Goal: Task Accomplishment & Management: Use online tool/utility

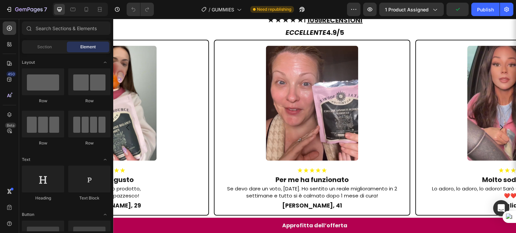
scroll to position [612, 0]
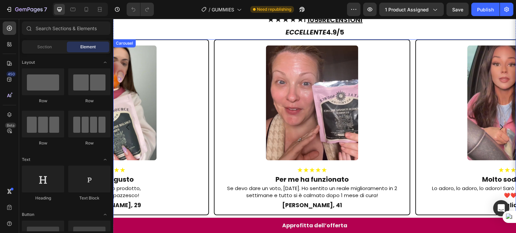
click at [497, 123] on icon "Carousel Next Arrow" at bounding box center [501, 127] width 8 height 8
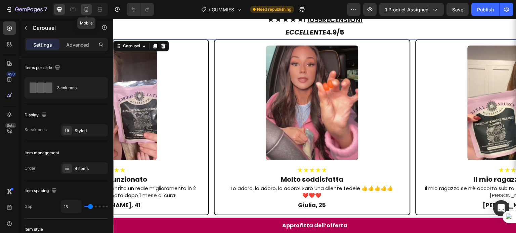
click at [86, 10] on icon at bounding box center [87, 9] width 4 height 5
type input "0"
type input "100%"
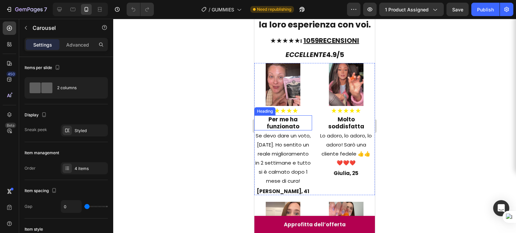
scroll to position [447, 0]
click at [15, 48] on div at bounding box center [9, 44] width 13 height 13
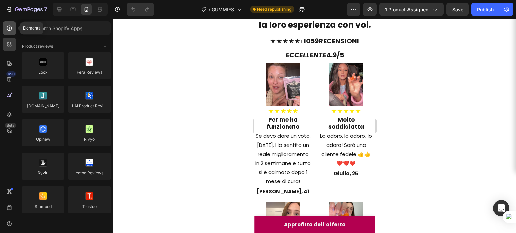
click at [8, 32] on div at bounding box center [9, 27] width 13 height 13
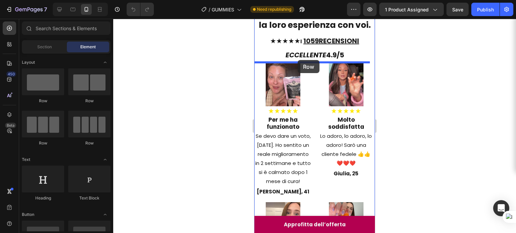
drag, startPoint x: 351, startPoint y: 112, endPoint x: 298, endPoint y: 61, distance: 74.1
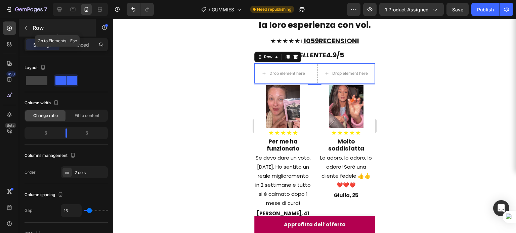
click at [24, 25] on icon "button" at bounding box center [25, 27] width 5 height 5
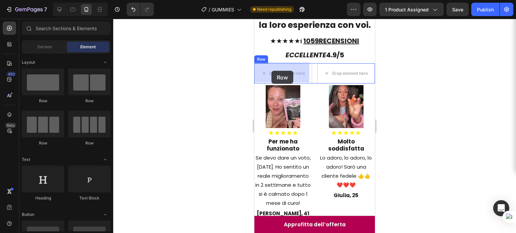
drag, startPoint x: 293, startPoint y: 103, endPoint x: 271, endPoint y: 70, distance: 39.3
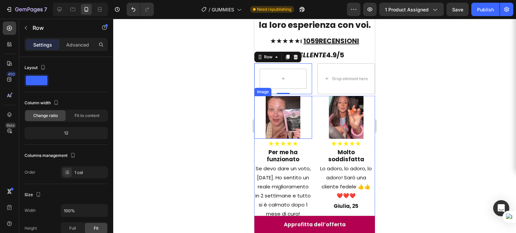
click at [274, 107] on img at bounding box center [283, 117] width 35 height 43
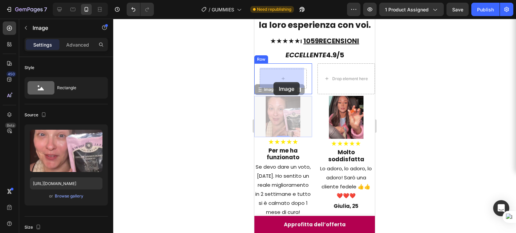
drag, startPoint x: 276, startPoint y: 91, endPoint x: 273, endPoint y: 81, distance: 10.4
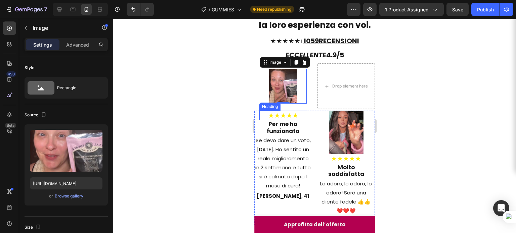
click at [279, 115] on h2 "★★★★★" at bounding box center [283, 115] width 48 height 9
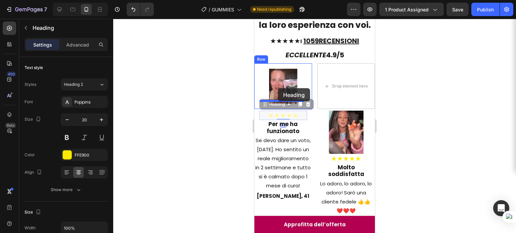
drag, startPoint x: 276, startPoint y: 103, endPoint x: 278, endPoint y: 88, distance: 15.2
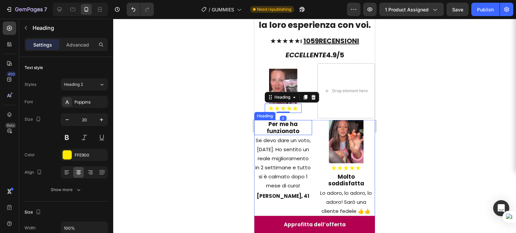
click at [279, 124] on h2 "Per me ha funzionato" at bounding box center [283, 127] width 58 height 15
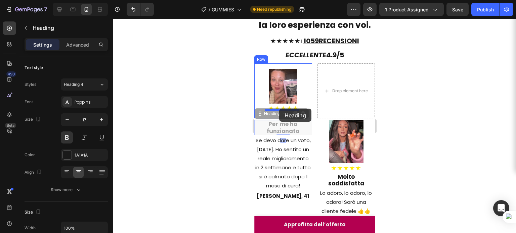
drag, startPoint x: 274, startPoint y: 113, endPoint x: 279, endPoint y: 109, distance: 6.4
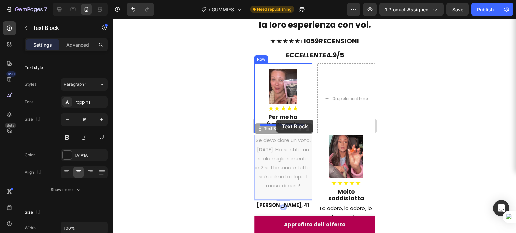
drag, startPoint x: 274, startPoint y: 127, endPoint x: 276, endPoint y: 120, distance: 7.3
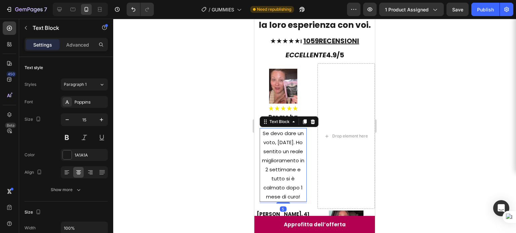
click at [394, 122] on div at bounding box center [314, 126] width 403 height 215
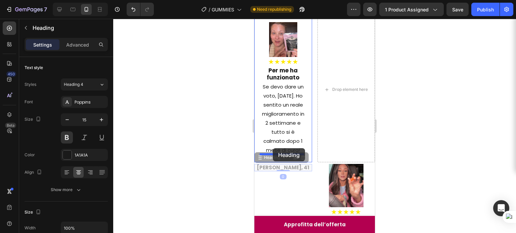
drag, startPoint x: 270, startPoint y: 157, endPoint x: 273, endPoint y: 149, distance: 8.4
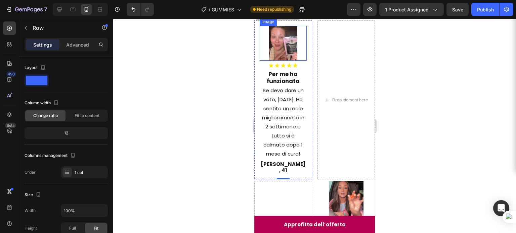
scroll to position [450, 0]
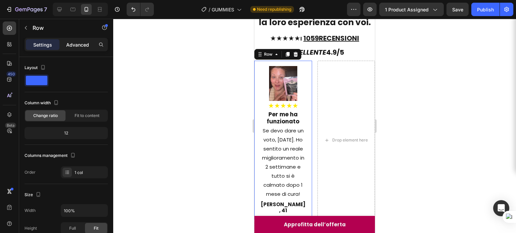
click at [85, 46] on p "Advanced" at bounding box center [77, 44] width 23 height 7
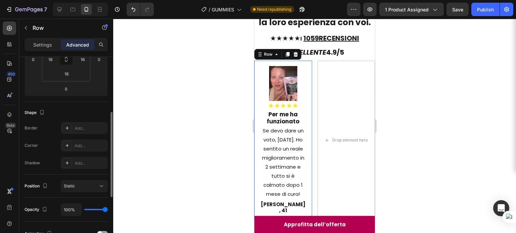
scroll to position [127, 0]
click at [81, 125] on div "Add..." at bounding box center [84, 129] width 47 height 12
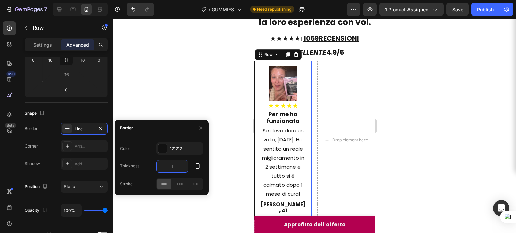
click at [179, 166] on input "1" at bounding box center [172, 167] width 32 height 12
type input "2"
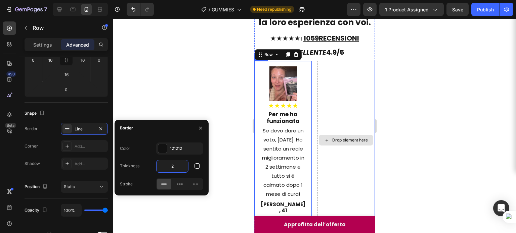
click at [365, 122] on div "Drop element here" at bounding box center [346, 141] width 58 height 160
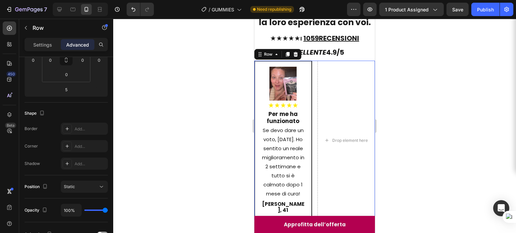
click at [437, 106] on div at bounding box center [314, 126] width 403 height 215
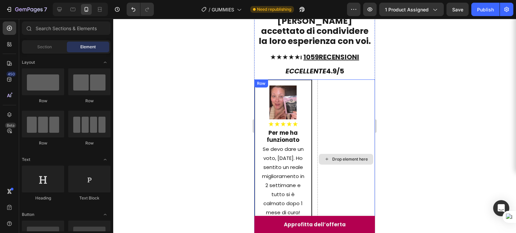
scroll to position [431, 0]
click at [412, 114] on div at bounding box center [314, 126] width 403 height 215
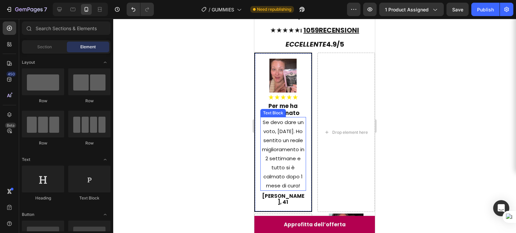
scroll to position [458, 0]
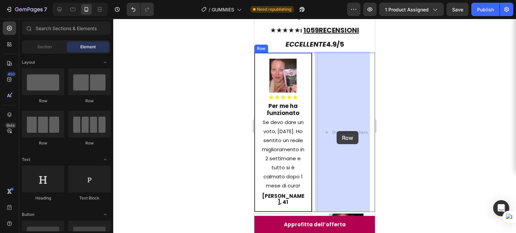
drag, startPoint x: 301, startPoint y: 107, endPoint x: 335, endPoint y: 128, distance: 40.4
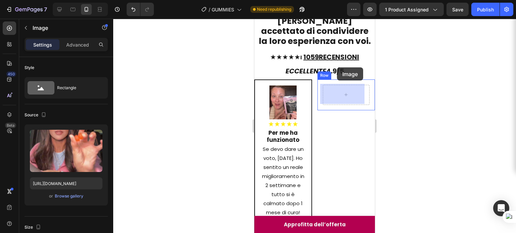
scroll to position [428, 0]
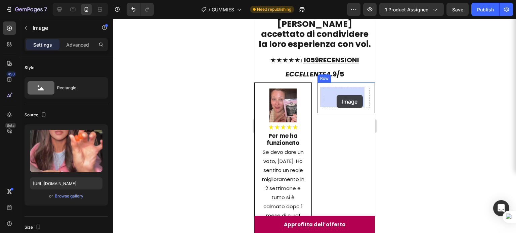
drag, startPoint x: 333, startPoint y: 179, endPoint x: 336, endPoint y: 95, distance: 83.7
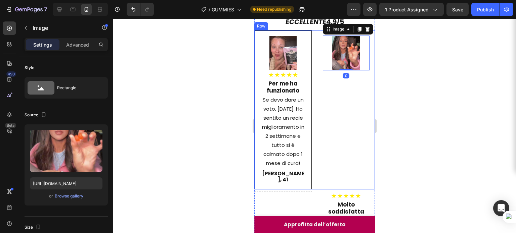
scroll to position [506, 0]
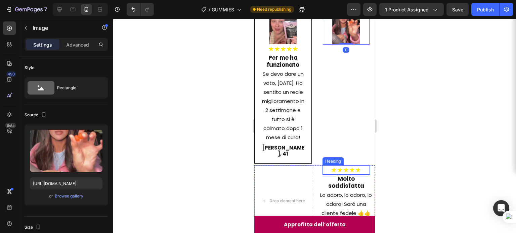
click at [339, 167] on h2 "★★★★★" at bounding box center [346, 170] width 48 height 9
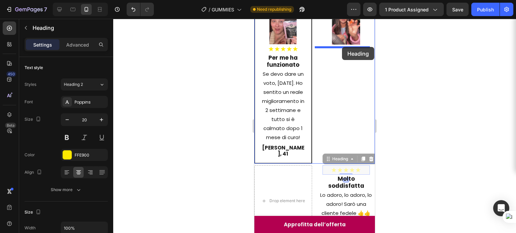
drag, startPoint x: 330, startPoint y: 161, endPoint x: 342, endPoint y: 47, distance: 114.4
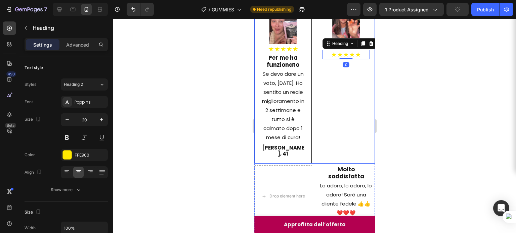
click at [338, 174] on h2 "Molto soddisfatta" at bounding box center [346, 173] width 58 height 15
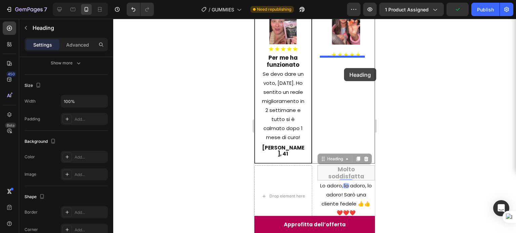
drag, startPoint x: 330, startPoint y: 161, endPoint x: 344, endPoint y: 64, distance: 97.4
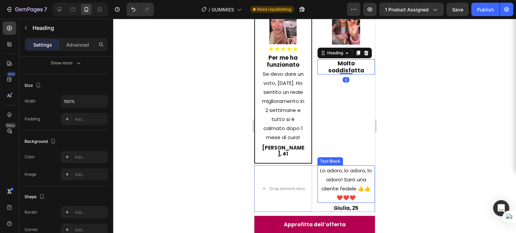
click at [338, 181] on p "Lo adoro, lo adoro, lo adoro! Sarò una cliente fedele 👍👍" at bounding box center [346, 179] width 56 height 27
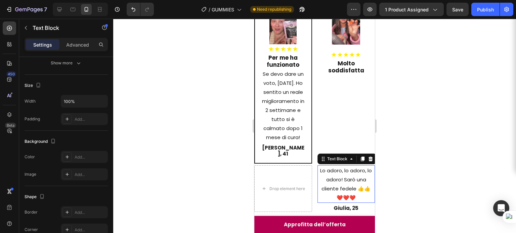
scroll to position [0, 0]
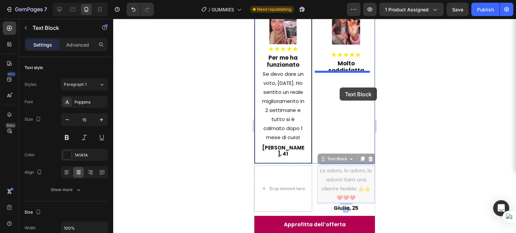
drag, startPoint x: 327, startPoint y: 160, endPoint x: 339, endPoint y: 87, distance: 74.0
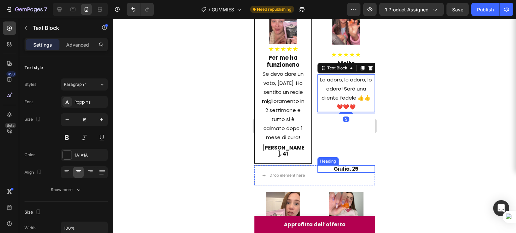
click at [340, 170] on h2 "Giulia, 25" at bounding box center [346, 169] width 58 height 7
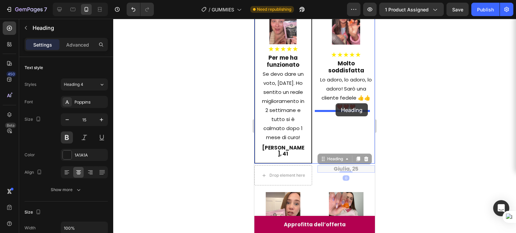
drag, startPoint x: 327, startPoint y: 160, endPoint x: 335, endPoint y: 103, distance: 56.7
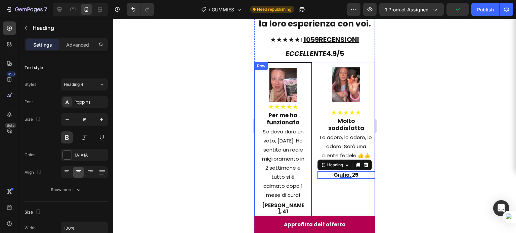
scroll to position [443, 0]
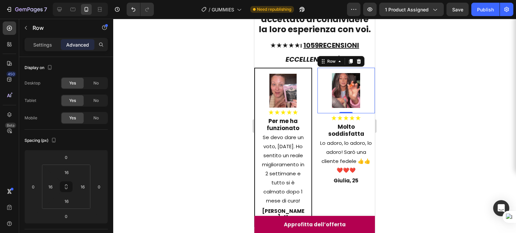
click at [343, 116] on div "0" at bounding box center [346, 118] width 7 height 5
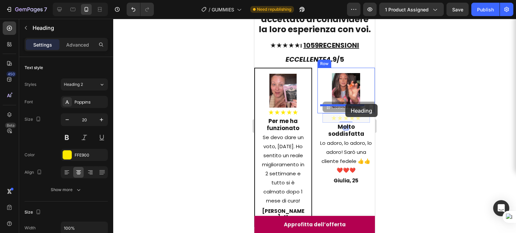
drag, startPoint x: 347, startPoint y: 114, endPoint x: 345, endPoint y: 104, distance: 9.8
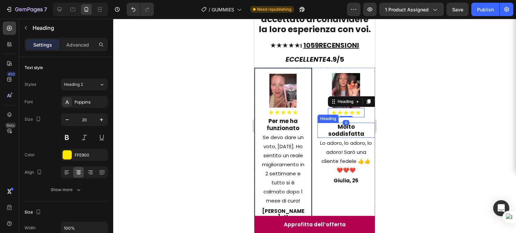
click at [345, 126] on h2 "Molto soddisfatta" at bounding box center [346, 130] width 58 height 15
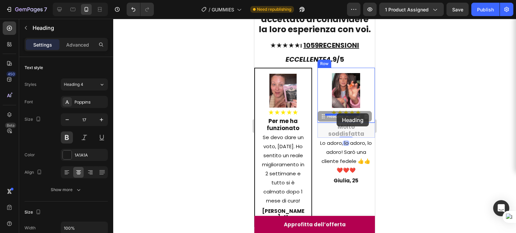
drag, startPoint x: 327, startPoint y: 115, endPoint x: 336, endPoint y: 114, distance: 9.8
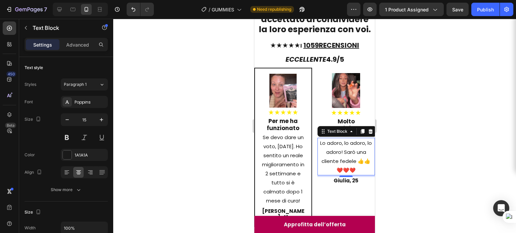
click at [338, 140] on p "Lo adoro, lo adoro, lo adoro! Sarò una cliente fedele 👍👍" at bounding box center [346, 152] width 56 height 27
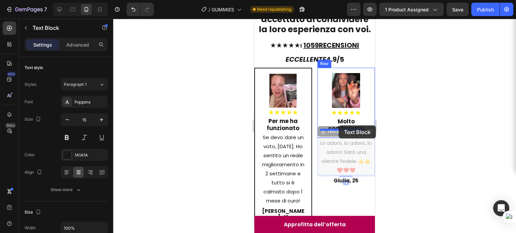
drag, startPoint x: 330, startPoint y: 131, endPoint x: 338, endPoint y: 126, distance: 10.4
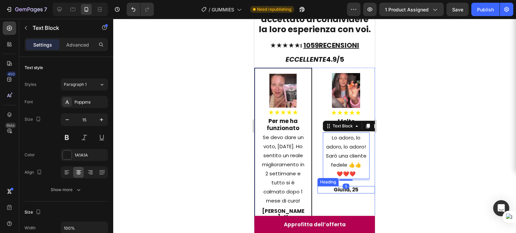
click at [339, 189] on h2 "Giulia, 25" at bounding box center [346, 189] width 58 height 7
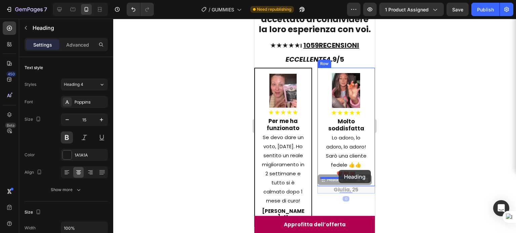
drag, startPoint x: 331, startPoint y: 177, endPoint x: 339, endPoint y: 171, distance: 10.3
click at [318, 71] on div "Image ★★★★★ Heading Molto soddisfatta Heading Lo adoro, lo adoro, lo adoro! Sar…" at bounding box center [346, 131] width 58 height 126
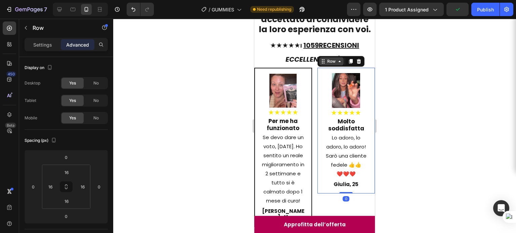
click at [326, 61] on div "Row" at bounding box center [331, 61] width 11 height 6
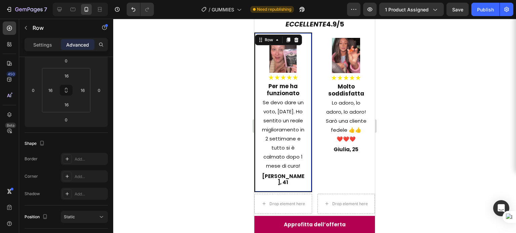
scroll to position [97, 0]
click at [80, 155] on div "Line" at bounding box center [84, 159] width 47 height 12
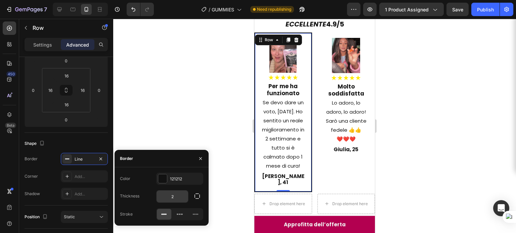
click at [175, 198] on input "2" at bounding box center [172, 197] width 32 height 12
type input "1"
click at [409, 158] on div at bounding box center [314, 126] width 403 height 215
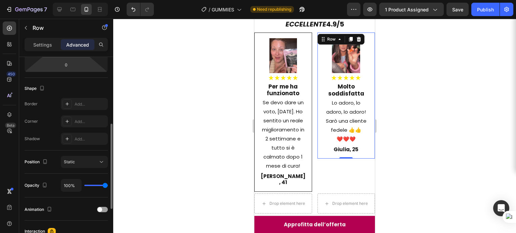
scroll to position [154, 0]
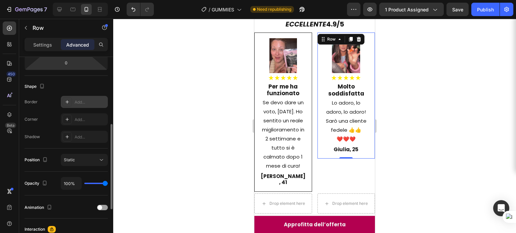
click at [78, 100] on div "Add..." at bounding box center [91, 102] width 32 height 6
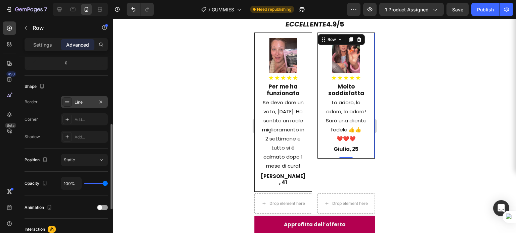
click at [395, 128] on div at bounding box center [314, 126] width 403 height 215
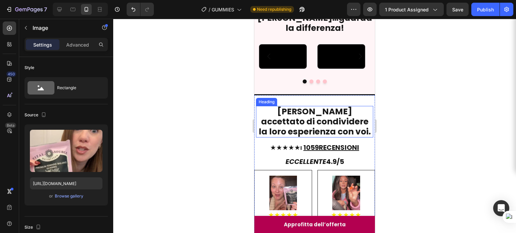
scroll to position [190, 0]
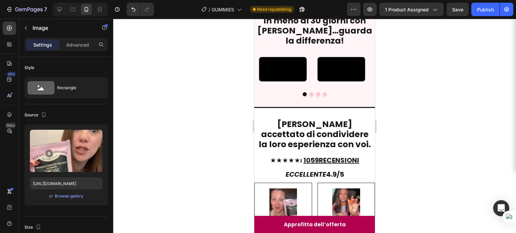
drag, startPoint x: 115, startPoint y: 72, endPoint x: 385, endPoint y: 100, distance: 271.1
click at [385, 100] on div at bounding box center [314, 126] width 403 height 215
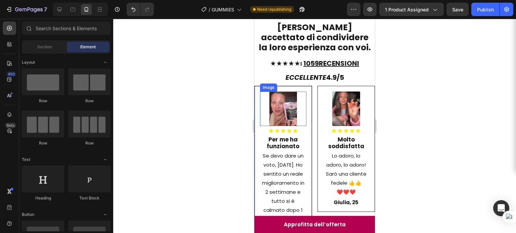
scroll to position [435, 0]
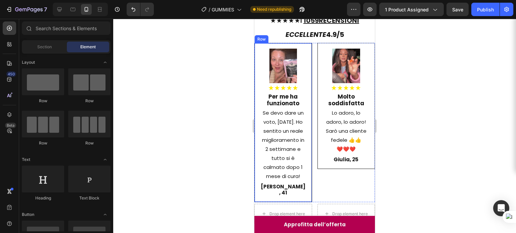
click at [301, 104] on div "Image ★★★★★ Heading Per me ha funzionato Heading Se devo dare un voto, do 10/10…" at bounding box center [283, 123] width 58 height 160
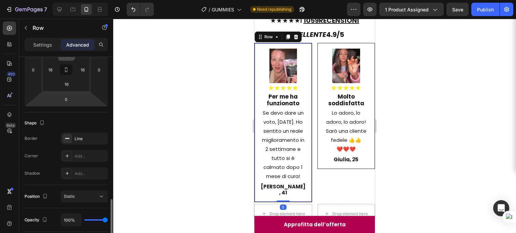
scroll to position [181, 0]
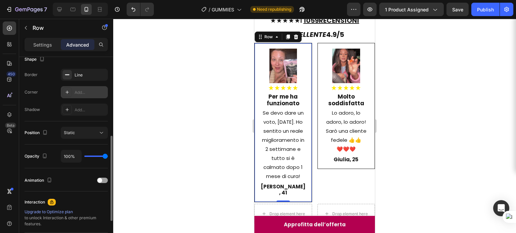
click at [73, 97] on div "Add..." at bounding box center [84, 92] width 47 height 12
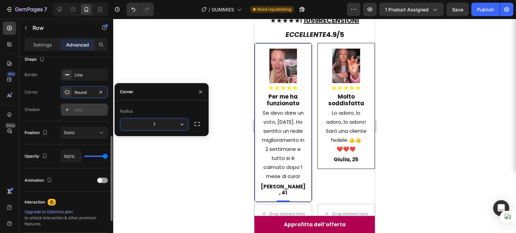
type input "6"
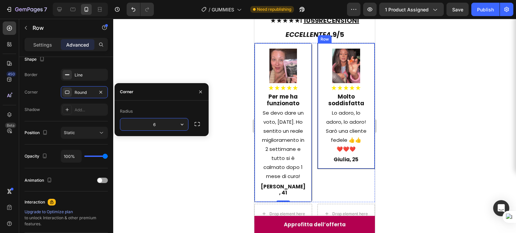
click at [351, 105] on div "Image ★★★★★ Heading Molto soddisfatta Heading Lo adoro, lo adoro, lo adoro! Sar…" at bounding box center [346, 106] width 58 height 126
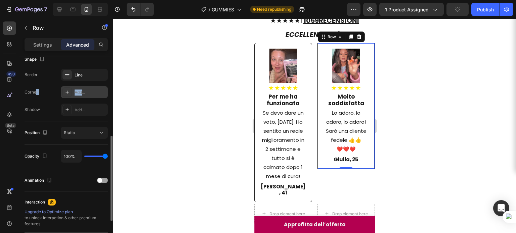
drag, startPoint x: 37, startPoint y: 91, endPoint x: 83, endPoint y: 88, distance: 46.8
click at [83, 88] on div "Corner Add..." at bounding box center [66, 92] width 83 height 12
click at [83, 88] on div "Add..." at bounding box center [84, 92] width 47 height 12
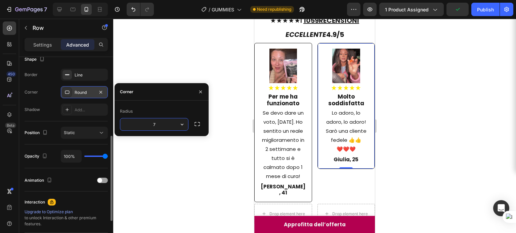
type input "6"
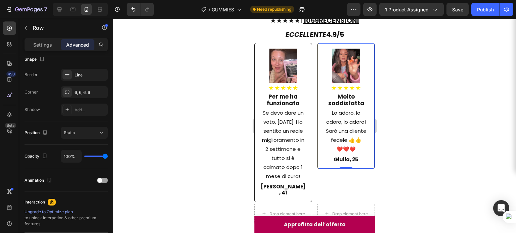
click at [388, 117] on div at bounding box center [314, 126] width 403 height 215
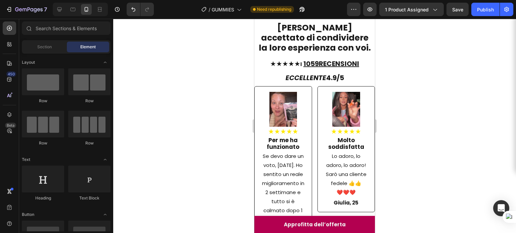
scroll to position [452, 0]
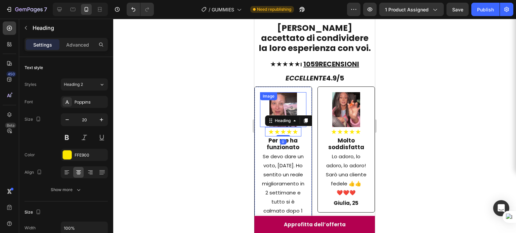
click at [279, 106] on img at bounding box center [283, 109] width 28 height 35
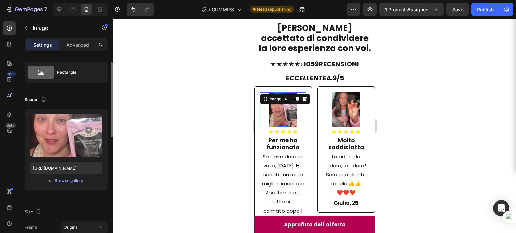
scroll to position [15, 0]
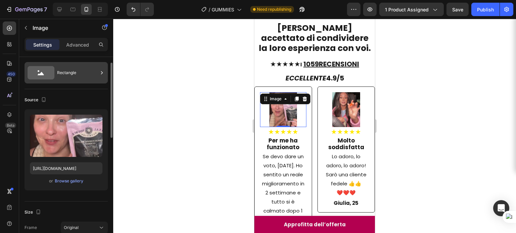
click at [67, 68] on div "Rectangle" at bounding box center [77, 72] width 41 height 15
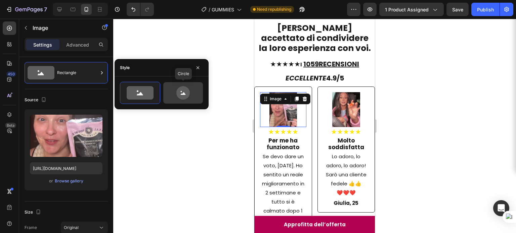
click at [173, 98] on icon at bounding box center [183, 92] width 32 height 13
type input "80"
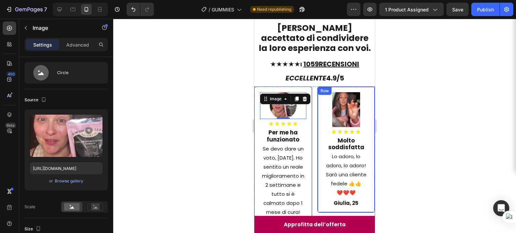
click at [400, 111] on div at bounding box center [314, 126] width 403 height 215
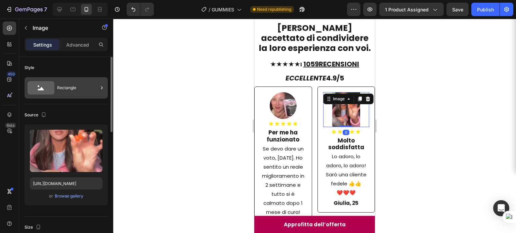
click at [85, 94] on div "Rectangle" at bounding box center [77, 87] width 41 height 15
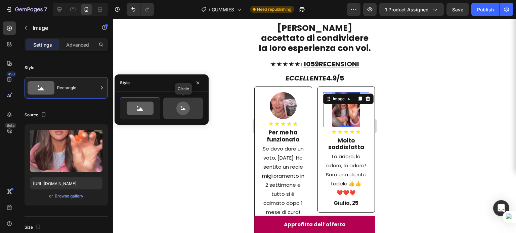
click at [176, 111] on icon at bounding box center [183, 108] width 32 height 13
type input "80"
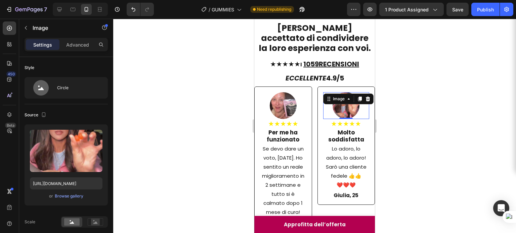
click at [415, 122] on div at bounding box center [314, 126] width 403 height 215
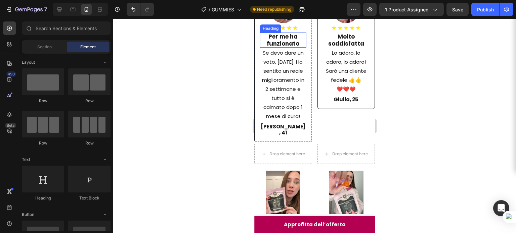
scroll to position [551, 0]
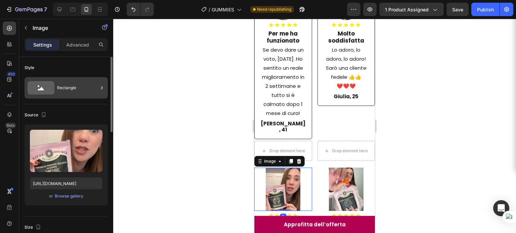
click at [76, 86] on div "Rectangle" at bounding box center [77, 87] width 41 height 15
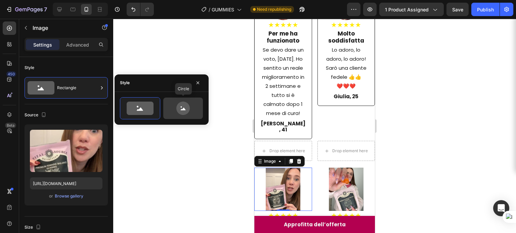
click at [169, 107] on icon at bounding box center [183, 108] width 32 height 13
type input "80"
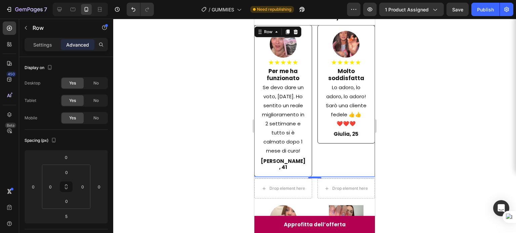
scroll to position [560, 0]
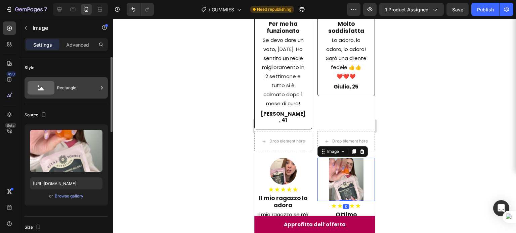
click at [82, 92] on div "Rectangle" at bounding box center [77, 87] width 41 height 15
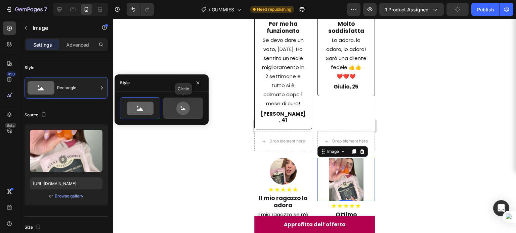
click at [178, 110] on icon at bounding box center [182, 108] width 13 height 13
type input "80"
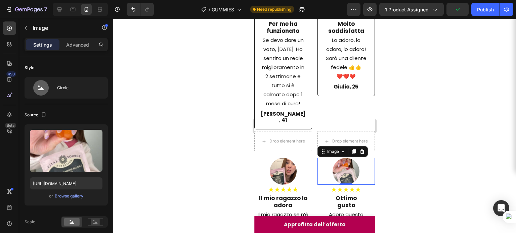
click at [389, 109] on div at bounding box center [314, 126] width 403 height 215
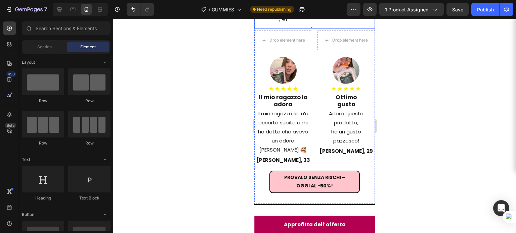
scroll to position [661, 0]
click at [131, 9] on icon "Undo/Redo" at bounding box center [133, 9] width 7 height 7
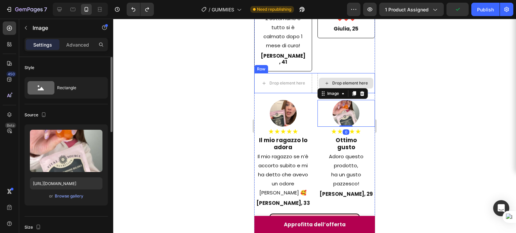
scroll to position [618, 0]
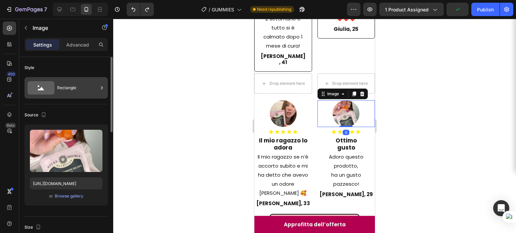
click at [48, 91] on icon at bounding box center [41, 87] width 27 height 13
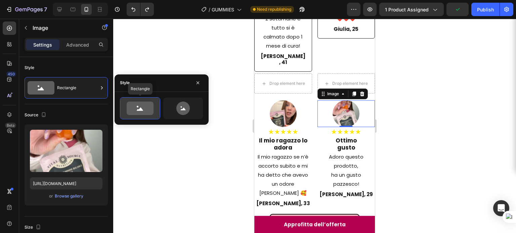
click at [136, 106] on icon at bounding box center [140, 108] width 27 height 13
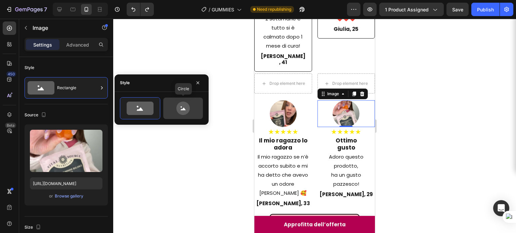
click at [176, 104] on icon at bounding box center [183, 108] width 32 height 13
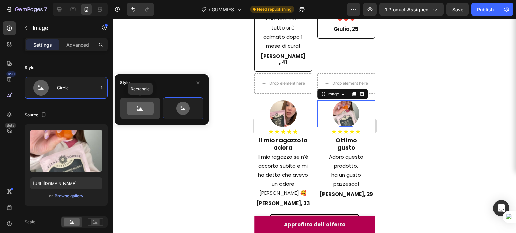
click at [140, 109] on icon at bounding box center [140, 108] width 6 height 3
type input "100"
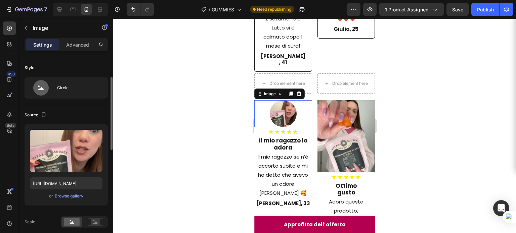
scroll to position [15, 0]
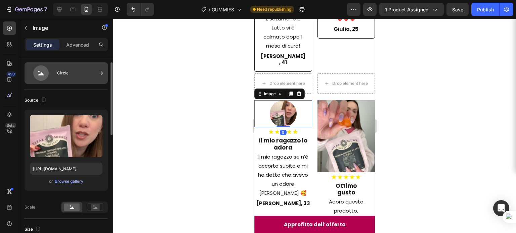
click at [53, 83] on div "Circle" at bounding box center [66, 72] width 83 height 21
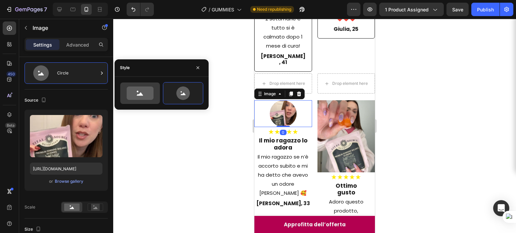
click at [126, 90] on icon at bounding box center [140, 93] width 32 height 13
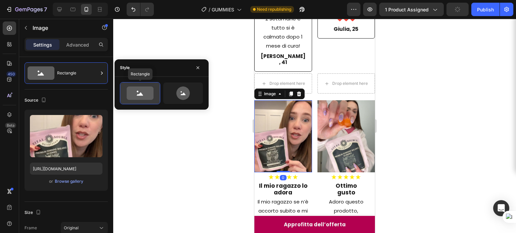
type input "100"
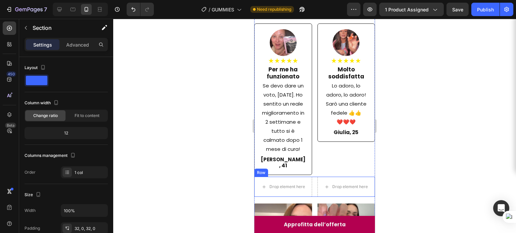
scroll to position [489, 0]
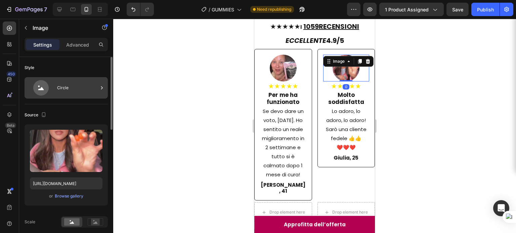
click at [85, 82] on div "Circle" at bounding box center [77, 87] width 41 height 15
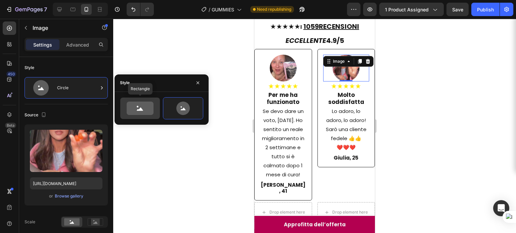
click at [140, 98] on div at bounding box center [140, 108] width 40 height 21
type input "100"
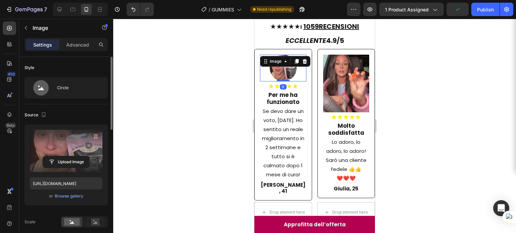
click at [80, 143] on label at bounding box center [66, 151] width 73 height 42
click at [80, 156] on input "file" at bounding box center [66, 161] width 46 height 11
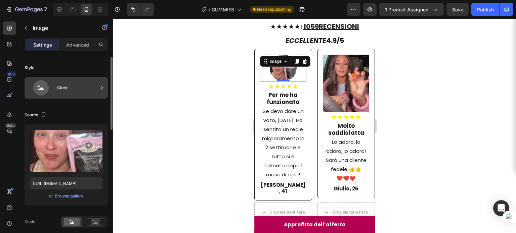
click at [50, 86] on icon at bounding box center [41, 87] width 27 height 15
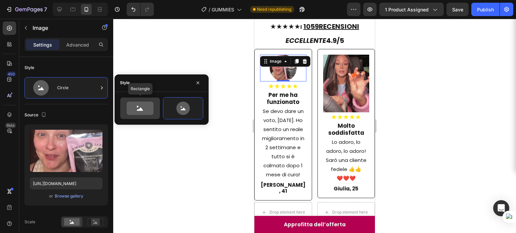
click at [138, 106] on icon at bounding box center [140, 108] width 27 height 13
type input "100"
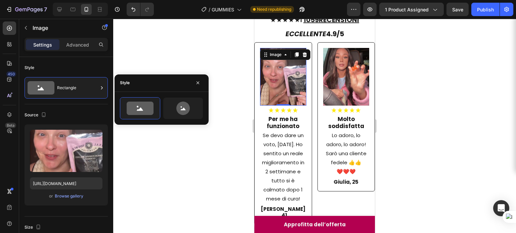
scroll to position [483, 0]
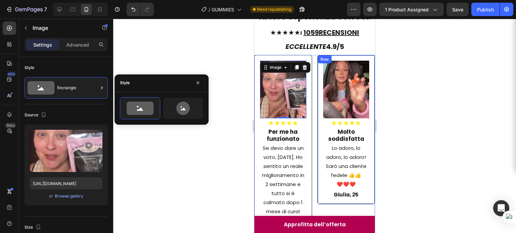
click at [414, 102] on div at bounding box center [314, 126] width 403 height 215
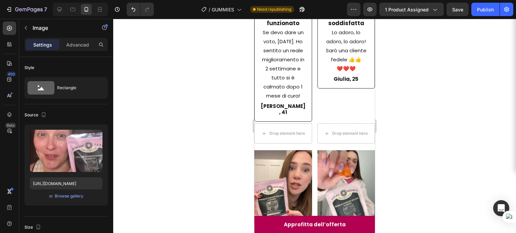
scroll to position [507, 0]
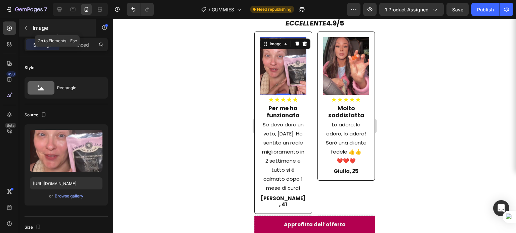
click at [25, 29] on icon "button" at bounding box center [25, 27] width 5 height 5
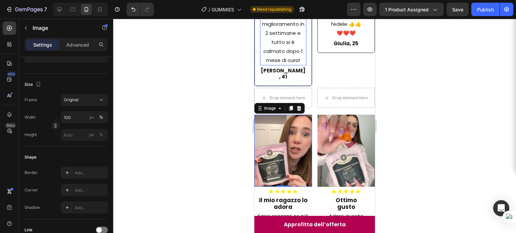
scroll to position [635, 0]
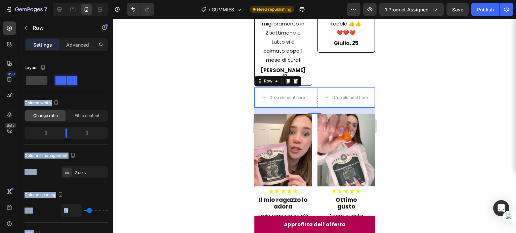
drag, startPoint x: 38, startPoint y: 79, endPoint x: 240, endPoint y: 125, distance: 206.5
click at [240, 0] on div "7 Version history / GUMMIES Need republishing Preview 1 product assigned Save P…" at bounding box center [258, 0] width 516 height 0
click at [24, 29] on icon "button" at bounding box center [25, 27] width 5 height 5
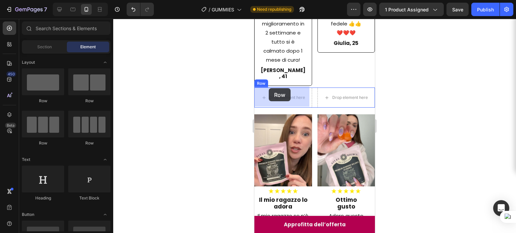
drag, startPoint x: 291, startPoint y: 99, endPoint x: 269, endPoint y: 88, distance: 25.1
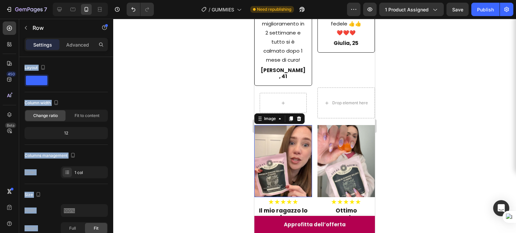
click at [272, 141] on img at bounding box center [283, 161] width 58 height 72
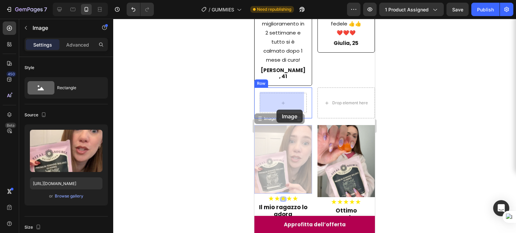
drag, startPoint x: 271, startPoint y: 120, endPoint x: 276, endPoint y: 110, distance: 11.6
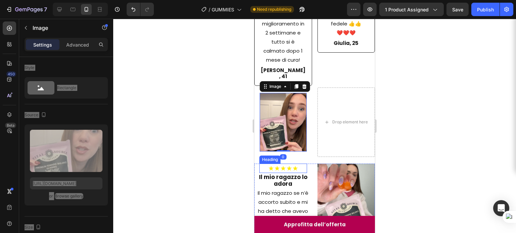
click at [279, 165] on h2 "★★★★★" at bounding box center [283, 168] width 48 height 9
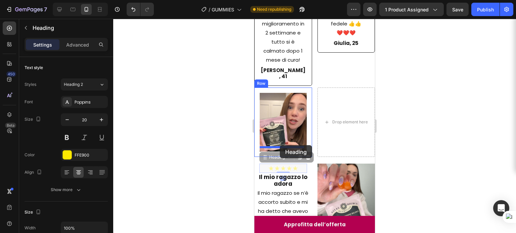
drag, startPoint x: 275, startPoint y: 154, endPoint x: 280, endPoint y: 145, distance: 10.2
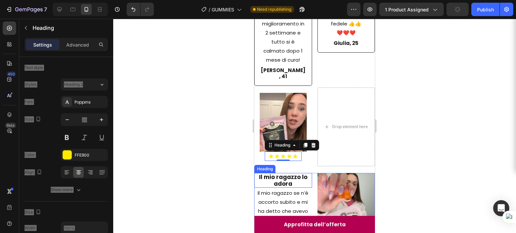
click at [278, 173] on h2 "Il mio ragazzo lo adora" at bounding box center [283, 180] width 58 height 15
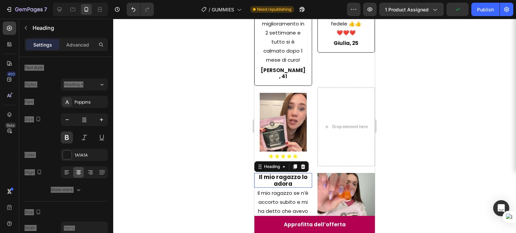
scroll to position [143, 0]
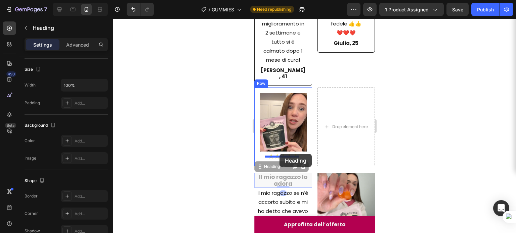
drag, startPoint x: 273, startPoint y: 164, endPoint x: 279, endPoint y: 154, distance: 11.6
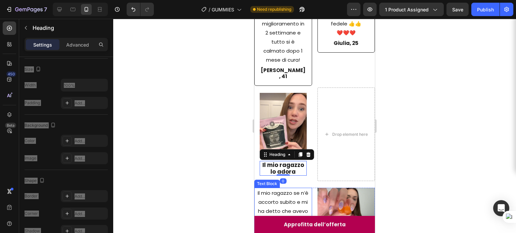
click at [279, 189] on p "Il mio ragazzo se n’è accorto subito e mi ha detto che avevo un odore [PERSON_N…" at bounding box center [283, 211] width 56 height 45
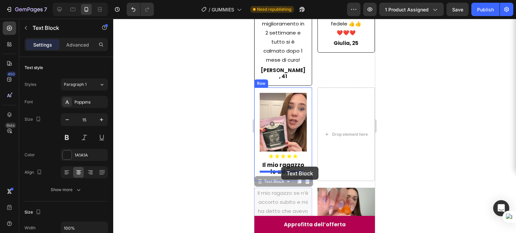
drag, startPoint x: 271, startPoint y: 179, endPoint x: 281, endPoint y: 167, distance: 15.7
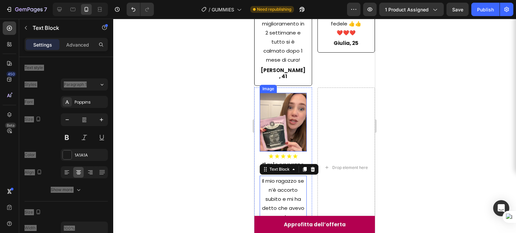
click at [332, 131] on div "Drop element here" at bounding box center [346, 168] width 58 height 160
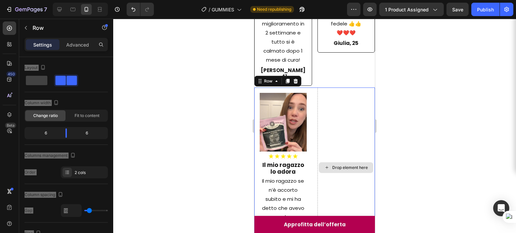
scroll to position [703, 0]
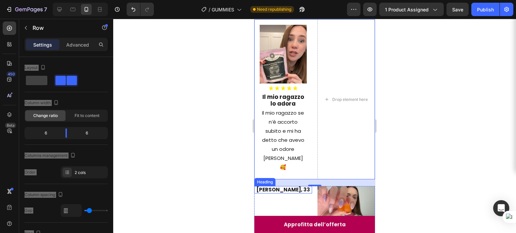
click at [289, 186] on h2 "[PERSON_NAME], 33" at bounding box center [283, 189] width 58 height 7
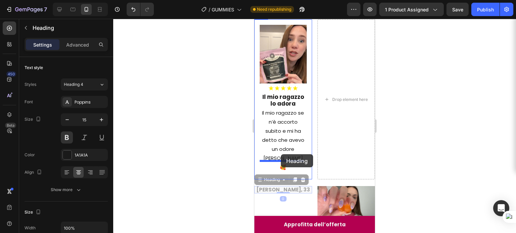
drag, startPoint x: 271, startPoint y: 169, endPoint x: 281, endPoint y: 154, distance: 17.5
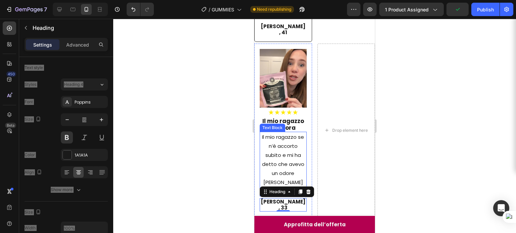
scroll to position [630, 0]
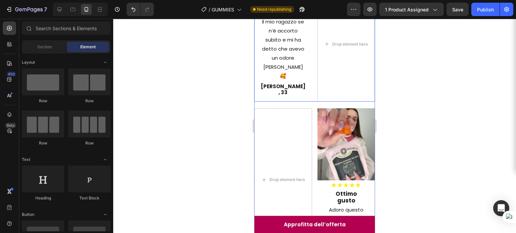
scroll to position [645, 0]
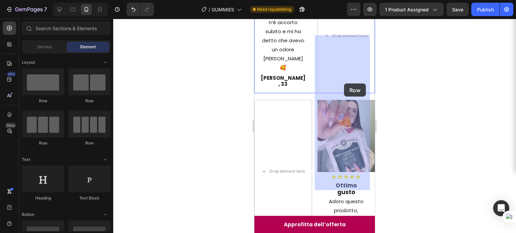
drag, startPoint x: 297, startPoint y: 106, endPoint x: 344, endPoint y: 84, distance: 51.7
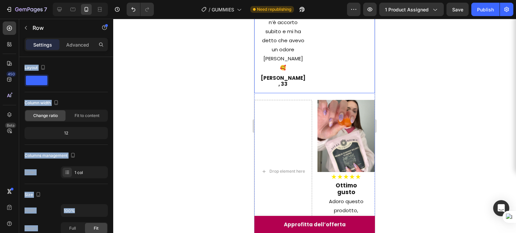
scroll to position [649, 0]
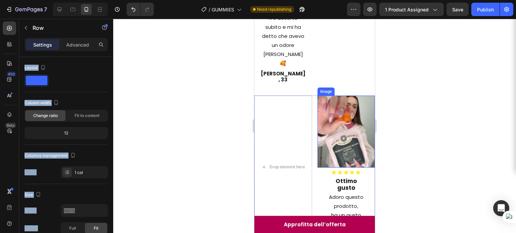
click at [328, 168] on img at bounding box center [346, 132] width 58 height 72
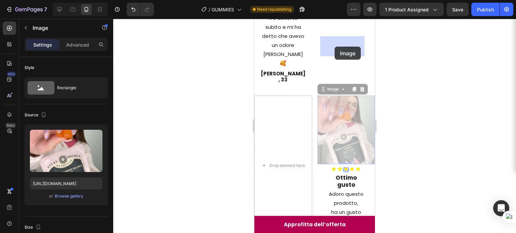
drag, startPoint x: 326, startPoint y: 188, endPoint x: 334, endPoint y: 47, distance: 142.0
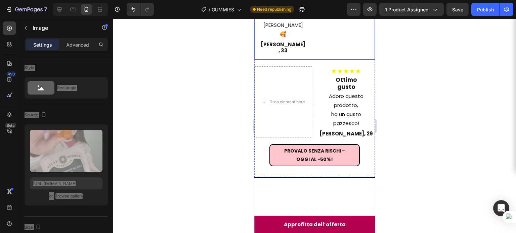
scroll to position [679, 0]
click at [336, 76] on h2 "★★★★★" at bounding box center [346, 70] width 48 height 9
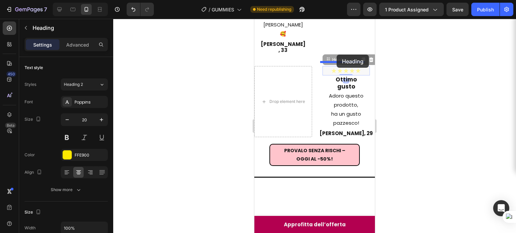
drag, startPoint x: 334, startPoint y: 156, endPoint x: 338, endPoint y: 56, distance: 100.5
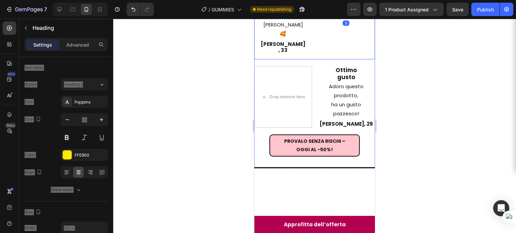
click at [340, 81] on h2 "Ottimo gusto" at bounding box center [346, 73] width 58 height 15
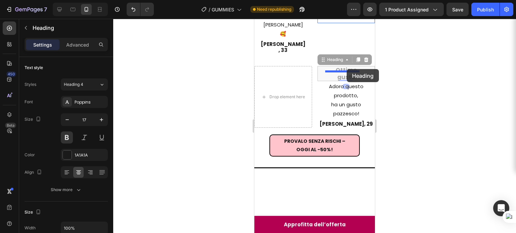
drag, startPoint x: 330, startPoint y: 157, endPoint x: 347, endPoint y: 69, distance: 89.8
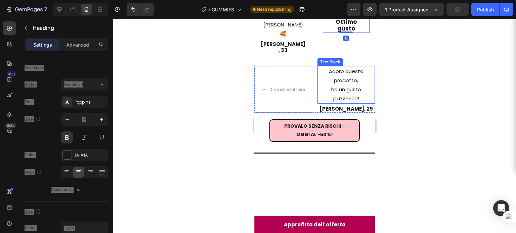
click at [346, 85] on p "Adoro questo prodotto," at bounding box center [346, 76] width 56 height 18
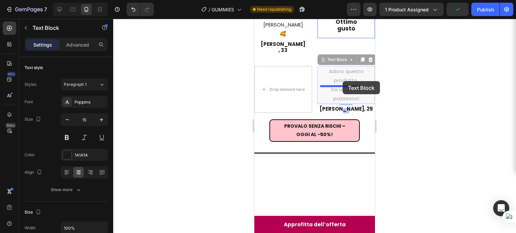
drag, startPoint x: 332, startPoint y: 158, endPoint x: 343, endPoint y: 81, distance: 77.2
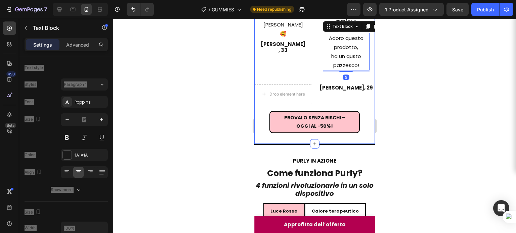
scroll to position [681, 0]
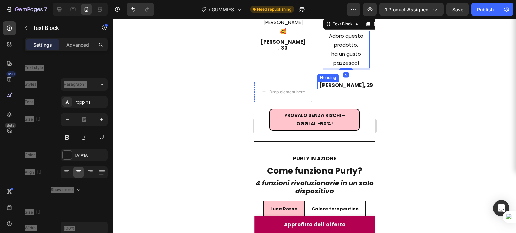
click at [336, 89] on h2 "[PERSON_NAME], 29" at bounding box center [346, 85] width 58 height 7
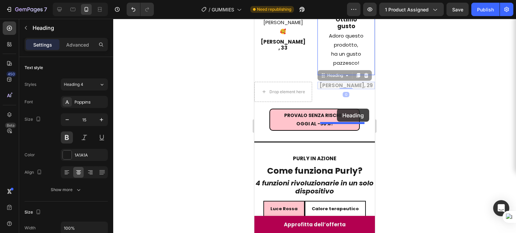
drag, startPoint x: 326, startPoint y: 155, endPoint x: 337, endPoint y: 109, distance: 47.2
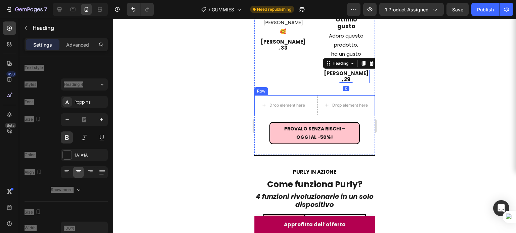
click at [263, 94] on div "Row" at bounding box center [261, 91] width 11 height 6
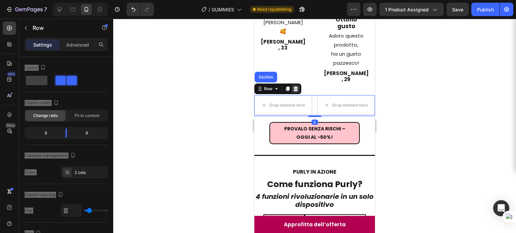
click at [294, 91] on icon at bounding box center [295, 88] width 4 height 5
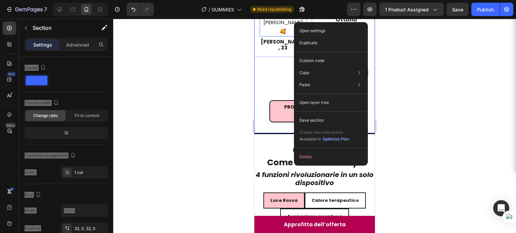
click at [282, 36] on p "Il mio ragazzo se n’è accorto subito e mi ha detto che avevo un odore [PERSON_N…" at bounding box center [283, 3] width 46 height 63
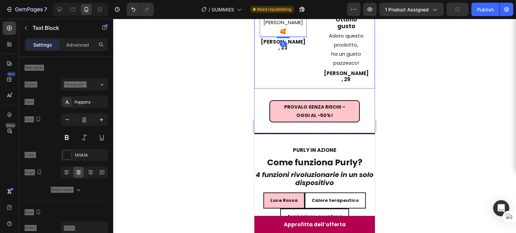
click at [320, 88] on div "Image ★★★★★ Heading Ottimo gusto Heading Adoro questo prodotto, ha un gusto paz…" at bounding box center [346, 15] width 58 height 146
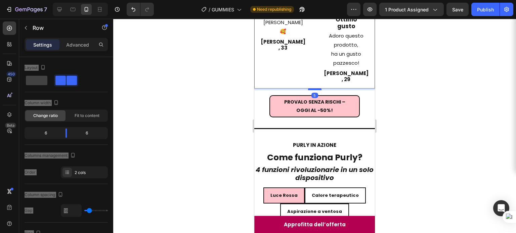
click at [314, 90] on div at bounding box center [314, 89] width 13 height 2
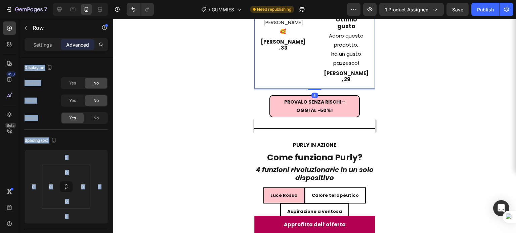
click at [409, 149] on div at bounding box center [314, 126] width 403 height 215
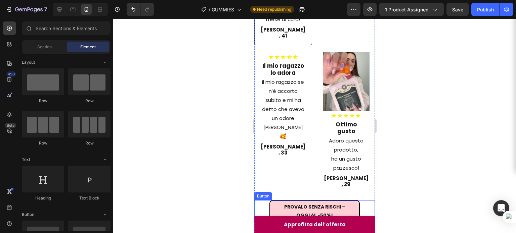
scroll to position [578, 0]
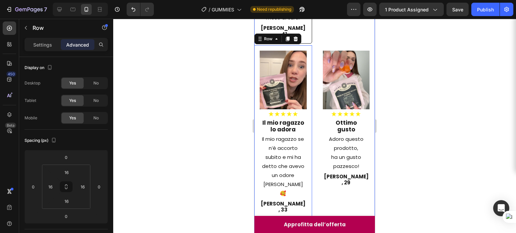
click at [259, 101] on div "Hanno accettato di condividere la loro esperienza con voi. Heading ★★★★★ I 1059…" at bounding box center [314, 51] width 121 height 393
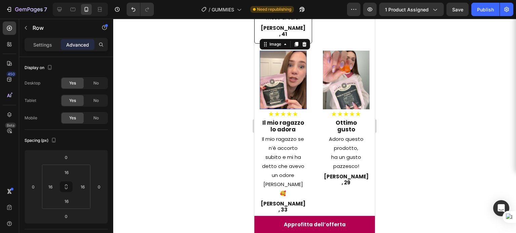
click at [268, 109] on img at bounding box center [283, 80] width 47 height 58
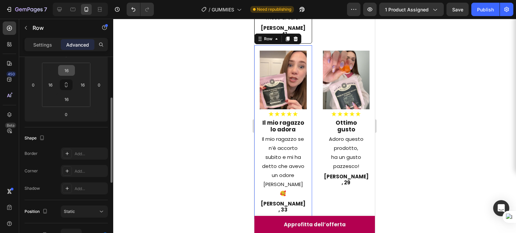
scroll to position [102, 0]
click at [76, 158] on div "Add..." at bounding box center [84, 154] width 47 height 12
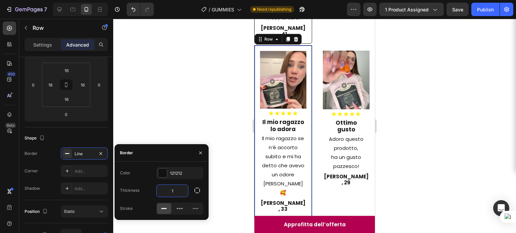
click at [174, 189] on input "1" at bounding box center [172, 191] width 32 height 12
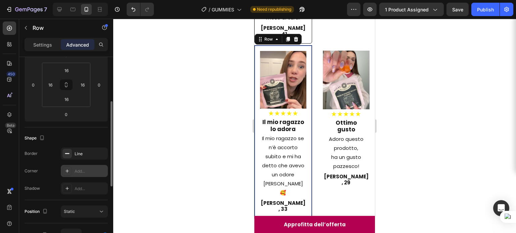
click at [80, 174] on div "Add..." at bounding box center [84, 171] width 47 height 12
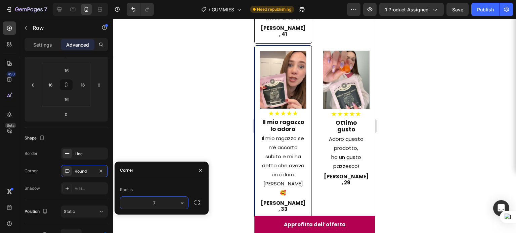
type input "6"
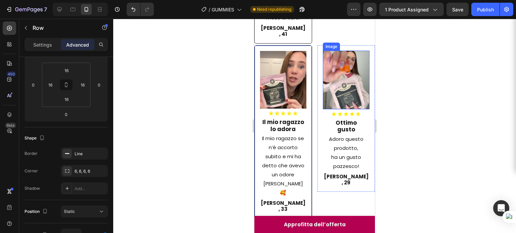
click at [409, 148] on div at bounding box center [314, 126] width 403 height 215
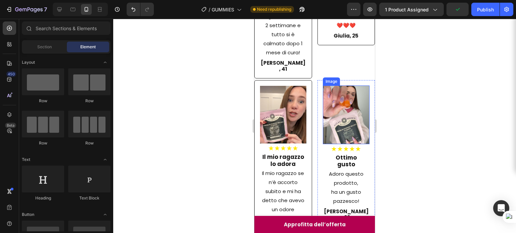
scroll to position [578, 0]
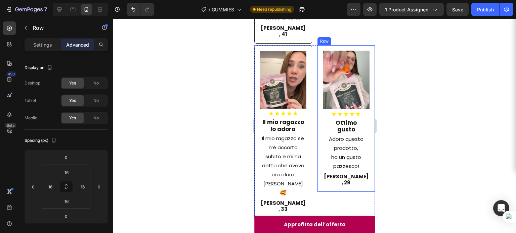
click at [364, 105] on div "Image ★★★★★ Heading Ottimo gusto Heading Adoro questo prodotto, ha un gusto paz…" at bounding box center [346, 118] width 58 height 146
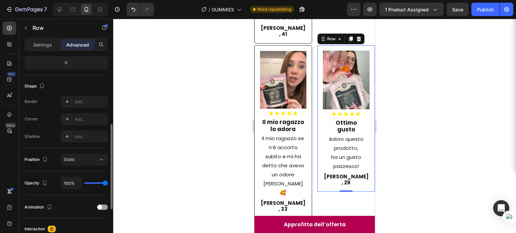
scroll to position [154, 0]
click at [73, 104] on div "Add..." at bounding box center [84, 102] width 47 height 12
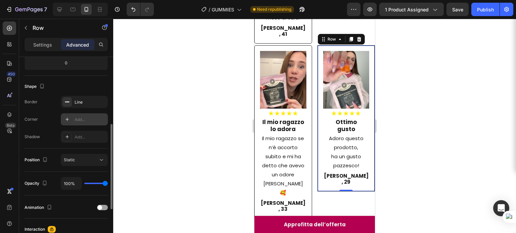
click at [81, 119] on div "Add..." at bounding box center [91, 120] width 32 height 6
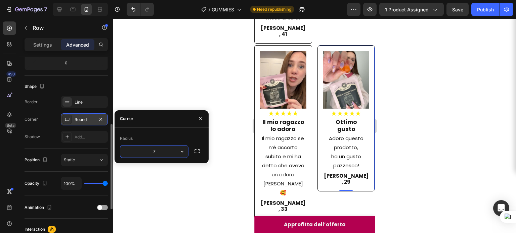
type input "6"
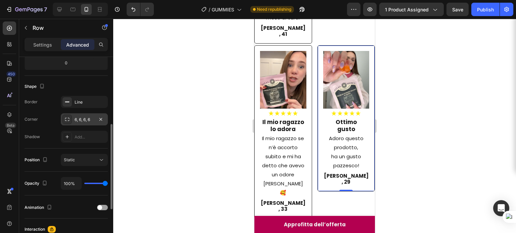
click at [405, 124] on div at bounding box center [314, 126] width 403 height 215
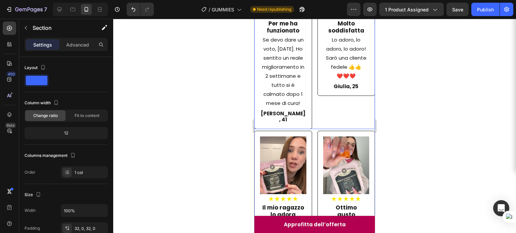
scroll to position [488, 0]
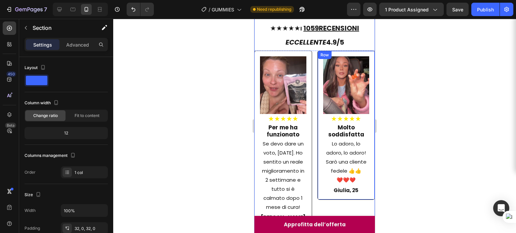
click at [322, 53] on div "Row" at bounding box center [324, 55] width 11 height 6
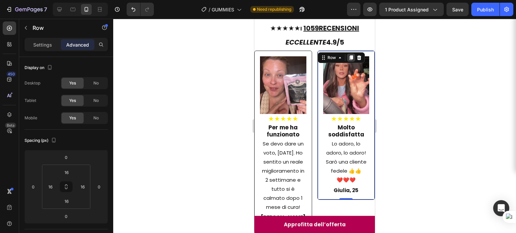
click at [349, 58] on icon at bounding box center [351, 58] width 4 height 5
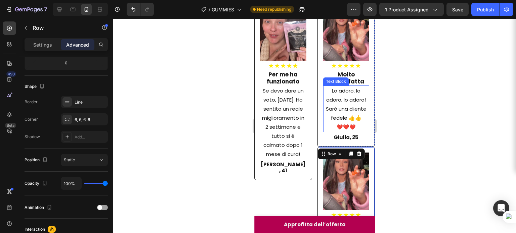
scroll to position [488, 0]
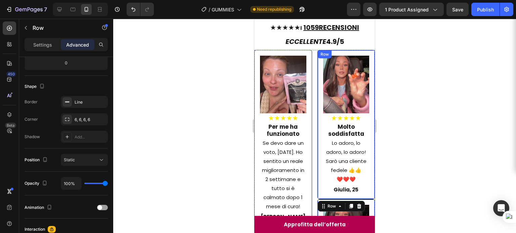
click at [323, 53] on div "Row" at bounding box center [324, 54] width 11 height 6
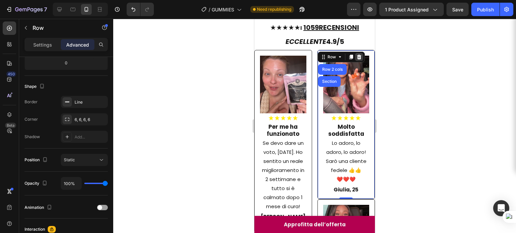
click at [357, 56] on icon at bounding box center [359, 57] width 4 height 5
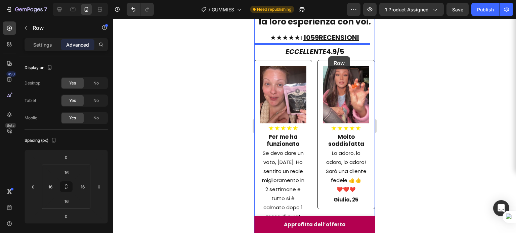
scroll to position [469, 0]
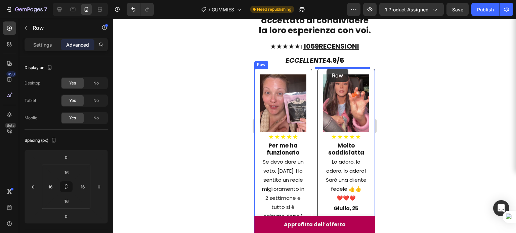
drag, startPoint x: 263, startPoint y: 137, endPoint x: 326, endPoint y: 69, distance: 93.6
type input "16"
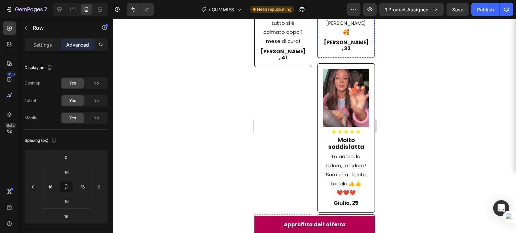
scroll to position [635, 0]
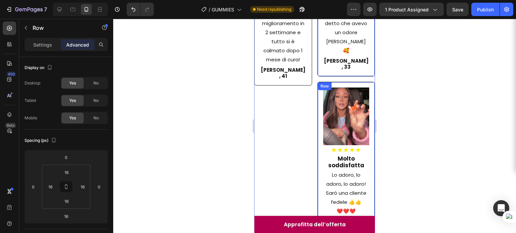
click at [337, 82] on div "Image ★★★★★ Heading Molto soddisfatta Heading Lo adoro, lo adoro, lo adoro! Sar…" at bounding box center [346, 156] width 58 height 149
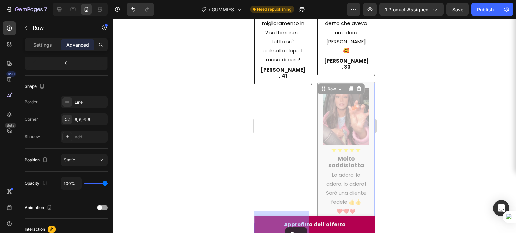
scroll to position [662, 0]
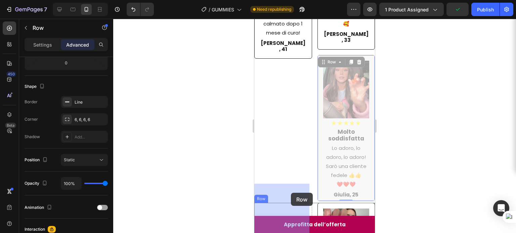
drag, startPoint x: 327, startPoint y: 72, endPoint x: 291, endPoint y: 193, distance: 126.1
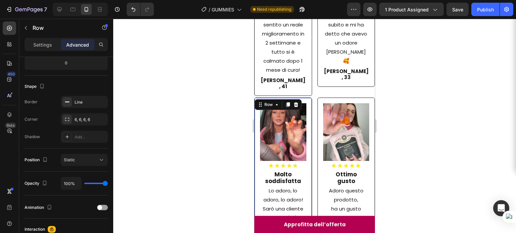
scroll to position [552, 0]
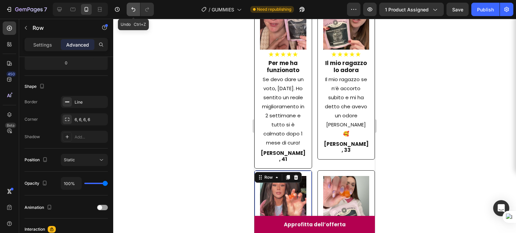
click at [134, 12] on icon "Undo/Redo" at bounding box center [133, 9] width 7 height 7
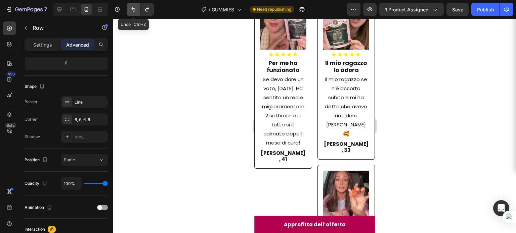
click at [134, 12] on icon "Undo/Redo" at bounding box center [133, 9] width 7 height 7
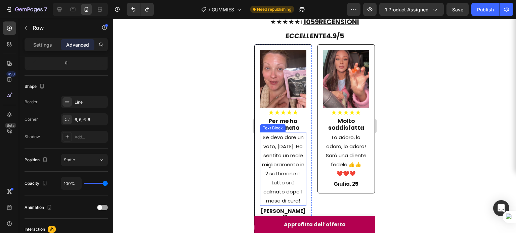
scroll to position [445, 0]
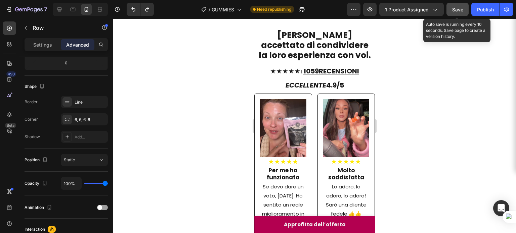
click at [451, 10] on button "Save" at bounding box center [457, 9] width 22 height 13
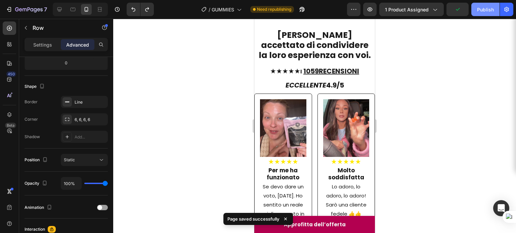
click at [487, 7] on div "Publish" at bounding box center [485, 9] width 17 height 7
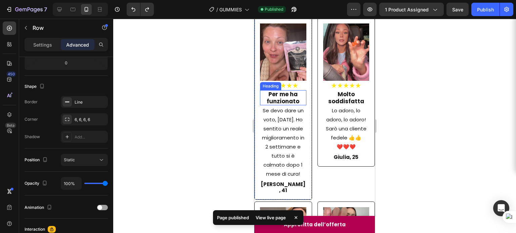
scroll to position [416, 0]
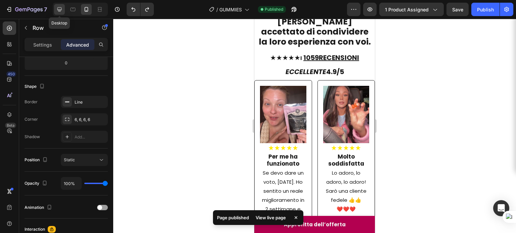
click at [60, 8] on icon at bounding box center [59, 9] width 7 height 7
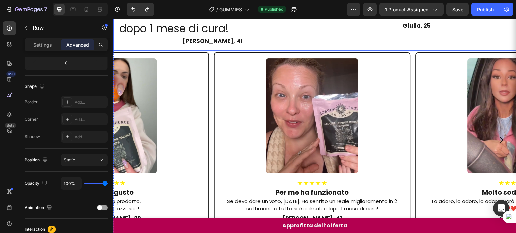
scroll to position [733, 0]
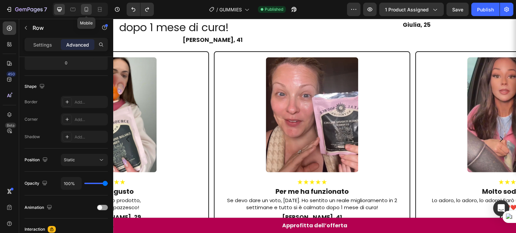
click at [84, 8] on icon at bounding box center [86, 9] width 7 height 7
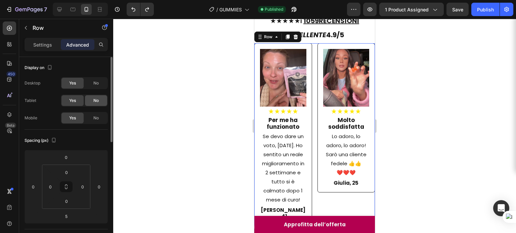
click at [93, 102] on span "No" at bounding box center [95, 101] width 5 height 6
click at [97, 81] on span "No" at bounding box center [95, 83] width 5 height 6
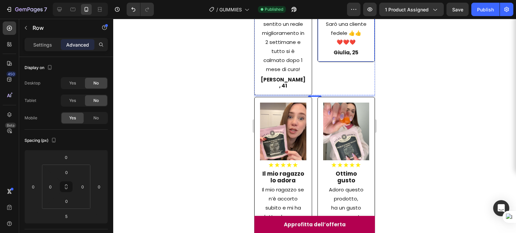
scroll to position [642, 0]
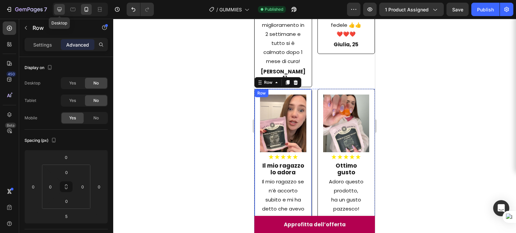
click at [62, 10] on icon at bounding box center [59, 9] width 7 height 7
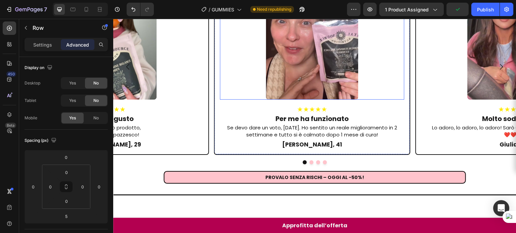
scroll to position [585, 0]
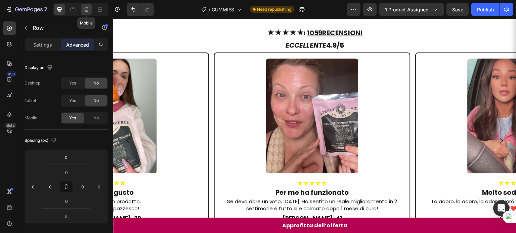
click at [83, 11] on icon at bounding box center [86, 9] width 7 height 7
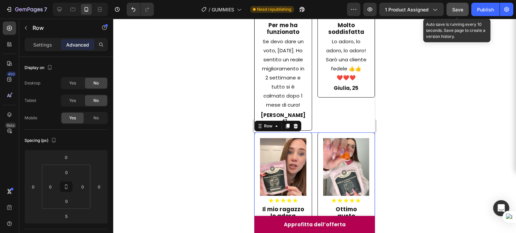
scroll to position [757, 0]
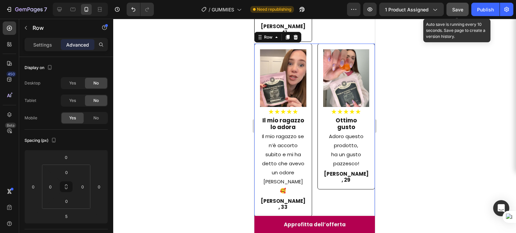
click at [459, 8] on span "Save" at bounding box center [457, 10] width 11 height 6
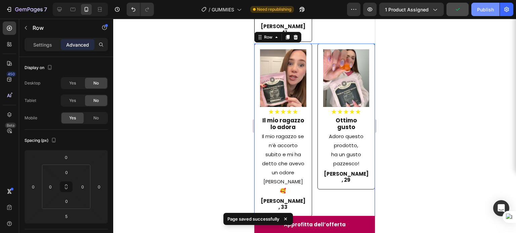
click at [480, 10] on div "Publish" at bounding box center [485, 9] width 17 height 7
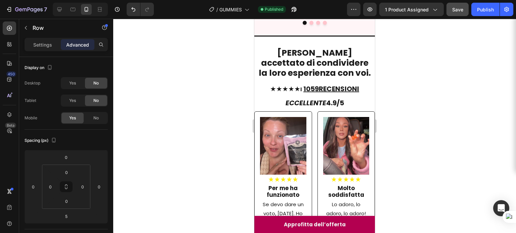
scroll to position [271, 0]
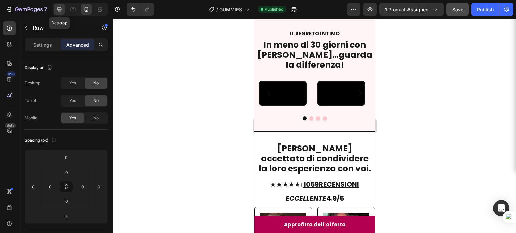
click at [63, 11] on div at bounding box center [59, 9] width 11 height 11
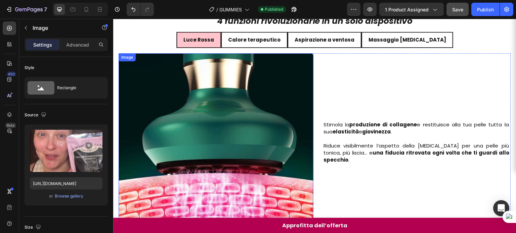
scroll to position [661, 0]
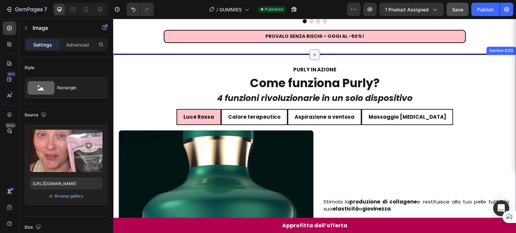
click at [314, 52] on icon at bounding box center [314, 54] width 5 height 5
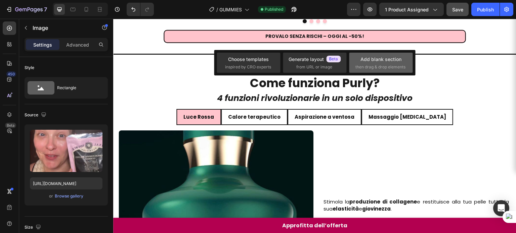
click at [374, 61] on div "Add blank section" at bounding box center [380, 59] width 41 height 7
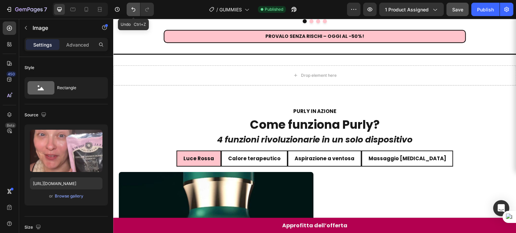
drag, startPoint x: 130, startPoint y: 9, endPoint x: 104, endPoint y: 18, distance: 27.0
click at [130, 9] on icon "Undo/Redo" at bounding box center [133, 9] width 7 height 7
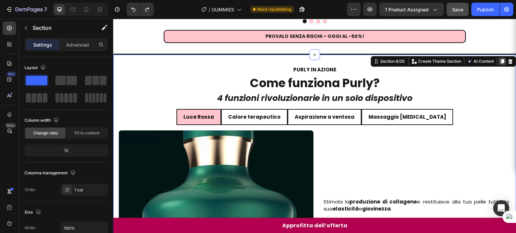
click at [501, 59] on icon at bounding box center [503, 61] width 4 height 5
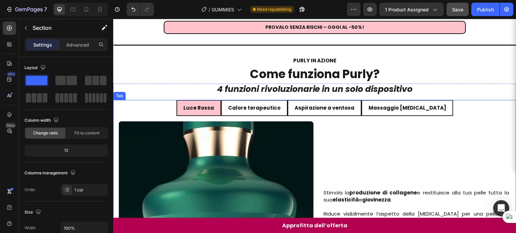
scroll to position [671, 0]
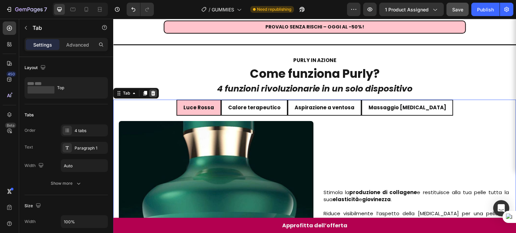
click at [151, 91] on icon at bounding box center [153, 93] width 4 height 5
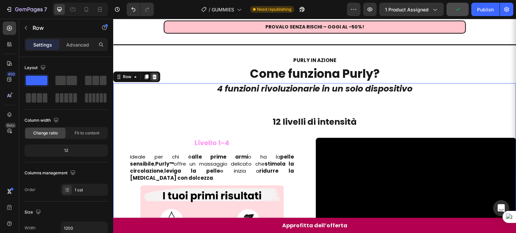
click at [157, 73] on div at bounding box center [154, 77] width 8 height 8
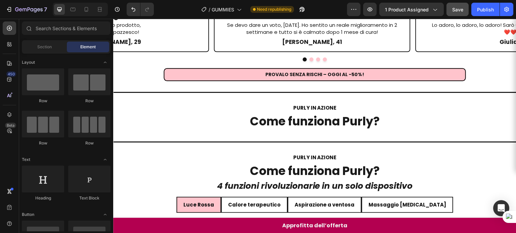
scroll to position [620, 0]
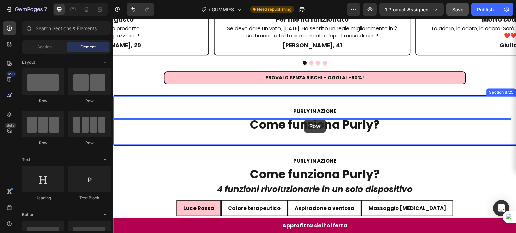
drag, startPoint x: 162, startPoint y: 144, endPoint x: 304, endPoint y: 120, distance: 144.5
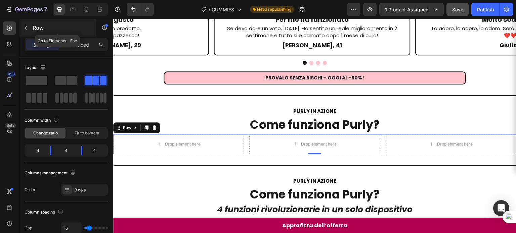
click at [27, 27] on icon "button" at bounding box center [25, 27] width 5 height 5
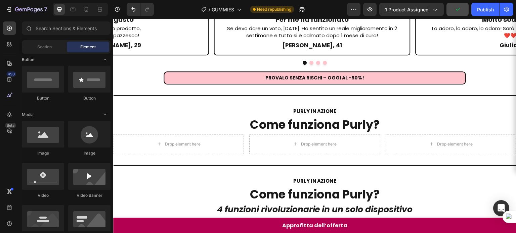
scroll to position [156, 0]
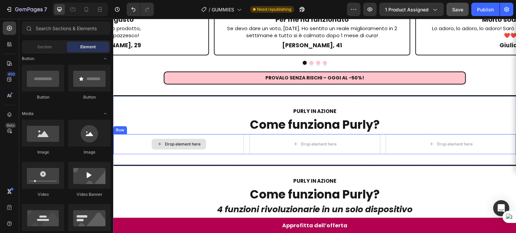
click at [200, 139] on div "Drop element here" at bounding box center [178, 144] width 54 height 11
click at [121, 126] on div "Row" at bounding box center [120, 130] width 14 height 8
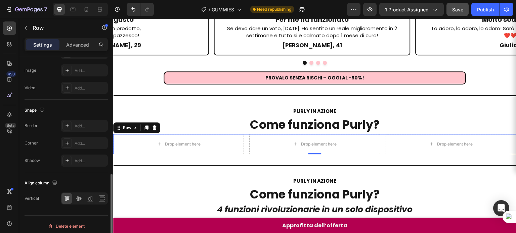
scroll to position [290, 0]
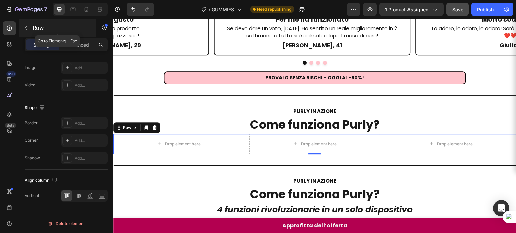
click at [24, 25] on icon "button" at bounding box center [25, 27] width 5 height 5
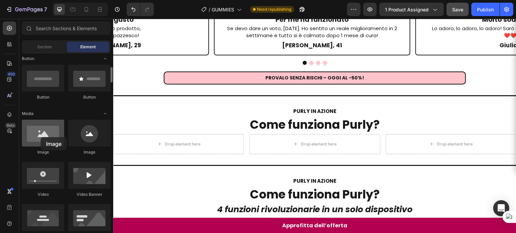
drag, startPoint x: 46, startPoint y: 136, endPoint x: 36, endPoint y: 140, distance: 10.5
click at [36, 140] on div at bounding box center [43, 133] width 42 height 27
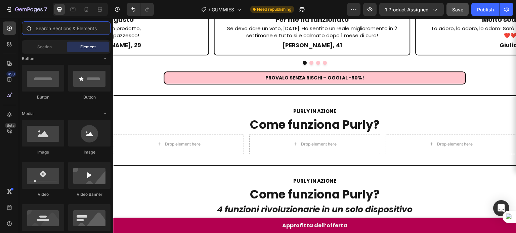
click at [47, 29] on input "text" at bounding box center [66, 27] width 89 height 13
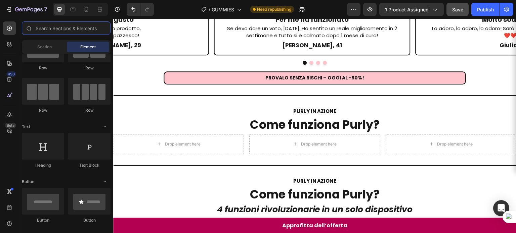
scroll to position [0, 0]
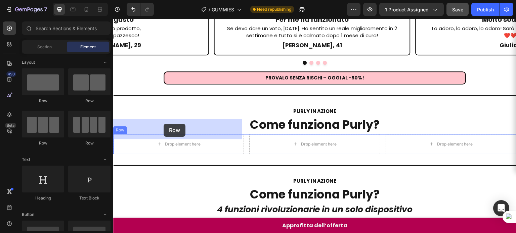
drag, startPoint x: 164, startPoint y: 107, endPoint x: 162, endPoint y: 127, distance: 20.2
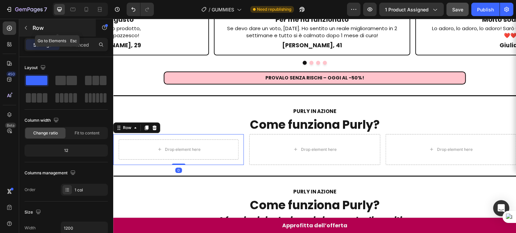
click at [26, 26] on icon "button" at bounding box center [25, 27] width 5 height 5
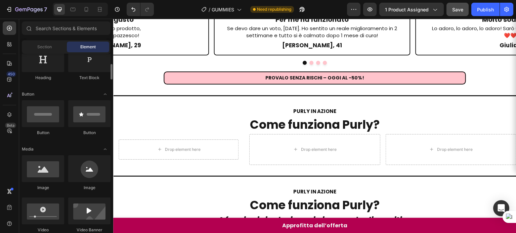
scroll to position [120, 0]
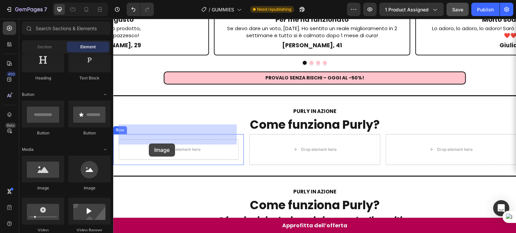
drag, startPoint x: 157, startPoint y: 190, endPoint x: 151, endPoint y: 140, distance: 50.0
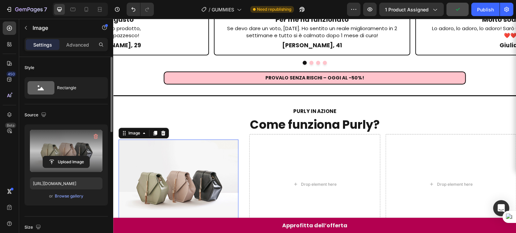
click at [70, 149] on label at bounding box center [66, 151] width 73 height 42
click at [70, 156] on input "file" at bounding box center [66, 161] width 46 height 11
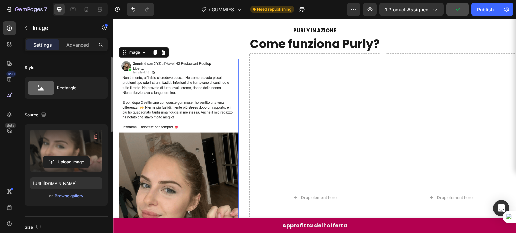
scroll to position [678, 0]
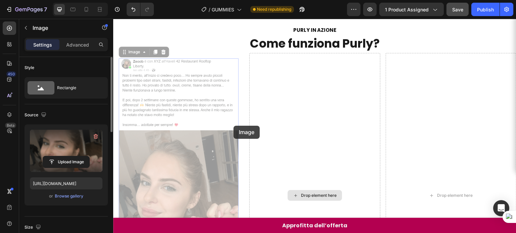
drag, startPoint x: 233, startPoint y: 126, endPoint x: 271, endPoint y: 127, distance: 37.3
click at [271, 127] on div "Image 0 Image 0 Row Drop element here Drop element here Row" at bounding box center [314, 196] width 403 height 286
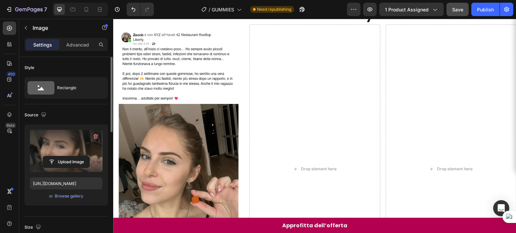
scroll to position [827, 0]
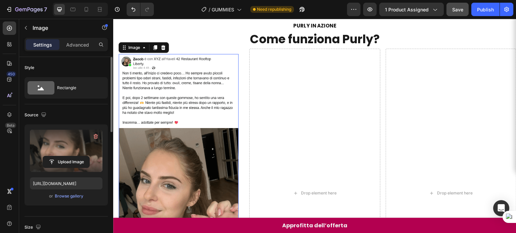
click at [56, 136] on label at bounding box center [66, 151] width 73 height 42
click at [56, 156] on input "file" at bounding box center [66, 161] width 46 height 11
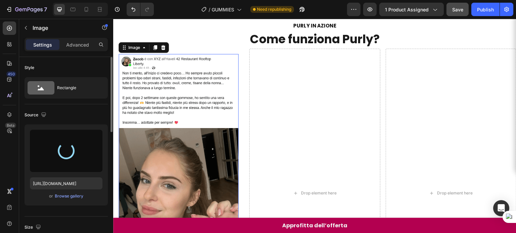
type input "[URL][DOMAIN_NAME]"
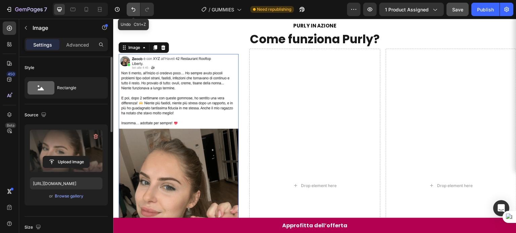
click at [131, 14] on button "Undo/Redo" at bounding box center [133, 9] width 13 height 13
click at [144, 10] on icon "Undo/Redo" at bounding box center [147, 9] width 7 height 7
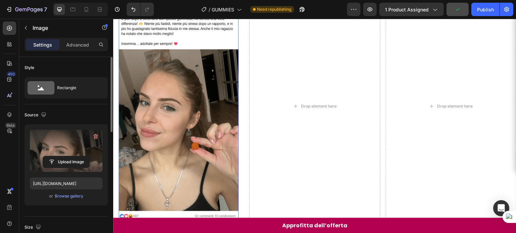
scroll to position [876, 0]
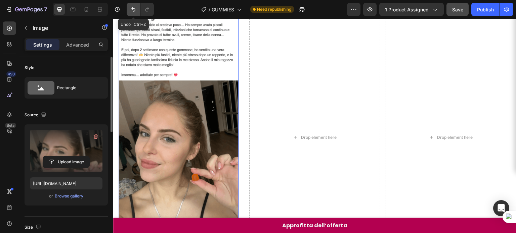
click at [136, 7] on icon "Undo/Redo" at bounding box center [133, 9] width 7 height 7
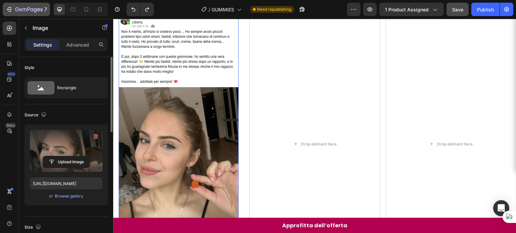
scroll to position [813, 0]
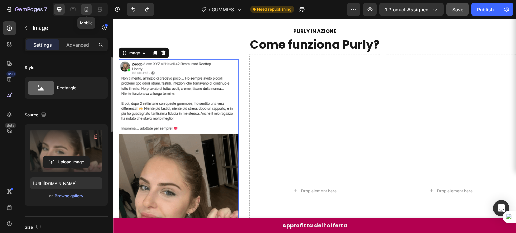
click at [82, 12] on div at bounding box center [86, 9] width 11 height 11
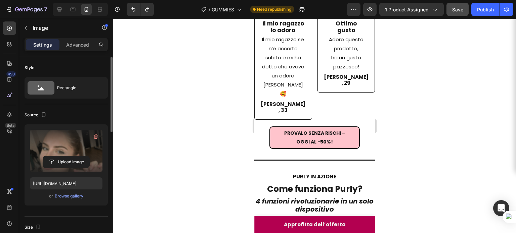
scroll to position [964, 0]
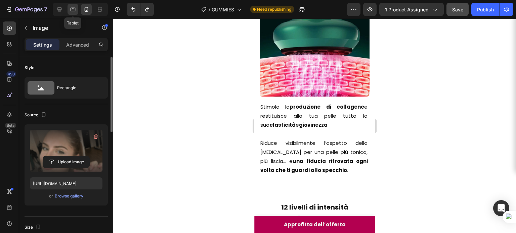
click at [76, 11] on icon at bounding box center [73, 9] width 7 height 7
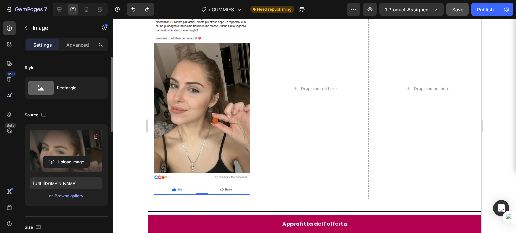
scroll to position [1025, 0]
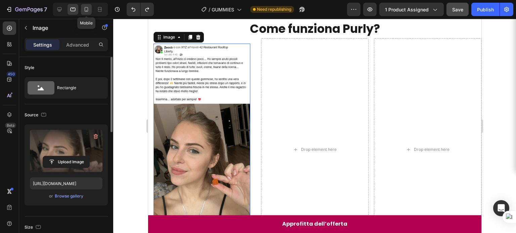
click at [83, 12] on icon at bounding box center [86, 9] width 7 height 7
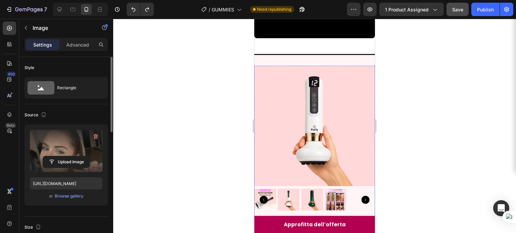
scroll to position [1422, 0]
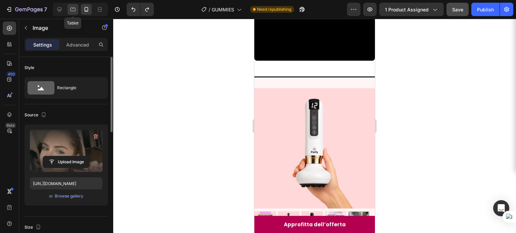
click at [74, 11] on icon at bounding box center [73, 10] width 5 height 4
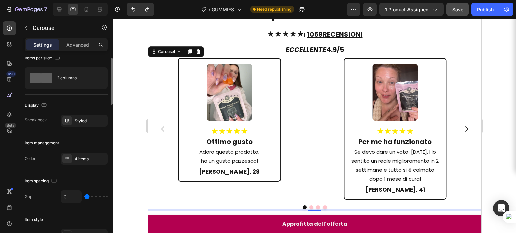
scroll to position [9, 0]
click at [71, 81] on div "2 columns" at bounding box center [77, 79] width 41 height 15
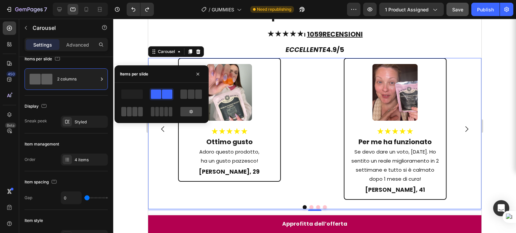
click at [134, 114] on span at bounding box center [134, 111] width 5 height 9
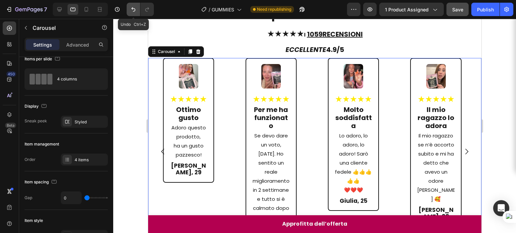
click at [135, 9] on icon "Undo/Redo" at bounding box center [133, 9] width 7 height 7
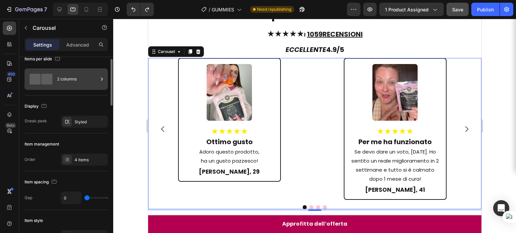
click at [73, 86] on div "2 columns" at bounding box center [77, 79] width 41 height 15
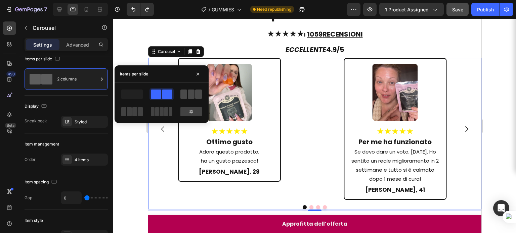
click at [185, 94] on span at bounding box center [183, 94] width 7 height 9
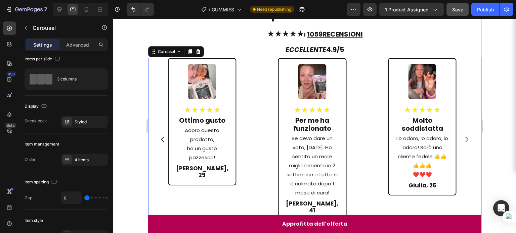
click at [462, 136] on icon "Carousel Next Arrow" at bounding box center [466, 140] width 8 height 8
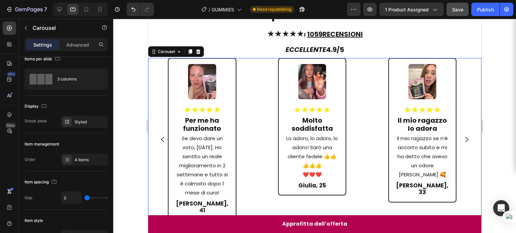
click at [462, 136] on icon "Carousel Next Arrow" at bounding box center [466, 140] width 8 height 8
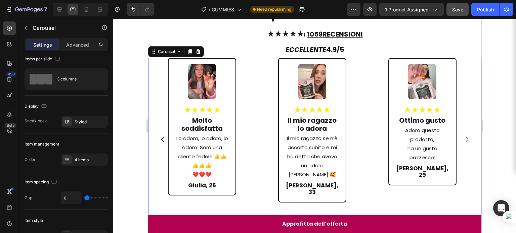
click at [462, 136] on icon "Carousel Next Arrow" at bounding box center [466, 140] width 8 height 8
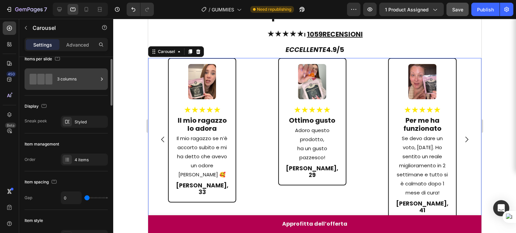
click at [51, 83] on span at bounding box center [48, 79] width 7 height 11
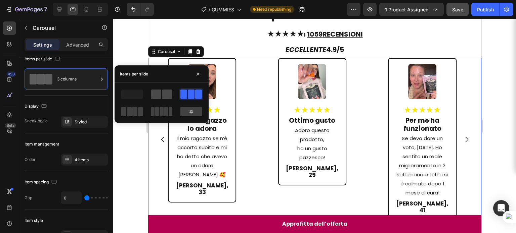
click at [169, 92] on span at bounding box center [167, 94] width 10 height 9
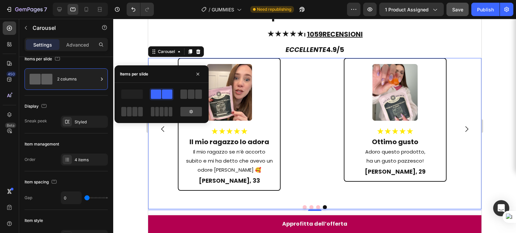
click at [463, 127] on icon "Carousel Next Arrow" at bounding box center [466, 129] width 8 height 8
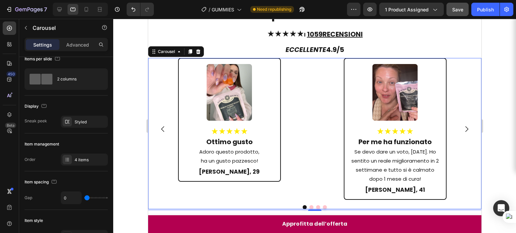
click at [463, 127] on icon "Carousel Next Arrow" at bounding box center [466, 129] width 8 height 8
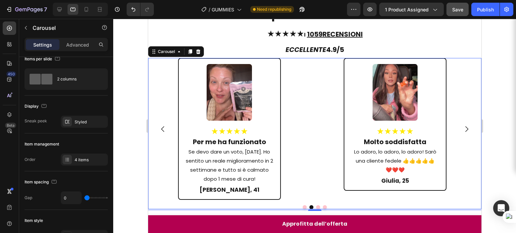
click at [463, 127] on icon "Carousel Next Arrow" at bounding box center [466, 129] width 8 height 8
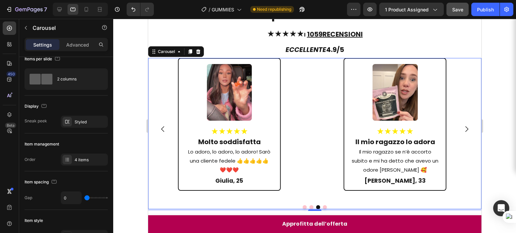
click at [463, 127] on icon "Carousel Next Arrow" at bounding box center [466, 129] width 8 height 8
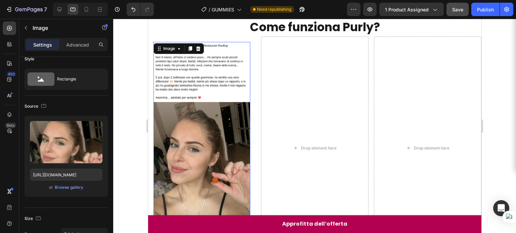
scroll to position [0, 0]
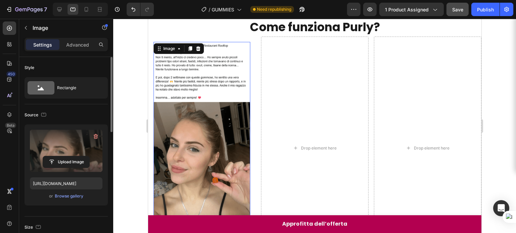
click at [69, 141] on label at bounding box center [66, 151] width 73 height 42
click at [69, 156] on input "file" at bounding box center [66, 161] width 46 height 11
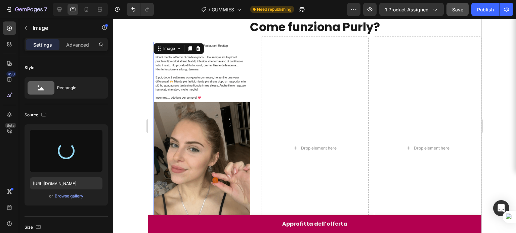
type input "[URL][DOMAIN_NAME]"
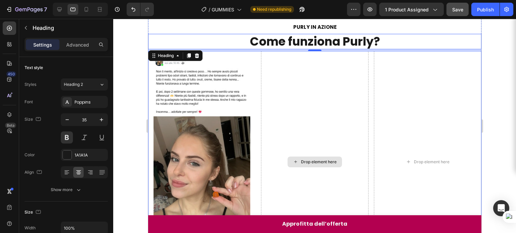
scroll to position [798, 0]
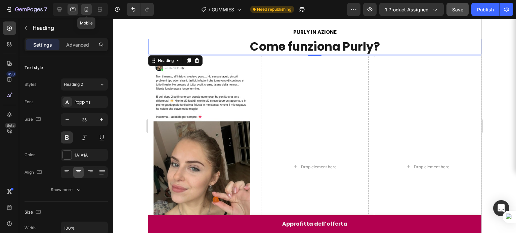
click at [85, 14] on div at bounding box center [86, 9] width 11 height 11
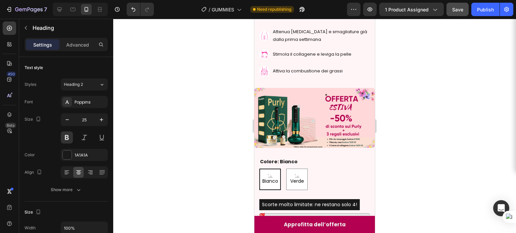
scroll to position [1472, 0]
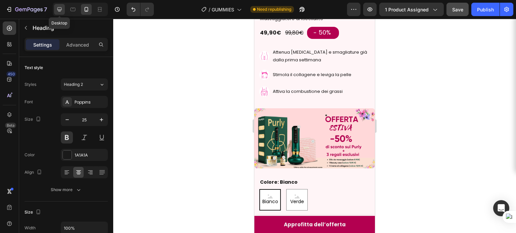
click at [63, 9] on div at bounding box center [59, 9] width 11 height 11
type input "35"
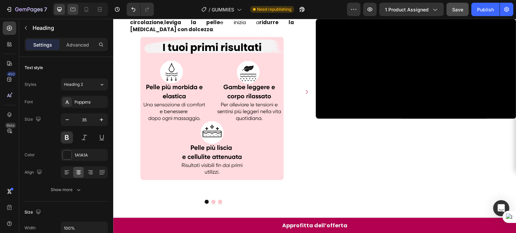
click at [74, 9] on icon at bounding box center [73, 9] width 7 height 7
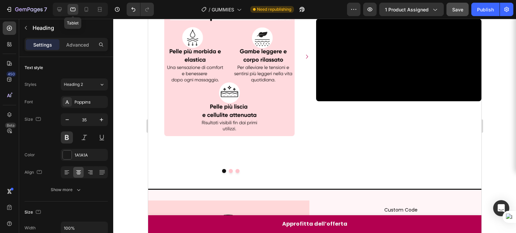
scroll to position [1482, 0]
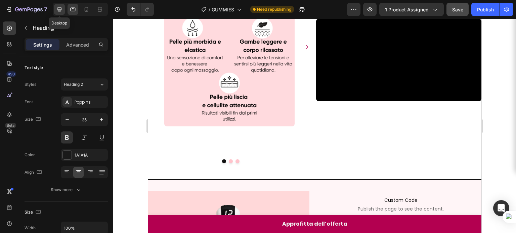
click at [62, 9] on icon at bounding box center [59, 9] width 7 height 7
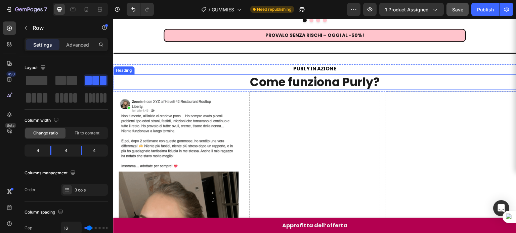
scroll to position [766, 0]
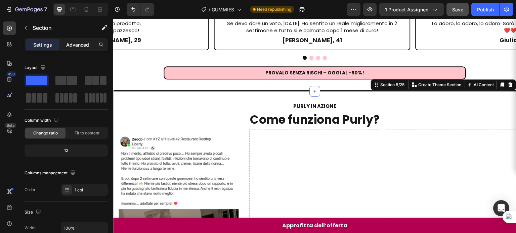
click at [79, 45] on p "Advanced" at bounding box center [77, 44] width 23 height 7
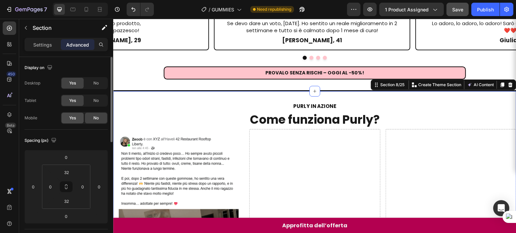
click at [77, 116] on div "Yes" at bounding box center [72, 118] width 22 height 11
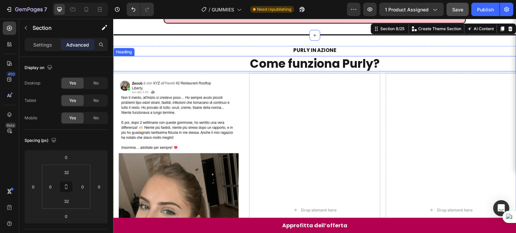
scroll to position [822, 0]
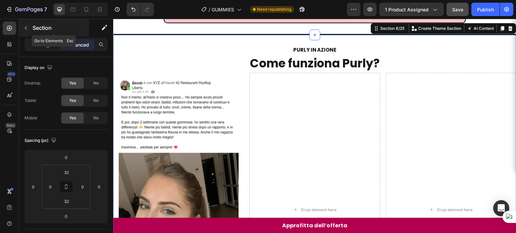
click at [27, 28] on icon "button" at bounding box center [25, 27] width 5 height 5
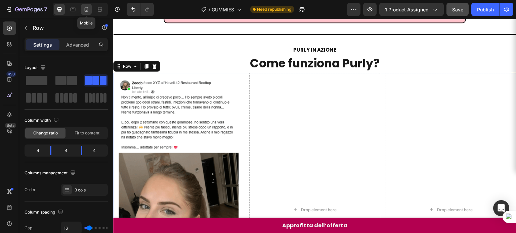
click at [84, 8] on icon at bounding box center [86, 9] width 7 height 7
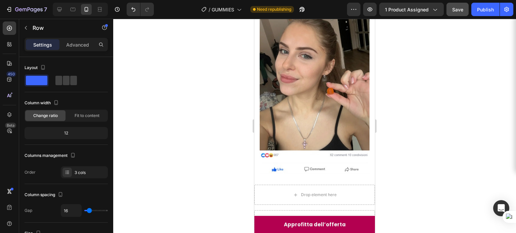
scroll to position [1400, 0]
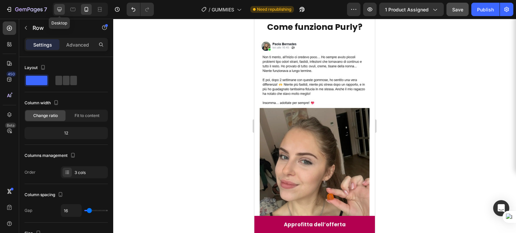
click at [61, 12] on icon at bounding box center [59, 9] width 7 height 7
type input "1200"
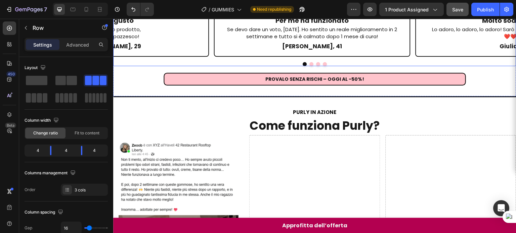
scroll to position [665, 0]
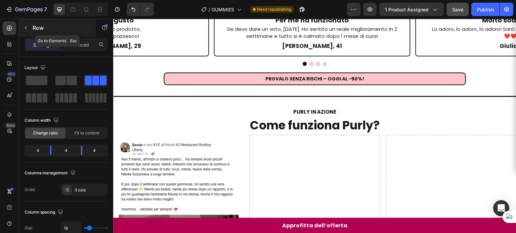
click at [27, 28] on icon "button" at bounding box center [25, 27] width 5 height 5
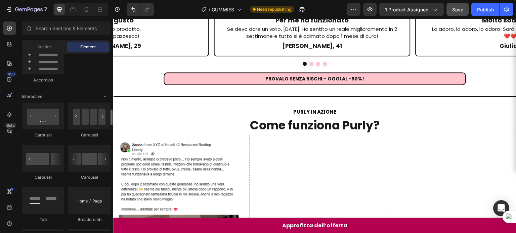
scroll to position [637, 0]
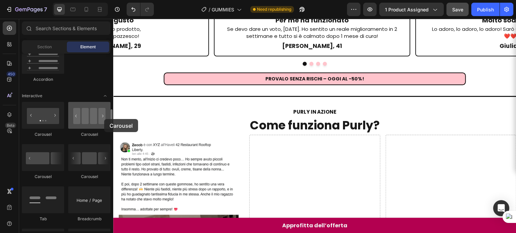
click at [104, 119] on div at bounding box center [89, 115] width 42 height 27
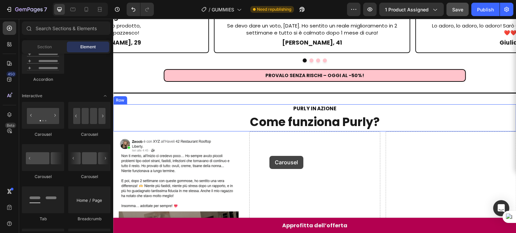
scroll to position [673, 0]
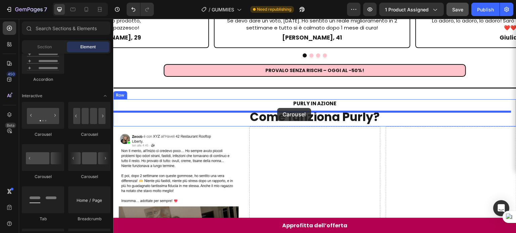
drag, startPoint x: 200, startPoint y: 186, endPoint x: 277, endPoint y: 108, distance: 109.7
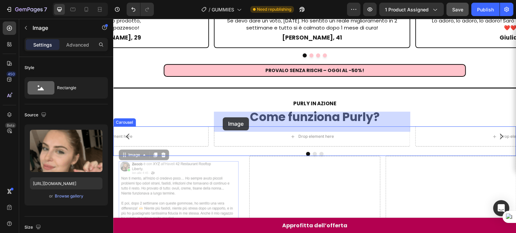
drag, startPoint x: 131, startPoint y: 142, endPoint x: 223, endPoint y: 118, distance: 95.5
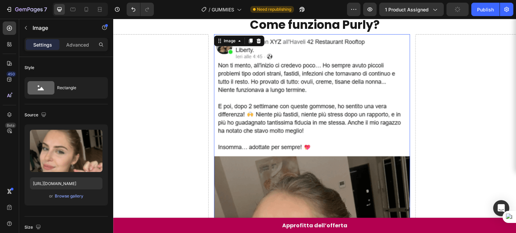
scroll to position [650, 0]
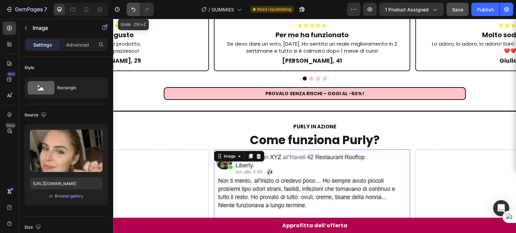
click at [136, 12] on icon "Undo/Redo" at bounding box center [133, 9] width 7 height 7
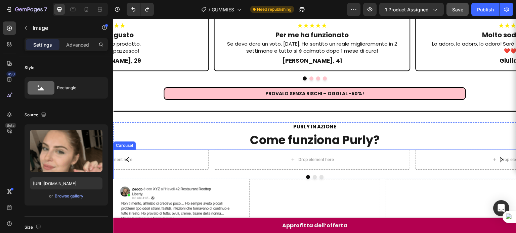
scroll to position [718, 0]
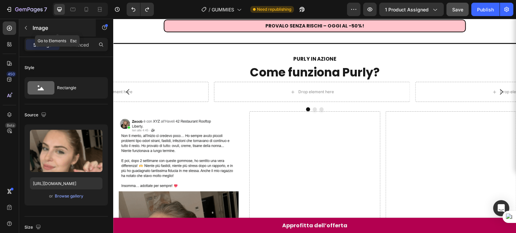
click at [27, 27] on icon "button" at bounding box center [25, 27] width 5 height 5
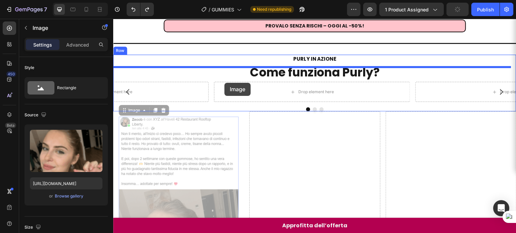
drag, startPoint x: 129, startPoint y: 99, endPoint x: 226, endPoint y: 82, distance: 98.1
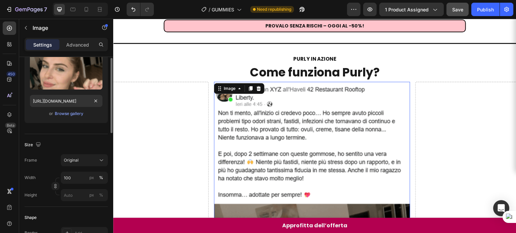
scroll to position [83, 0]
click at [70, 172] on input "100" at bounding box center [84, 178] width 47 height 12
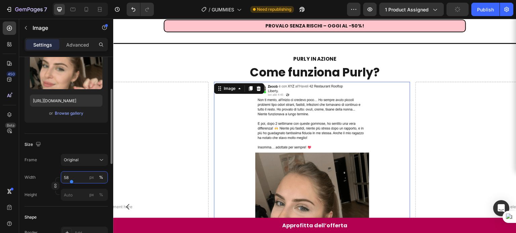
type input "59"
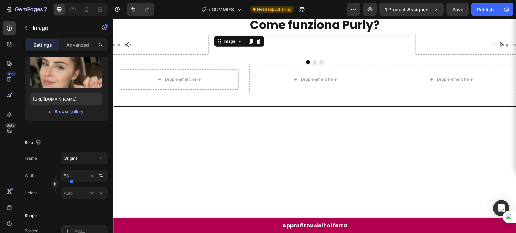
scroll to position [744, 0]
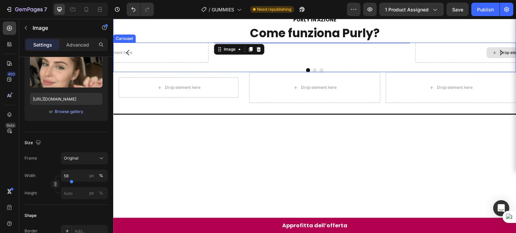
click at [454, 63] on div "Drop element here" at bounding box center [514, 53] width 196 height 20
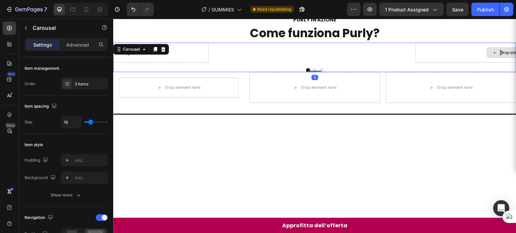
scroll to position [0, 0]
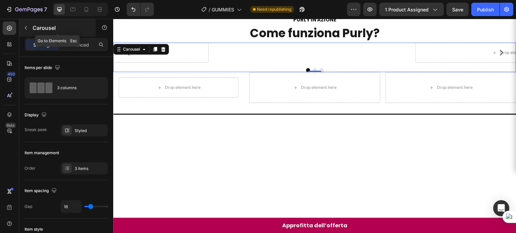
click at [28, 29] on icon "button" at bounding box center [25, 27] width 5 height 5
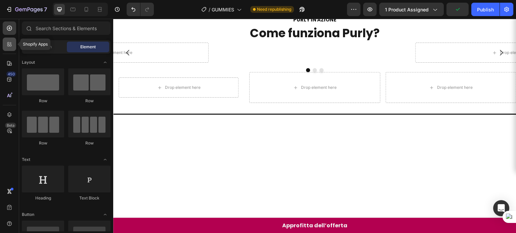
click at [10, 45] on icon at bounding box center [9, 44] width 7 height 7
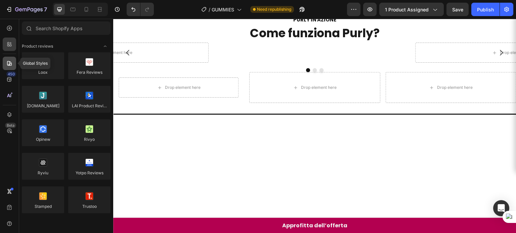
click at [7, 65] on icon at bounding box center [9, 63] width 7 height 7
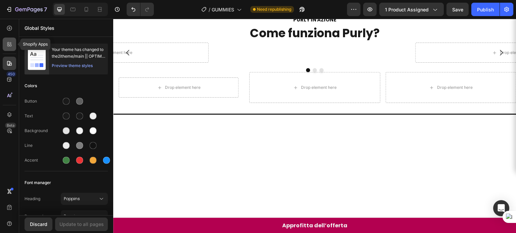
click at [9, 47] on icon at bounding box center [9, 44] width 7 height 7
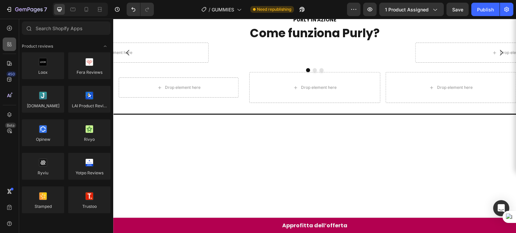
scroll to position [637, 0]
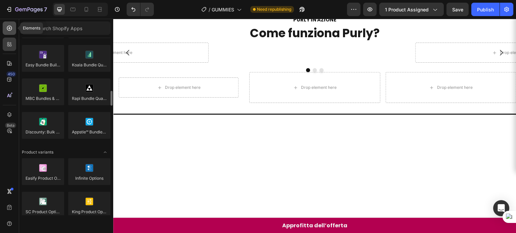
click at [10, 31] on icon at bounding box center [9, 28] width 7 height 7
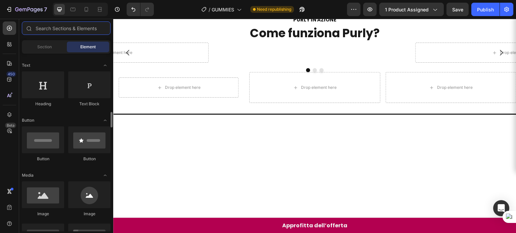
scroll to position [153, 0]
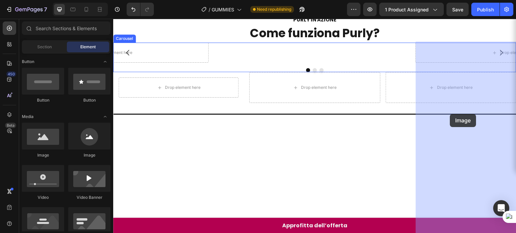
drag, startPoint x: 219, startPoint y: 147, endPoint x: 450, endPoint y: 114, distance: 233.0
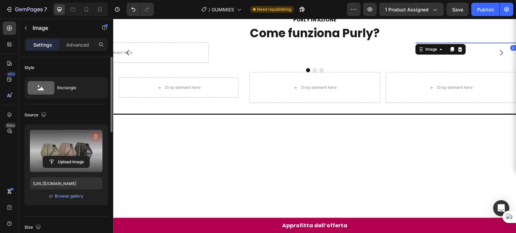
click at [91, 138] on button "button" at bounding box center [95, 136] width 11 height 11
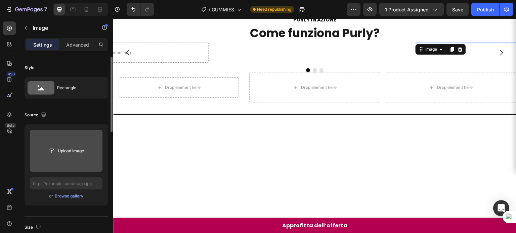
click at [480, 43] on img at bounding box center [514, 43] width 196 height 0
click at [66, 154] on input "file" at bounding box center [66, 150] width 46 height 11
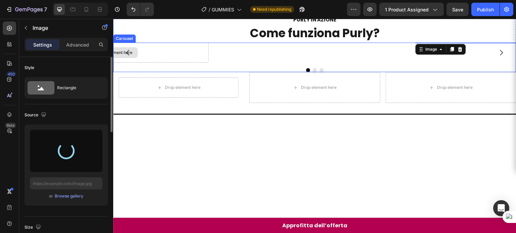
type input "[URL][DOMAIN_NAME]"
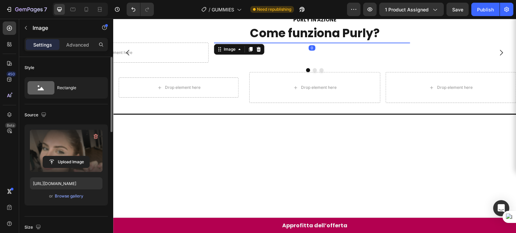
click at [64, 144] on label at bounding box center [66, 151] width 73 height 42
click at [64, 156] on input "file" at bounding box center [66, 161] width 46 height 11
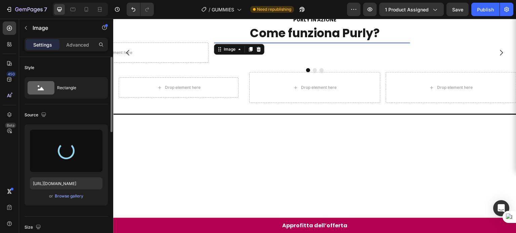
type input "[URL][DOMAIN_NAME]"
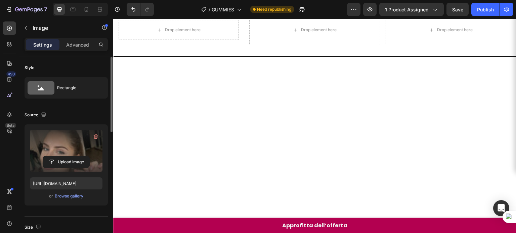
scroll to position [802, 0]
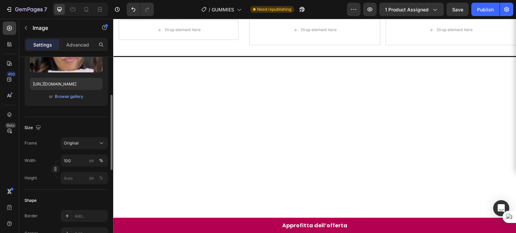
scroll to position [99, 0]
click at [70, 163] on input "100" at bounding box center [84, 161] width 47 height 12
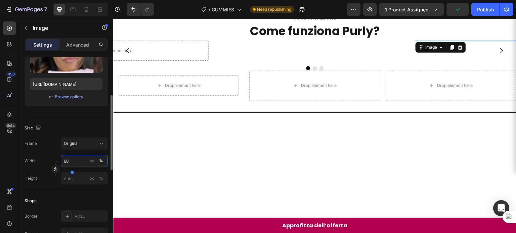
scroll to position [731, 0]
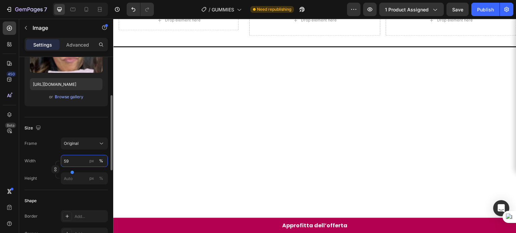
type input "58"
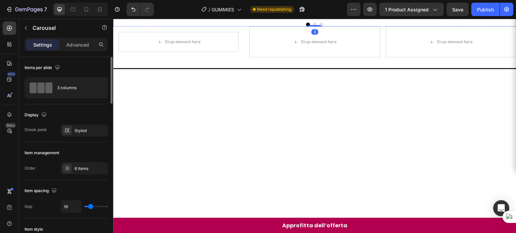
scroll to position [778, 0]
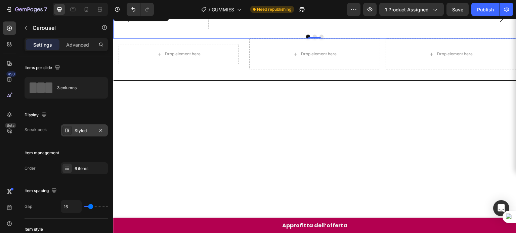
click at [76, 130] on div "Styled" at bounding box center [84, 131] width 19 height 6
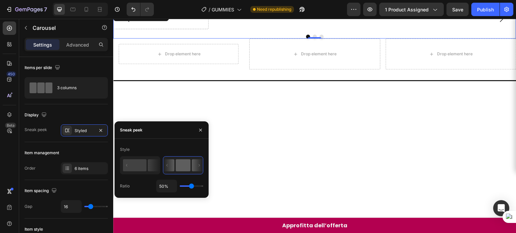
type input "1%"
type input "1"
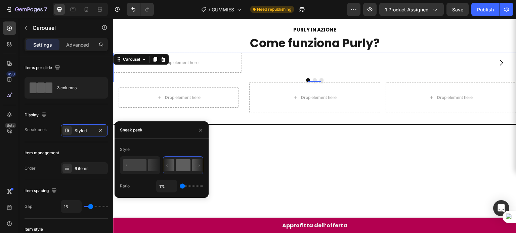
type input "25%"
type input "25"
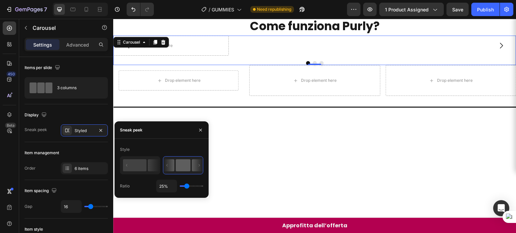
type input "26%"
type input "26"
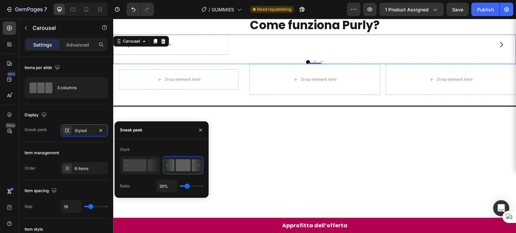
type input "28%"
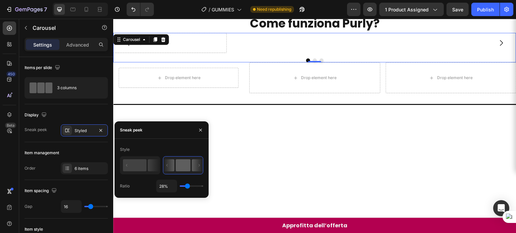
drag, startPoint x: 190, startPoint y: 188, endPoint x: 187, endPoint y: 186, distance: 3.6
type input "28"
click at [187, 186] on input "range" at bounding box center [192, 186] width 24 height 1
type input "16%"
type input "16"
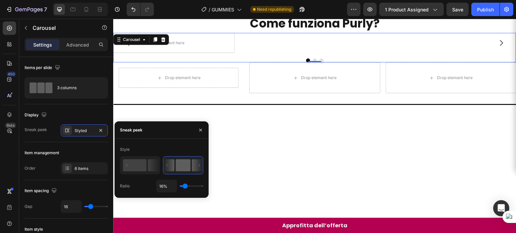
type input "15%"
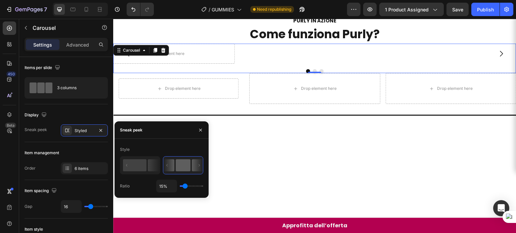
drag, startPoint x: 186, startPoint y: 186, endPoint x: 167, endPoint y: 179, distance: 20.6
type input "16"
click at [185, 186] on input "range" at bounding box center [192, 186] width 24 height 1
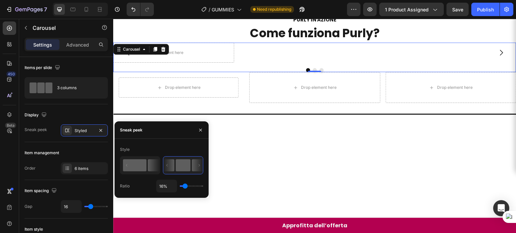
click at [145, 167] on rect at bounding box center [135, 166] width 24 height 12
type input "50%"
type input "50"
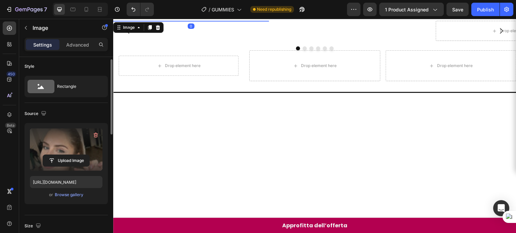
scroll to position [1, 0]
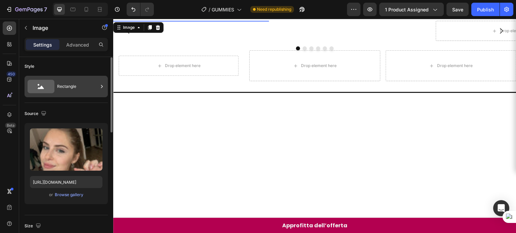
click at [62, 94] on div "Rectangle" at bounding box center [77, 86] width 41 height 15
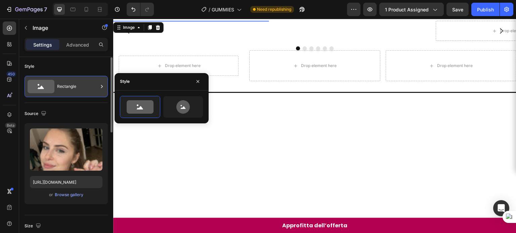
click at [75, 86] on div "Rectangle" at bounding box center [77, 86] width 41 height 15
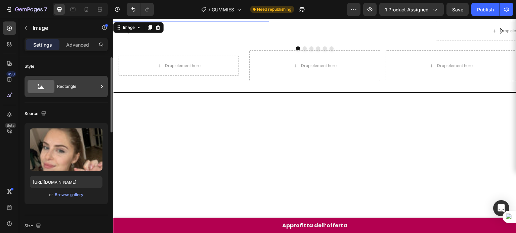
click at [75, 86] on div "Rectangle" at bounding box center [77, 86] width 41 height 15
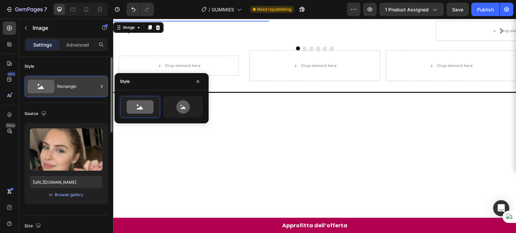
click at [75, 86] on div "Rectangle" at bounding box center [77, 86] width 41 height 15
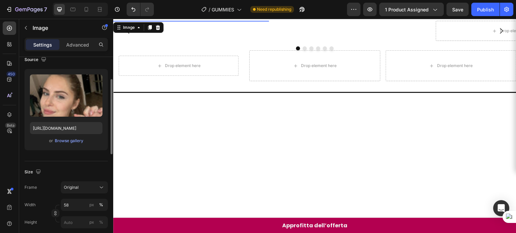
scroll to position [56, 0]
click at [68, 202] on input "58" at bounding box center [84, 204] width 47 height 12
type input "65"
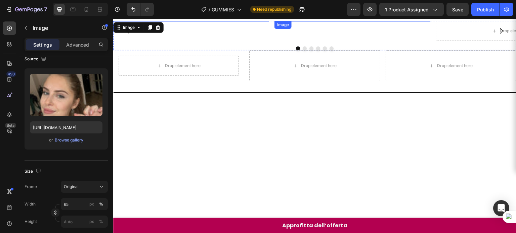
click at [350, 21] on img at bounding box center [352, 21] width 90 height 0
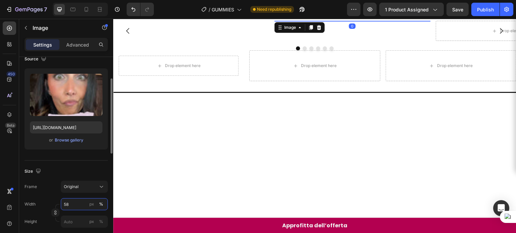
click at [73, 204] on input "58" at bounding box center [84, 204] width 47 height 12
type input "65"
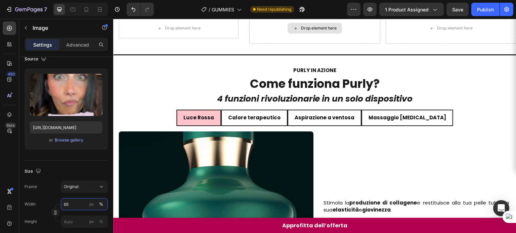
scroll to position [885, 0]
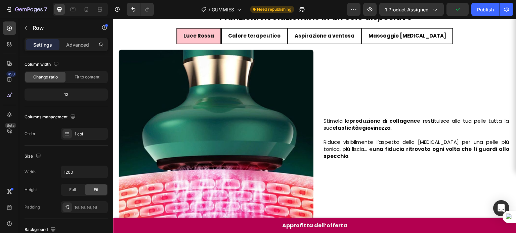
scroll to position [0, 0]
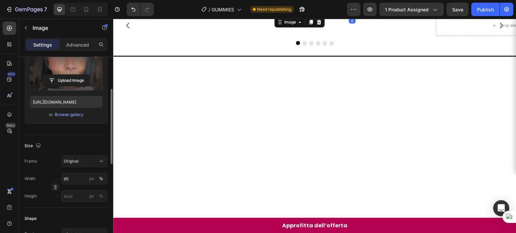
scroll to position [82, 0]
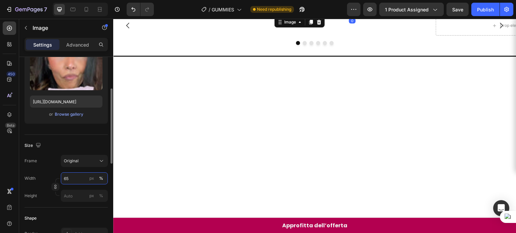
click at [70, 176] on input "65" at bounding box center [84, 179] width 47 height 12
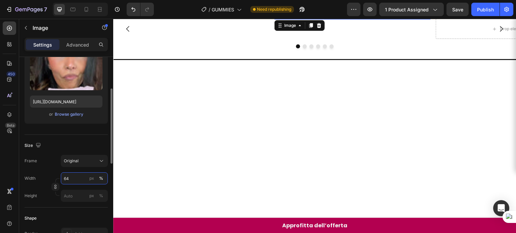
scroll to position [770, 0]
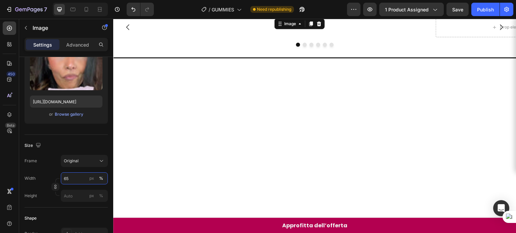
type input "64"
click at [279, 17] on div at bounding box center [352, 17] width 156 height 0
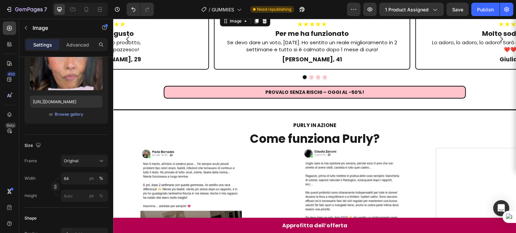
scroll to position [82, 0]
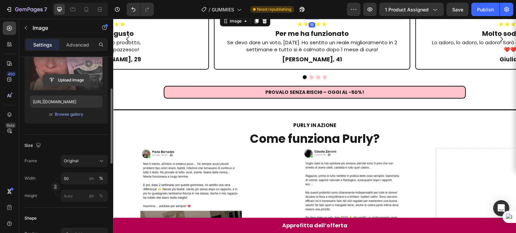
click at [83, 75] on input "file" at bounding box center [66, 80] width 46 height 11
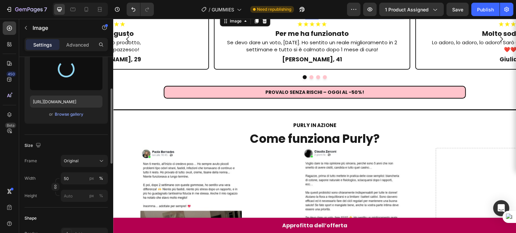
type input "[URL][DOMAIN_NAME]"
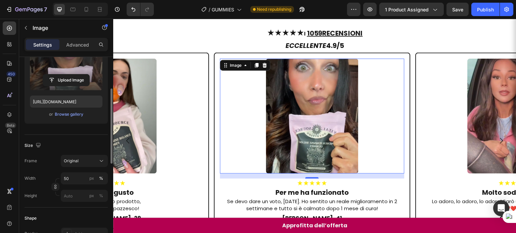
scroll to position [484, 0]
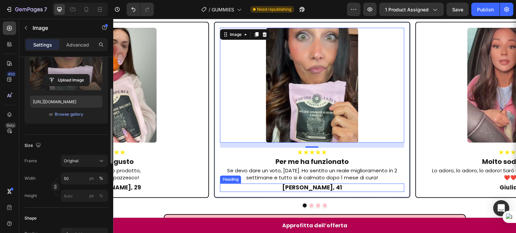
click at [303, 184] on h2 "[PERSON_NAME], 41" at bounding box center [312, 188] width 184 height 8
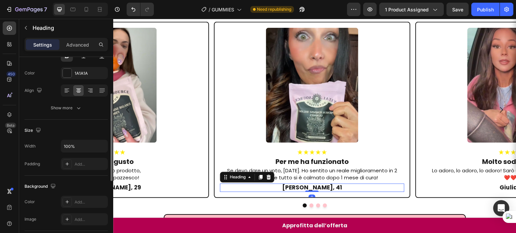
scroll to position [0, 0]
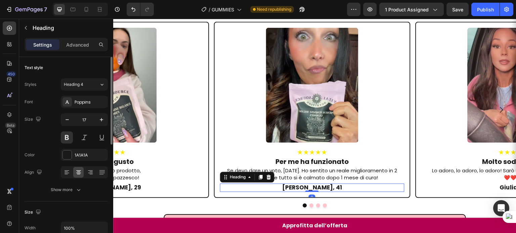
click at [303, 184] on h2 "[PERSON_NAME], 41" at bounding box center [312, 188] width 184 height 8
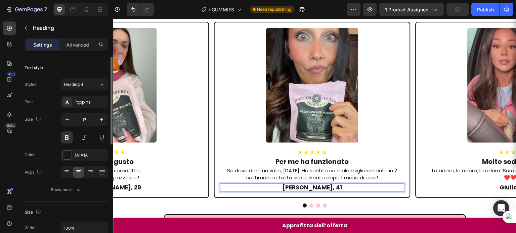
click at [333, 185] on p "[PERSON_NAME], 41" at bounding box center [312, 188] width 183 height 7
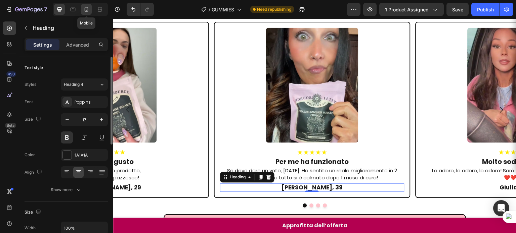
click at [86, 10] on icon at bounding box center [86, 9] width 7 height 7
type input "45"
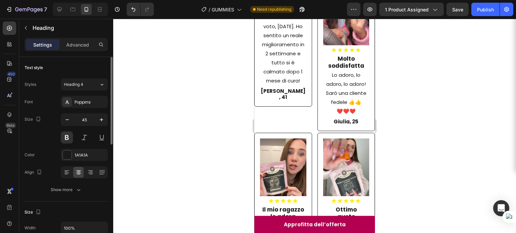
scroll to position [440, 0]
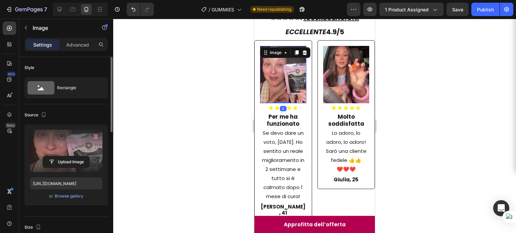
click at [62, 143] on label at bounding box center [66, 151] width 73 height 42
click at [62, 156] on input "file" at bounding box center [66, 161] width 46 height 11
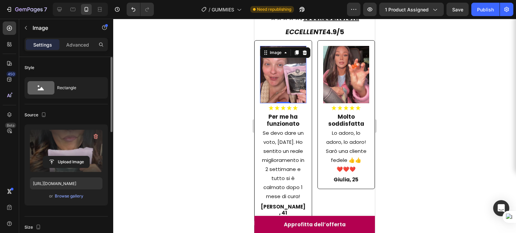
type input "[URL][DOMAIN_NAME]"
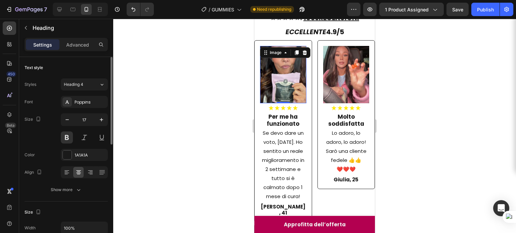
click at [290, 119] on h2 "Per me ha funzionato" at bounding box center [283, 120] width 46 height 15
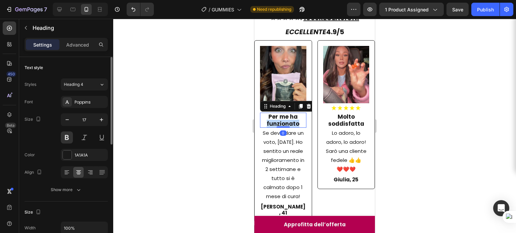
click at [290, 119] on h2 "Per me ha funzionato" at bounding box center [283, 120] width 46 height 15
click at [290, 119] on p "Per me ha funzionato" at bounding box center [283, 120] width 45 height 14
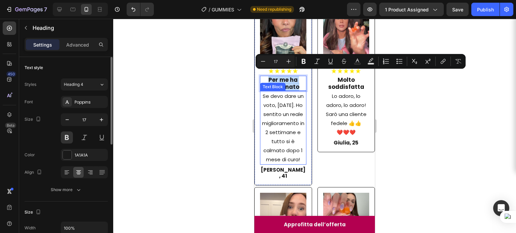
scroll to position [478, 0]
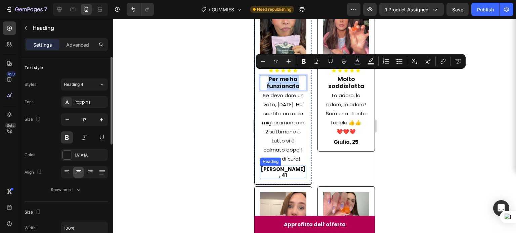
click at [282, 174] on h2 "[PERSON_NAME], 41" at bounding box center [283, 172] width 46 height 13
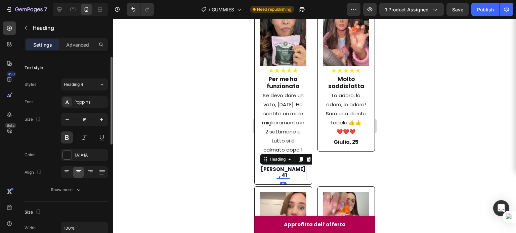
click at [282, 174] on h2 "[PERSON_NAME], 41" at bounding box center [283, 172] width 46 height 13
click at [297, 174] on p "[PERSON_NAME], 41" at bounding box center [283, 173] width 45 height 12
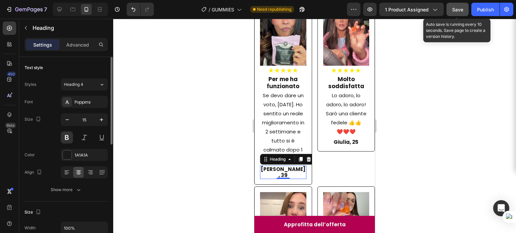
click at [451, 12] on button "Save" at bounding box center [457, 9] width 22 height 13
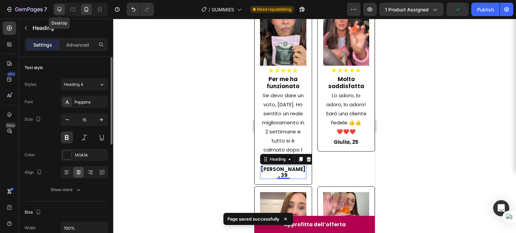
click at [62, 10] on icon at bounding box center [59, 9] width 7 height 7
type input "17"
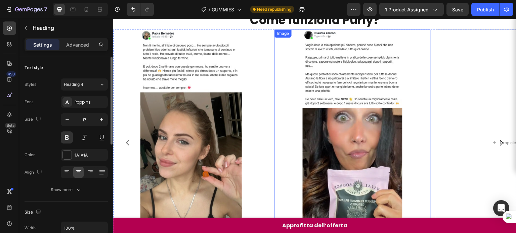
scroll to position [685, 0]
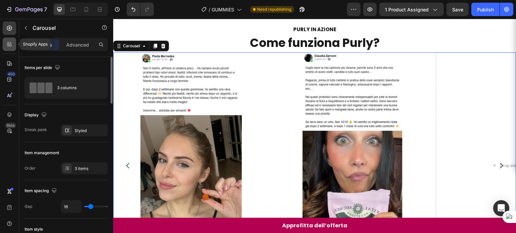
click at [8, 39] on div at bounding box center [9, 44] width 13 height 13
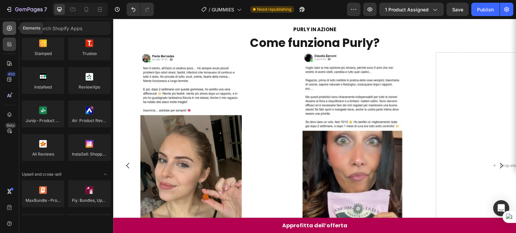
click at [15, 31] on div at bounding box center [9, 27] width 13 height 13
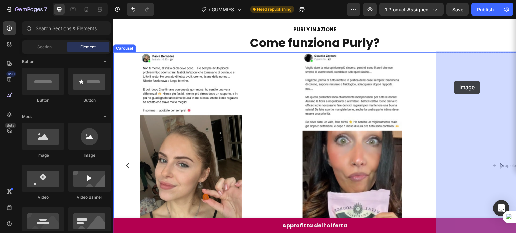
drag, startPoint x: 160, startPoint y: 158, endPoint x: 454, endPoint y: 81, distance: 303.8
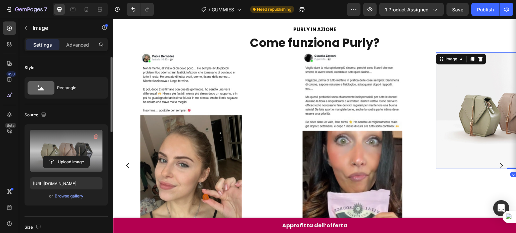
click at [54, 144] on label at bounding box center [66, 151] width 73 height 42
click at [54, 156] on input "file" at bounding box center [66, 161] width 46 height 11
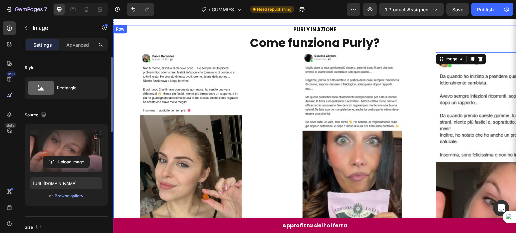
type input "[URL][DOMAIN_NAME]"
click at [324, 31] on p "PURLY IN AZIONE" at bounding box center [315, 29] width 402 height 7
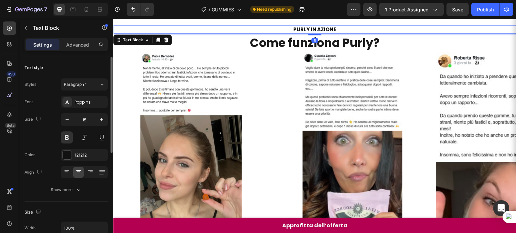
click at [324, 31] on p "PURLY IN AZIONE" at bounding box center [315, 29] width 402 height 7
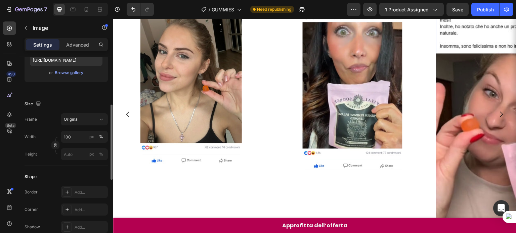
scroll to position [124, 0]
click at [71, 137] on input "100" at bounding box center [84, 137] width 47 height 12
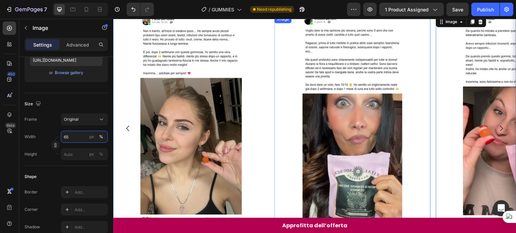
scroll to position [695, 0]
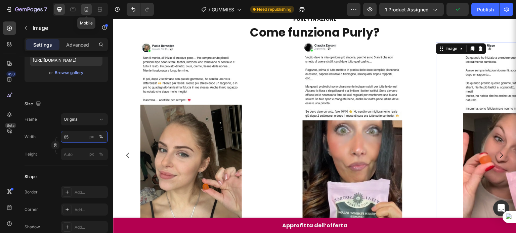
type input "65"
click at [85, 11] on icon at bounding box center [87, 9] width 4 height 5
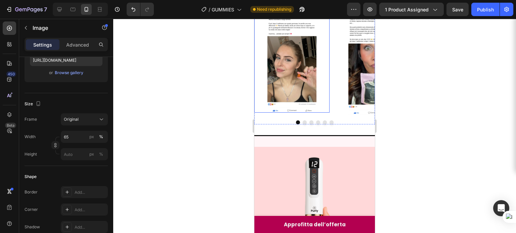
scroll to position [1431, 0]
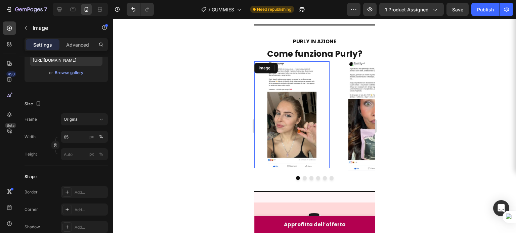
click at [308, 102] on img at bounding box center [291, 114] width 49 height 107
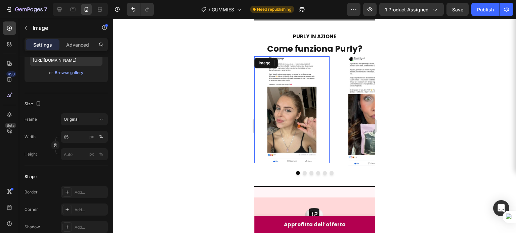
scroll to position [1414, 0]
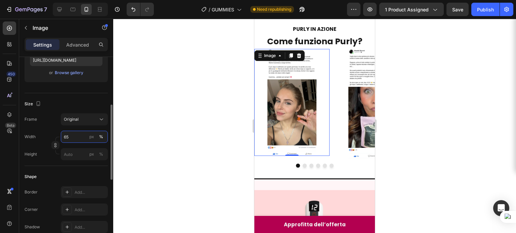
click at [76, 136] on input "65" at bounding box center [84, 137] width 47 height 12
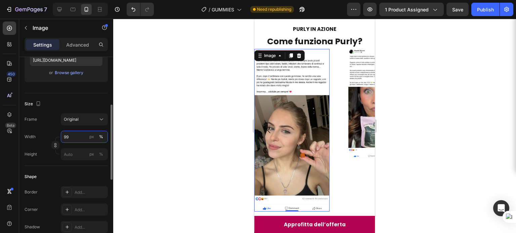
type input "100"
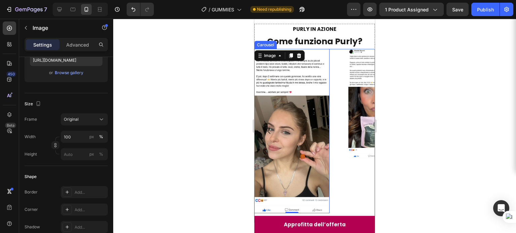
click at [360, 129] on button "Carousel Next Arrow" at bounding box center [360, 131] width 19 height 19
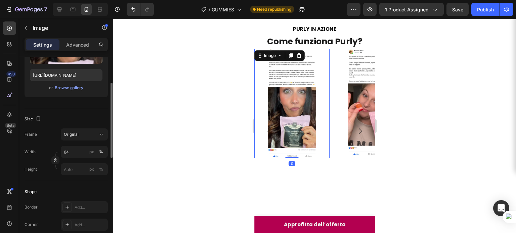
scroll to position [120, 0]
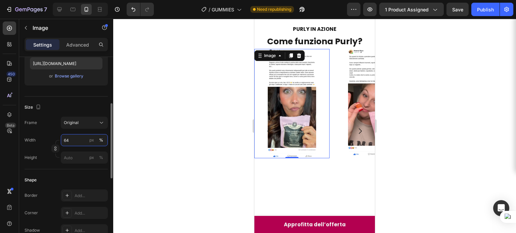
click at [74, 138] on input "64" at bounding box center [84, 140] width 47 height 12
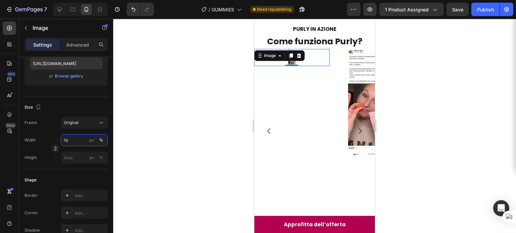
type input "100"
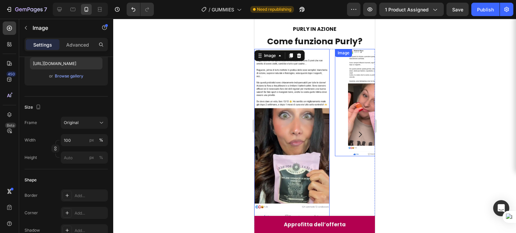
click at [355, 66] on img at bounding box center [372, 102] width 49 height 107
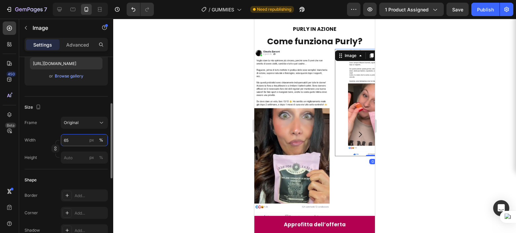
click at [70, 138] on input "65" at bounding box center [84, 140] width 47 height 12
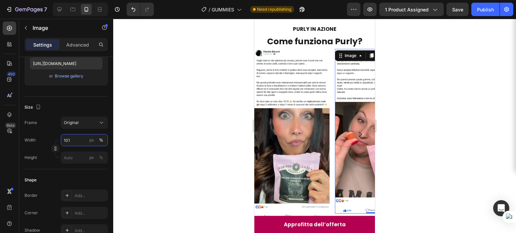
type input "100"
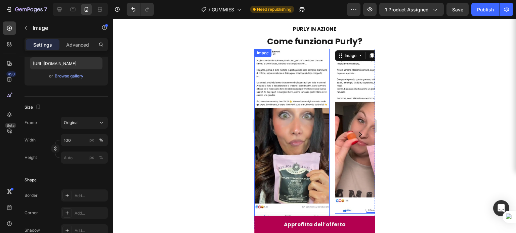
click at [283, 126] on img at bounding box center [291, 134] width 75 height 171
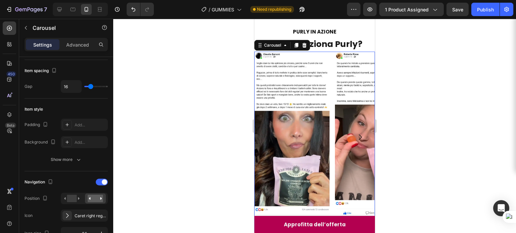
scroll to position [0, 0]
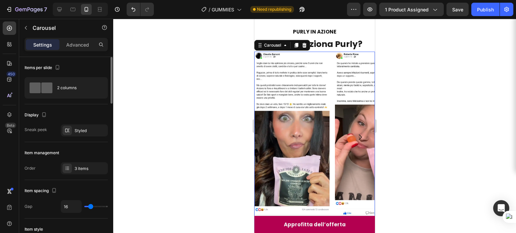
click at [356, 134] on icon "Carousel Next Arrow" at bounding box center [360, 137] width 8 height 8
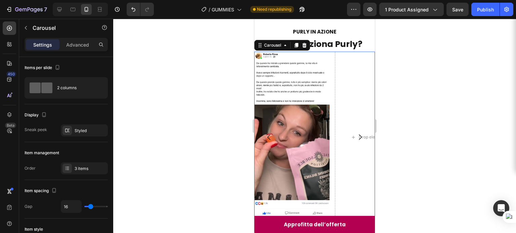
click at [356, 134] on icon "Carousel Next Arrow" at bounding box center [360, 137] width 8 height 8
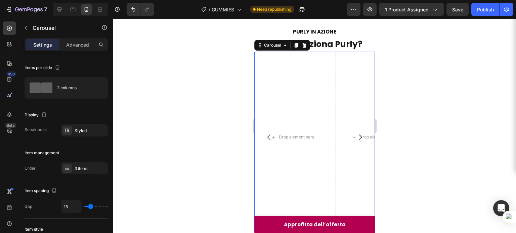
click at [356, 134] on icon "Carousel Next Arrow" at bounding box center [360, 137] width 8 height 8
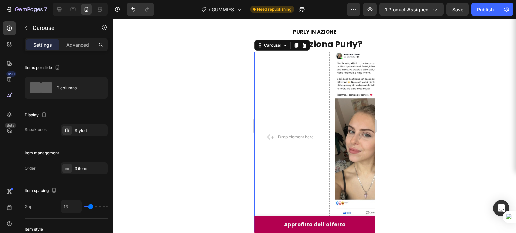
click at [356, 134] on icon "Carousel Next Arrow" at bounding box center [360, 137] width 8 height 8
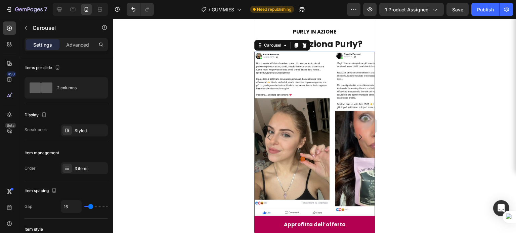
click at [356, 134] on icon "Carousel Next Arrow" at bounding box center [360, 137] width 8 height 8
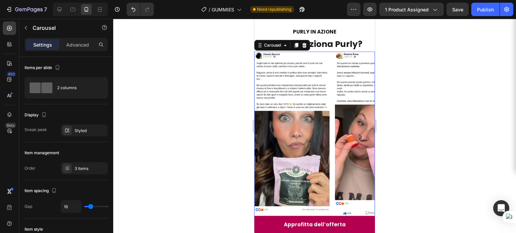
click at [356, 134] on icon "Carousel Next Arrow" at bounding box center [360, 137] width 8 height 8
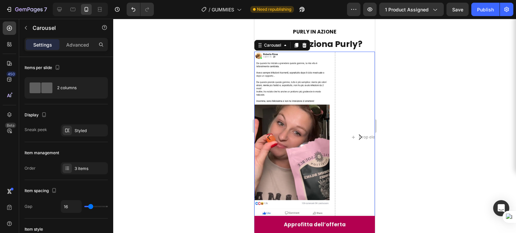
click at [356, 134] on icon "Carousel Next Arrow" at bounding box center [360, 137] width 8 height 8
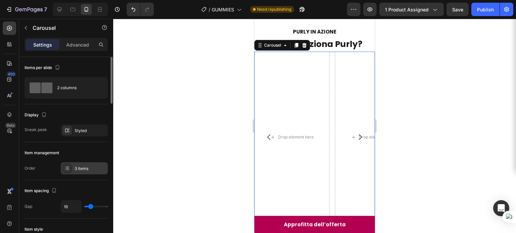
click at [83, 169] on div "3 items" at bounding box center [91, 169] width 32 height 6
click at [303, 43] on icon at bounding box center [304, 45] width 4 height 5
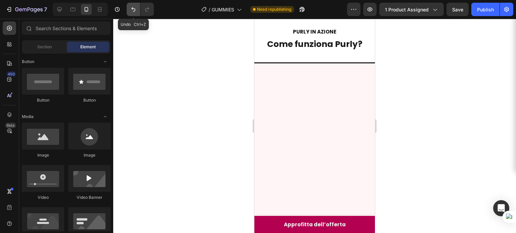
click at [131, 12] on icon "Undo/Redo" at bounding box center [133, 9] width 7 height 7
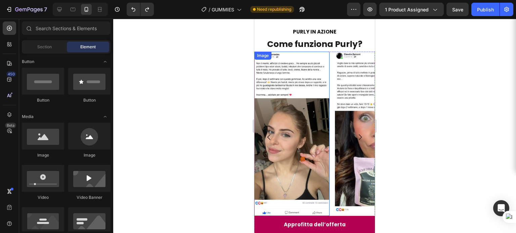
scroll to position [1476, 0]
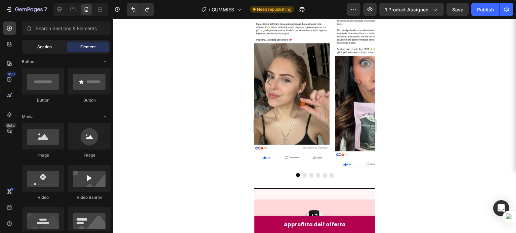
click at [42, 48] on span "Section" at bounding box center [44, 47] width 14 height 6
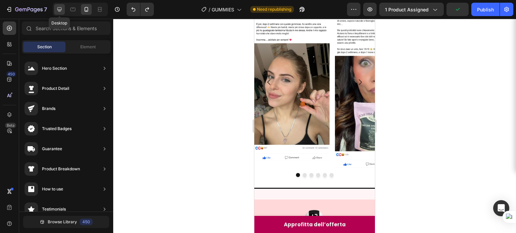
click at [60, 11] on icon at bounding box center [59, 9] width 7 height 7
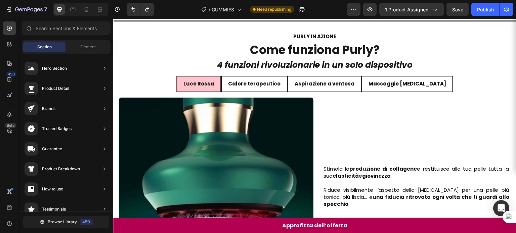
scroll to position [1106, 0]
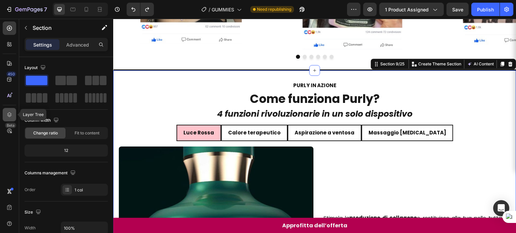
click at [9, 109] on div at bounding box center [9, 114] width 13 height 13
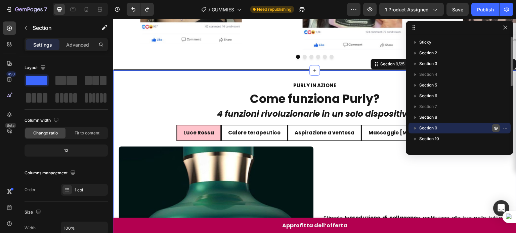
click at [506, 129] on icon "button" at bounding box center [506, 128] width 1 height 1
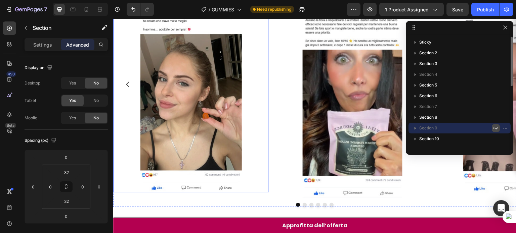
scroll to position [935, 0]
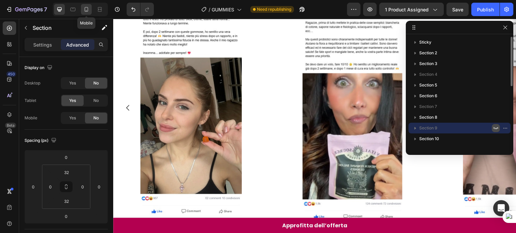
click at [84, 12] on icon at bounding box center [86, 9] width 7 height 7
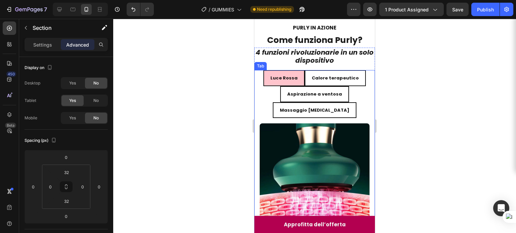
scroll to position [796, 0]
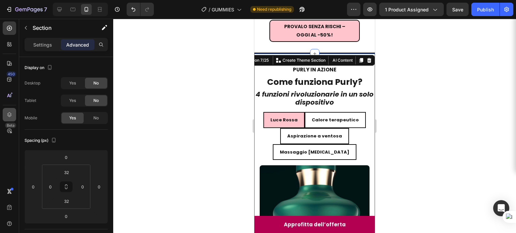
click at [12, 114] on icon at bounding box center [9, 114] width 7 height 7
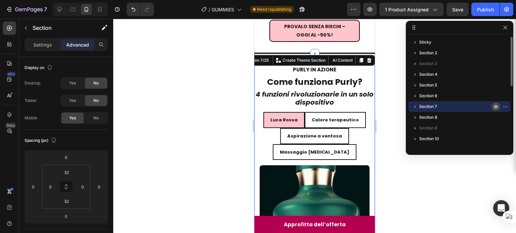
click at [495, 104] on icon "button" at bounding box center [495, 106] width 5 height 5
click at [494, 108] on icon "button" at bounding box center [495, 106] width 5 height 5
click at [505, 31] on button "button" at bounding box center [505, 28] width 8 height 8
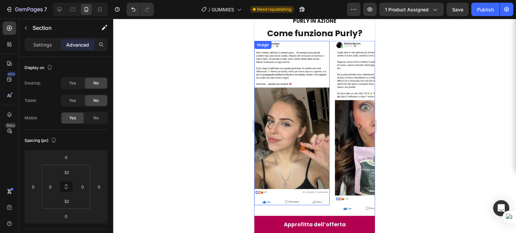
scroll to position [1510, 0]
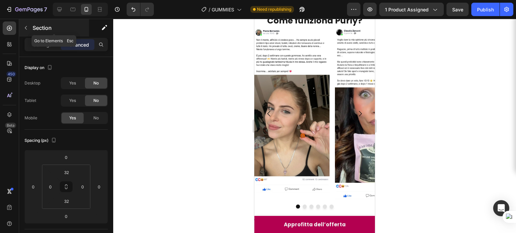
click at [24, 29] on icon "button" at bounding box center [25, 27] width 5 height 5
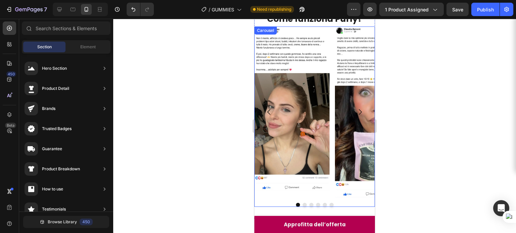
scroll to position [1550, 0]
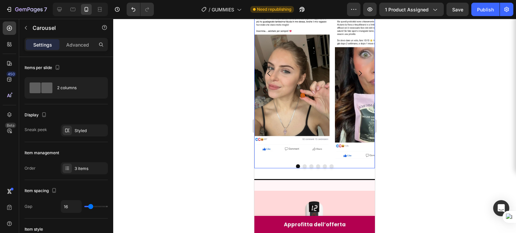
click at [309, 165] on button "Dot" at bounding box center [311, 167] width 4 height 4
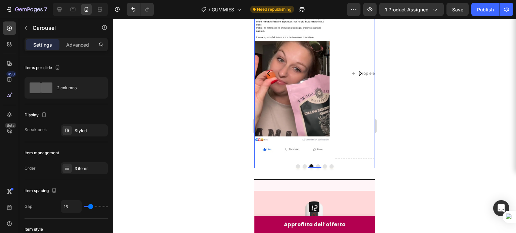
click at [316, 165] on button "Dot" at bounding box center [318, 167] width 4 height 4
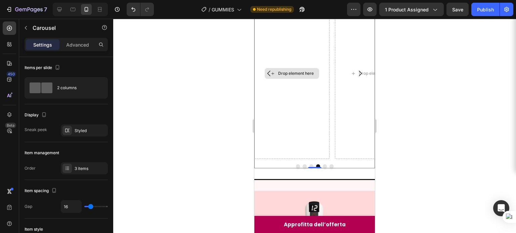
scroll to position [1486, 0]
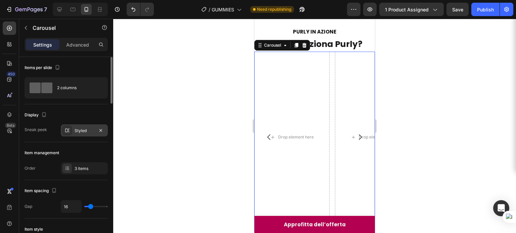
click at [80, 129] on div "Styled" at bounding box center [84, 131] width 19 height 6
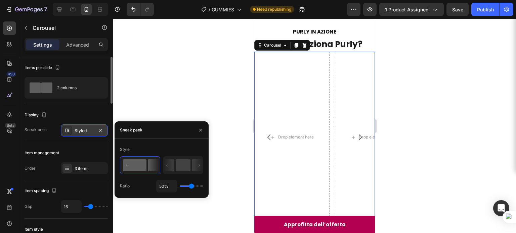
click at [80, 129] on div "Styled" at bounding box center [84, 131] width 19 height 6
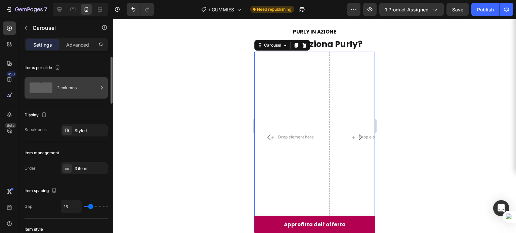
click at [69, 90] on div "2 columns" at bounding box center [77, 87] width 41 height 15
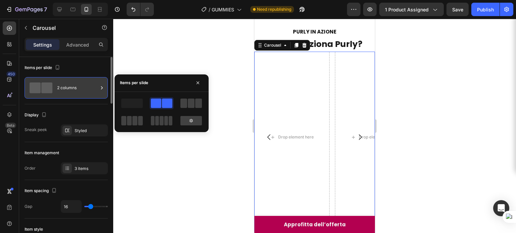
click at [69, 90] on div "2 columns" at bounding box center [77, 87] width 41 height 15
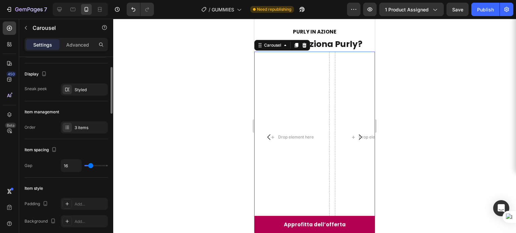
scroll to position [41, 0]
type input "0"
drag, startPoint x: 92, startPoint y: 165, endPoint x: 240, endPoint y: 126, distance: 152.9
type input "0"
click at [84, 165] on input "range" at bounding box center [96, 165] width 24 height 1
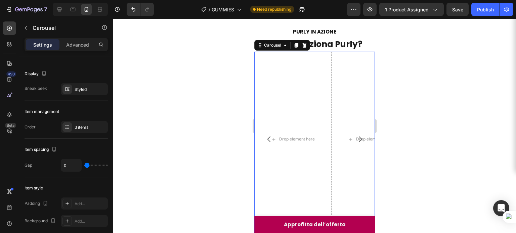
click at [266, 138] on icon "Carousel Back Arrow" at bounding box center [269, 139] width 8 height 8
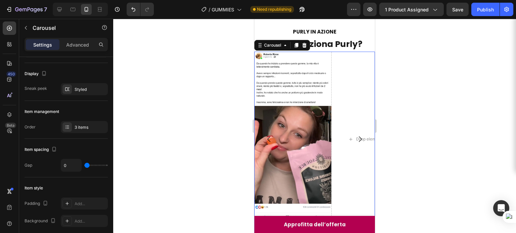
click at [266, 138] on icon "Carousel Back Arrow" at bounding box center [269, 139] width 8 height 8
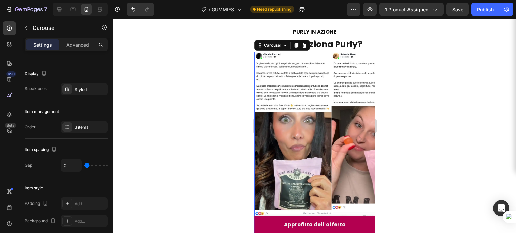
click at [266, 138] on icon "Carousel Back Arrow" at bounding box center [269, 139] width 8 height 8
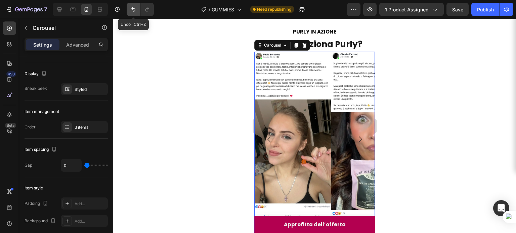
click at [131, 11] on icon "Undo/Redo" at bounding box center [133, 9] width 7 height 7
type input "16"
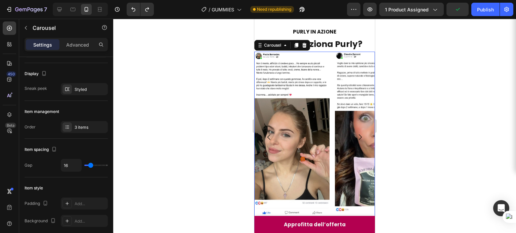
click at [362, 133] on button "Carousel Next Arrow" at bounding box center [360, 137] width 19 height 19
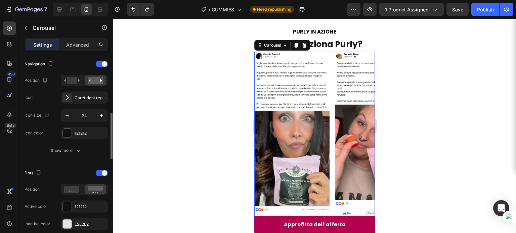
scroll to position [239, 0]
click at [69, 129] on div at bounding box center [67, 132] width 9 height 9
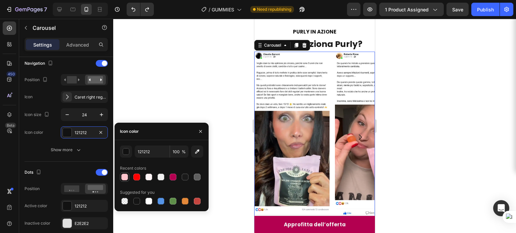
click at [128, 176] on div at bounding box center [124, 177] width 7 height 7
type input "FFC4CC"
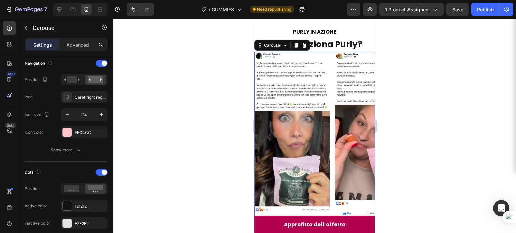
click at [357, 133] on icon "Carousel Next Arrow" at bounding box center [360, 137] width 8 height 8
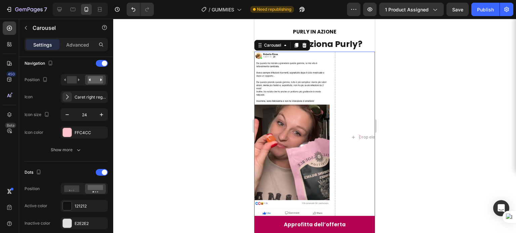
click at [357, 133] on icon "Carousel Next Arrow" at bounding box center [360, 137] width 8 height 8
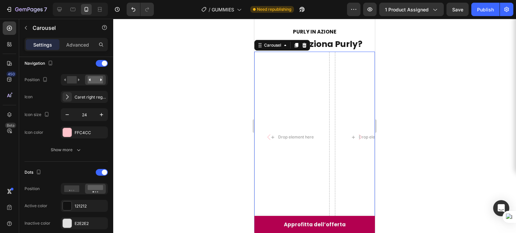
click at [357, 135] on icon "Carousel Next Arrow" at bounding box center [360, 137] width 8 height 8
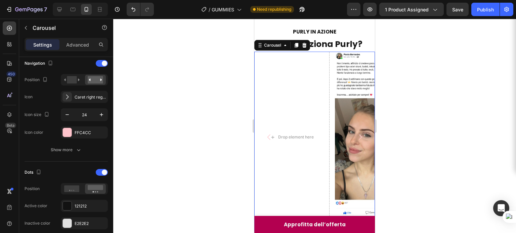
click at [357, 135] on icon "Carousel Next Arrow" at bounding box center [360, 137] width 8 height 8
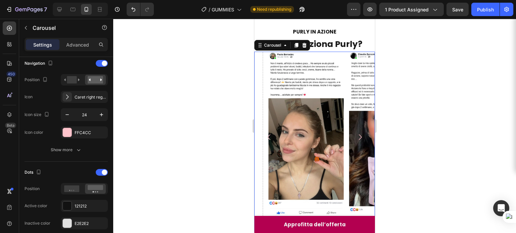
click at [357, 135] on icon "Carousel Next Arrow" at bounding box center [360, 137] width 8 height 8
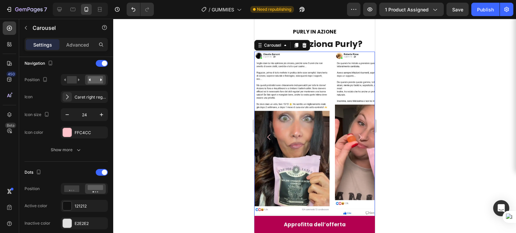
click at [357, 135] on icon "Carousel Next Arrow" at bounding box center [360, 137] width 8 height 8
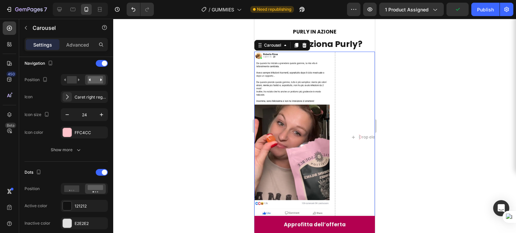
click at [357, 135] on icon "Carousel Next Arrow" at bounding box center [360, 137] width 8 height 8
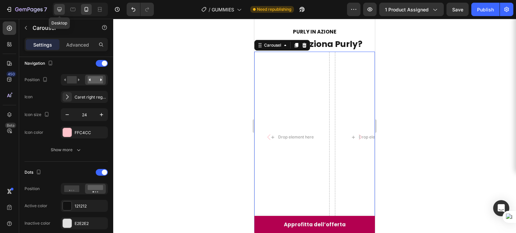
click at [63, 9] on div at bounding box center [59, 9] width 11 height 11
type input "1200"
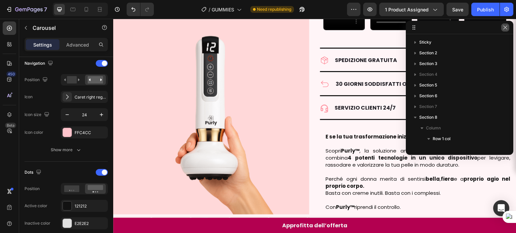
scroll to position [95, 0]
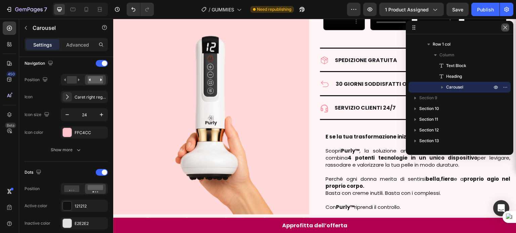
click at [504, 29] on icon "button" at bounding box center [504, 27] width 5 height 5
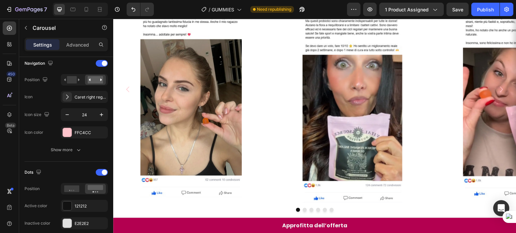
scroll to position [960, 0]
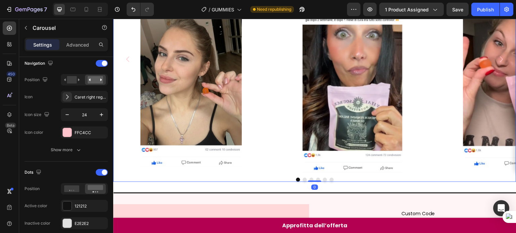
click at [304, 178] on button "Dot" at bounding box center [305, 180] width 4 height 4
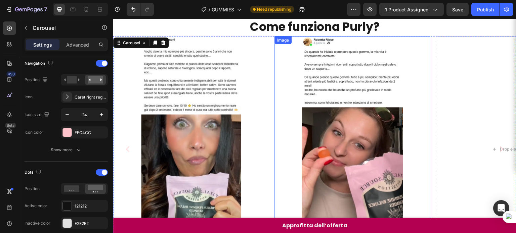
scroll to position [894, 0]
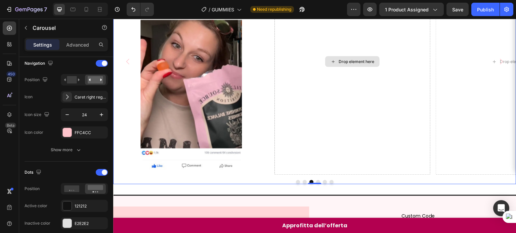
click at [300, 109] on div "Drop element here" at bounding box center [352, 61] width 156 height 227
click at [73, 79] on rect at bounding box center [72, 79] width 10 height 7
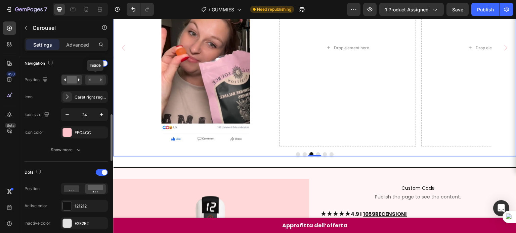
click at [89, 79] on icon at bounding box center [90, 80] width 2 height 2
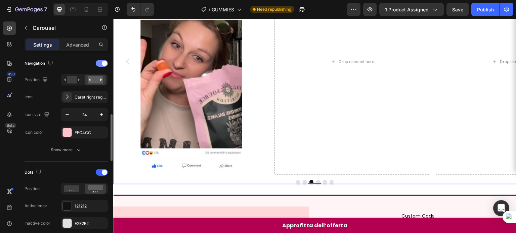
click at [99, 63] on div at bounding box center [102, 63] width 12 height 7
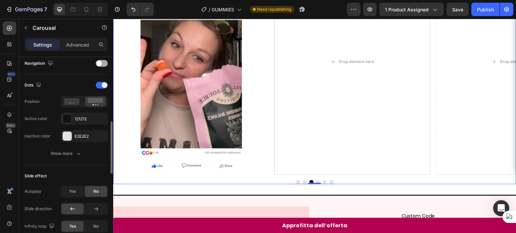
click at [99, 63] on span at bounding box center [98, 63] width 5 height 5
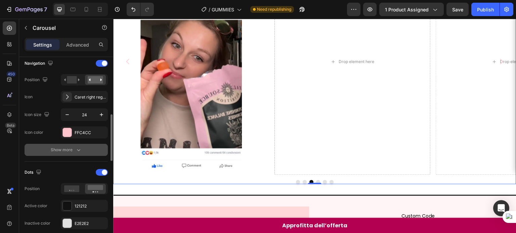
scroll to position [281, 0]
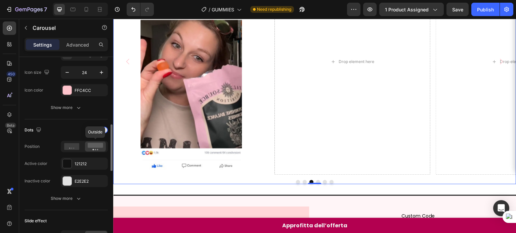
click at [88, 149] on icon at bounding box center [95, 146] width 15 height 7
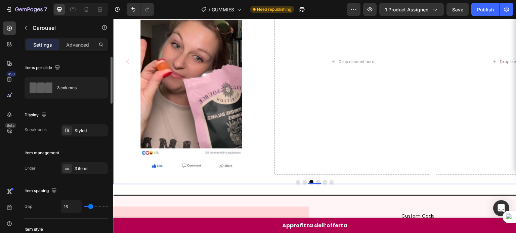
scroll to position [0, 0]
click at [76, 81] on div "3 columns" at bounding box center [77, 87] width 41 height 15
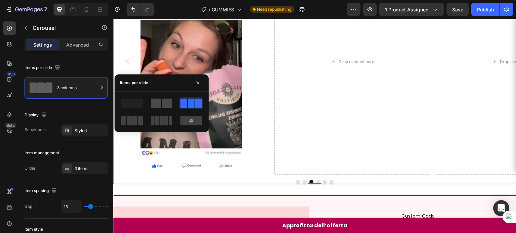
click at [156, 105] on span at bounding box center [156, 103] width 10 height 9
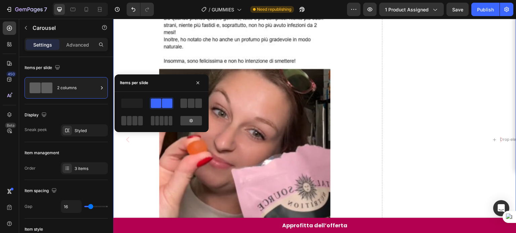
scroll to position [1184, 0]
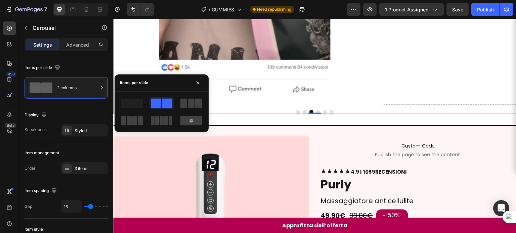
click at [190, 108] on div at bounding box center [191, 103] width 24 height 12
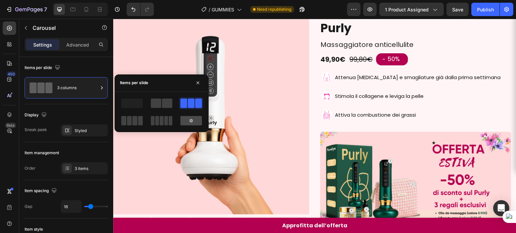
click at [191, 119] on icon at bounding box center [190, 121] width 3 height 4
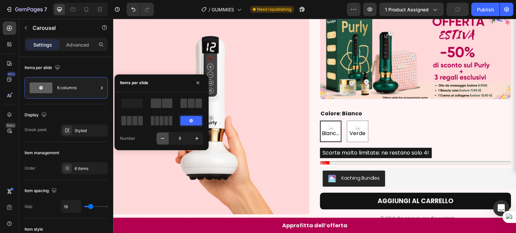
click at [165, 140] on icon "button" at bounding box center [162, 138] width 7 height 7
type input "5"
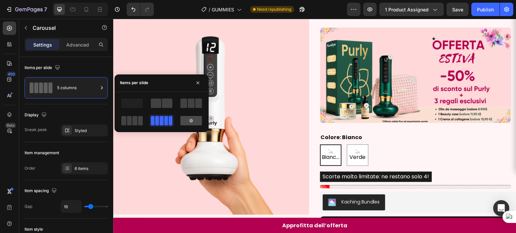
click at [188, 123] on div at bounding box center [190, 120] width 21 height 9
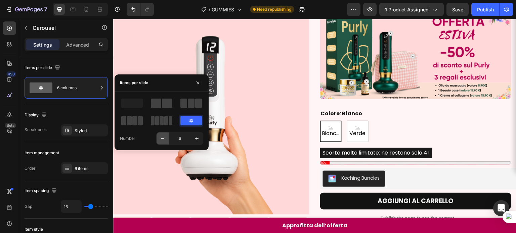
click at [165, 138] on icon "button" at bounding box center [162, 138] width 7 height 7
type input "5"
click at [165, 138] on img at bounding box center [211, 117] width 196 height 196
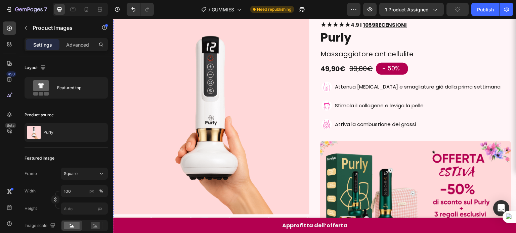
scroll to position [722, 0]
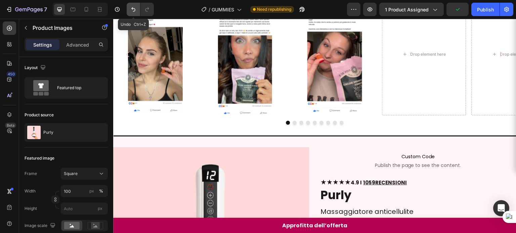
click at [135, 12] on icon "Undo/Redo" at bounding box center [133, 9] width 7 height 7
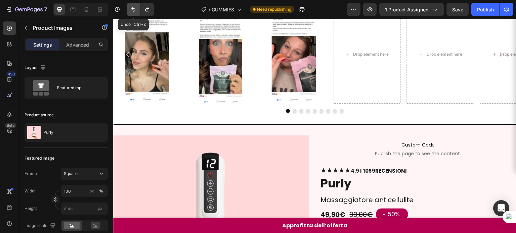
click at [135, 12] on icon "Undo/Redo" at bounding box center [133, 9] width 7 height 7
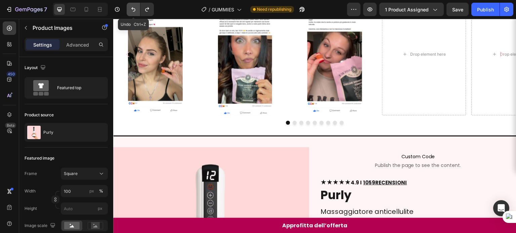
click at [135, 12] on icon "Undo/Redo" at bounding box center [133, 9] width 7 height 7
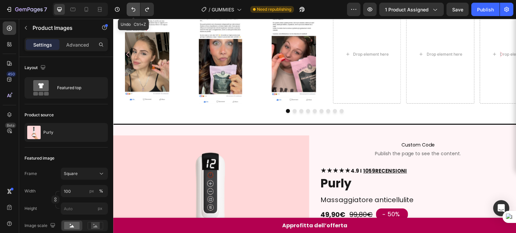
click at [135, 12] on icon "Undo/Redo" at bounding box center [133, 9] width 7 height 7
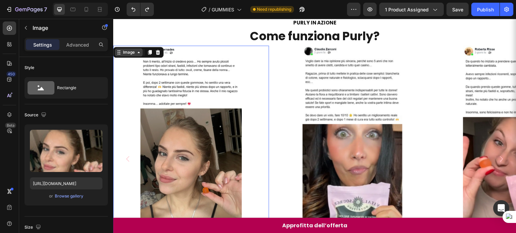
scroll to position [657, 0]
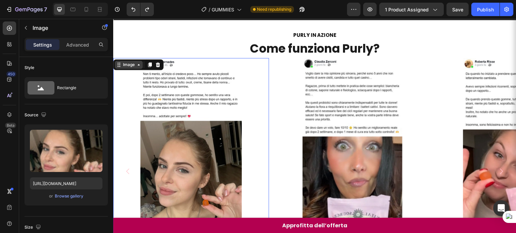
click at [138, 65] on icon at bounding box center [138, 64] width 5 height 5
click at [132, 67] on div "Image" at bounding box center [129, 65] width 28 height 8
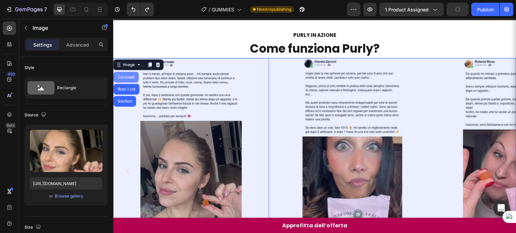
click at [131, 77] on div "Carousel" at bounding box center [126, 77] width 20 height 4
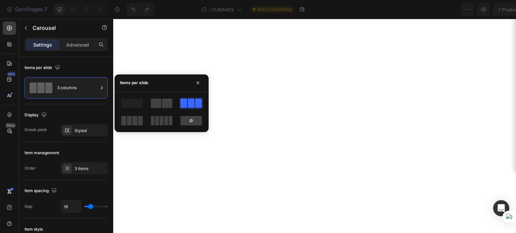
click at [184, 120] on div at bounding box center [190, 120] width 21 height 9
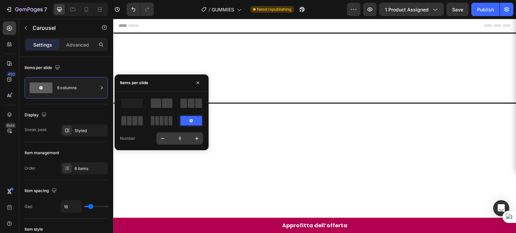
click at [182, 136] on input "6" at bounding box center [180, 139] width 22 height 12
type input "."
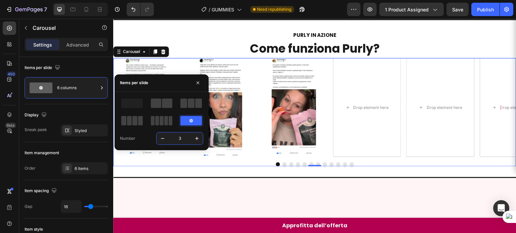
scroll to position [657, 0]
type input "3"
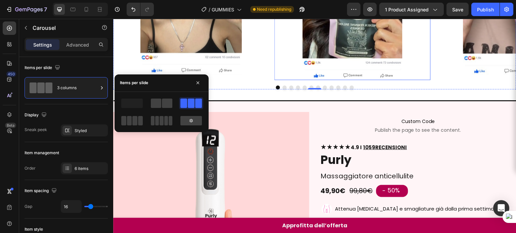
scroll to position [869, 0]
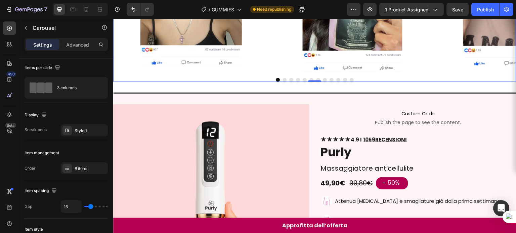
click at [289, 78] on button "Dot" at bounding box center [291, 80] width 4 height 4
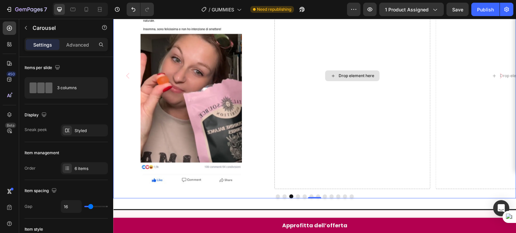
scroll to position [681, 0]
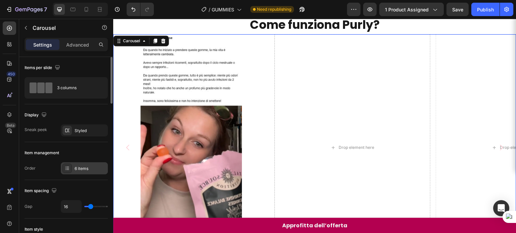
click at [78, 173] on div "6 items" at bounding box center [84, 169] width 47 height 12
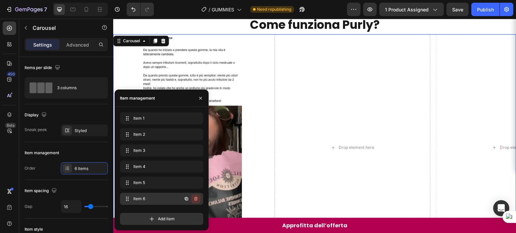
click at [195, 199] on icon "button" at bounding box center [195, 200] width 0 height 2
click at [195, 199] on div "Delete" at bounding box center [191, 199] width 12 height 6
click at [195, 198] on div "Item 1 Item 1 Item 2 Item 2 Item 3 Item 3 Item 4 Item 4 Item 5 Item 5 Item 6 It…" at bounding box center [164, 168] width 88 height 113
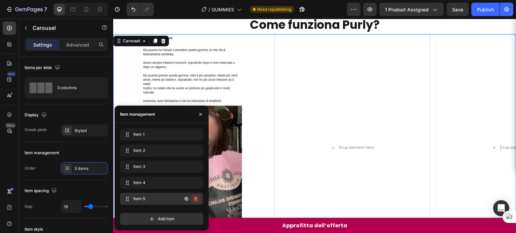
click at [194, 197] on icon "button" at bounding box center [195, 198] width 5 height 5
click at [194, 197] on div "Delete" at bounding box center [191, 199] width 12 height 6
click at [194, 213] on div "Add item" at bounding box center [161, 219] width 83 height 12
click at [194, 197] on icon "button" at bounding box center [195, 198] width 5 height 5
click at [191, 197] on div "Delete" at bounding box center [191, 199] width 12 height 6
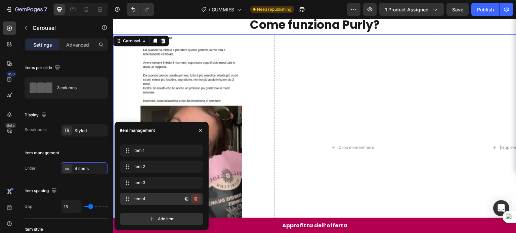
click at [197, 199] on icon "button" at bounding box center [195, 199] width 3 height 4
click at [193, 198] on div "Delete" at bounding box center [191, 199] width 12 height 6
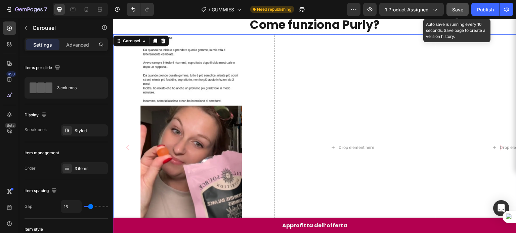
click at [457, 5] on button "Save" at bounding box center [457, 9] width 22 height 13
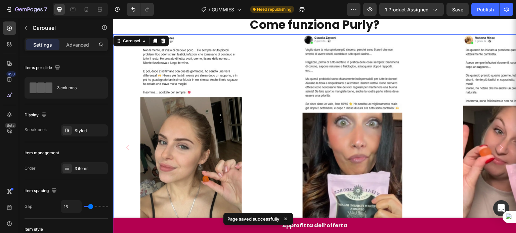
scroll to position [792, 0]
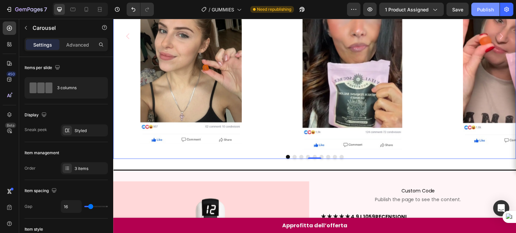
click at [485, 4] on button "Publish" at bounding box center [485, 9] width 28 height 13
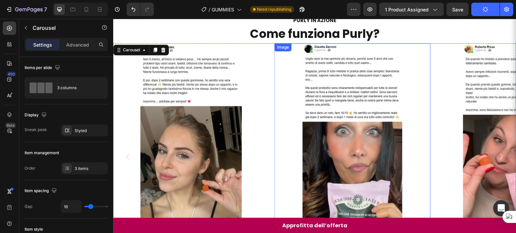
scroll to position [653, 0]
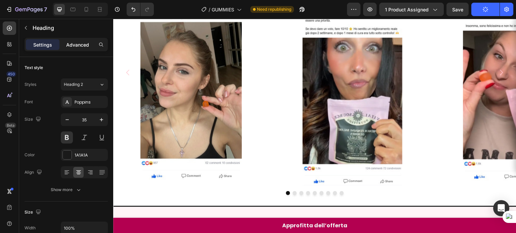
click at [88, 43] on p "Advanced" at bounding box center [77, 44] width 23 height 7
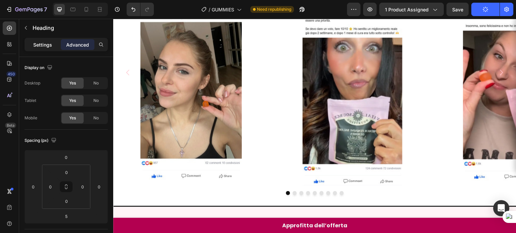
click at [49, 45] on p "Settings" at bounding box center [42, 44] width 19 height 7
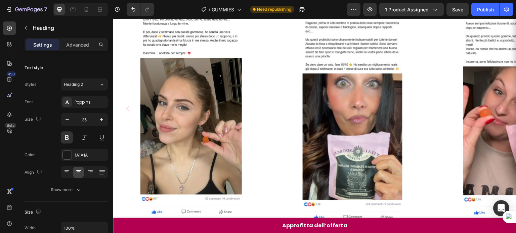
scroll to position [744, 0]
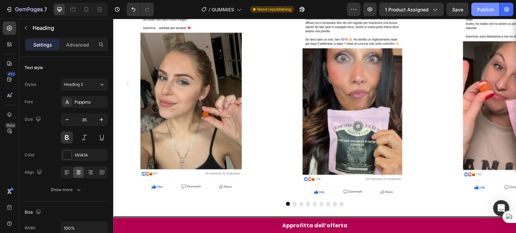
click at [486, 6] on div "Publish" at bounding box center [485, 9] width 17 height 7
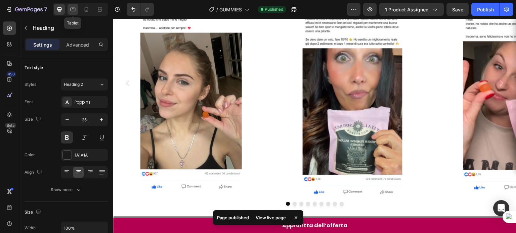
click at [72, 10] on icon at bounding box center [73, 9] width 7 height 7
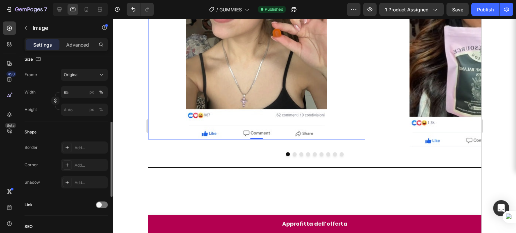
scroll to position [754, 0]
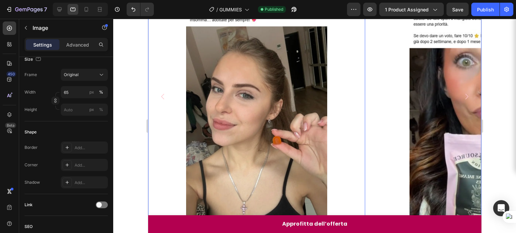
click at [462, 95] on icon "Carousel Next Arrow" at bounding box center [466, 97] width 8 height 8
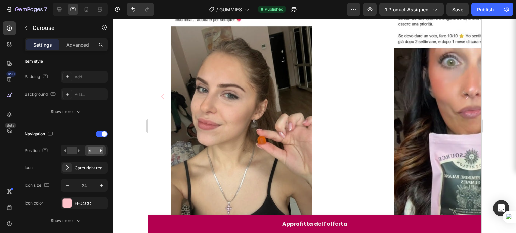
scroll to position [0, 0]
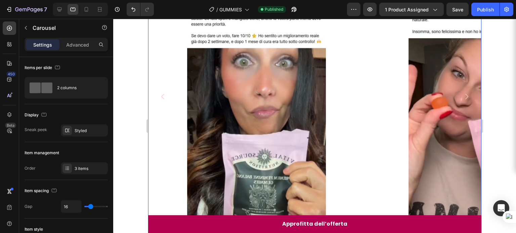
click at [462, 95] on icon "Carousel Next Arrow" at bounding box center [466, 97] width 8 height 8
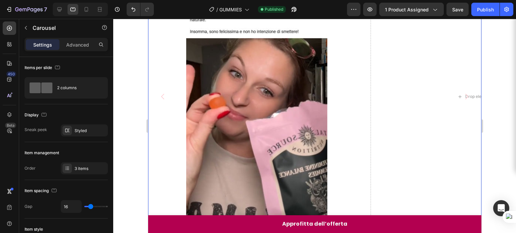
click at [462, 95] on icon "Carousel Next Arrow" at bounding box center [466, 97] width 8 height 8
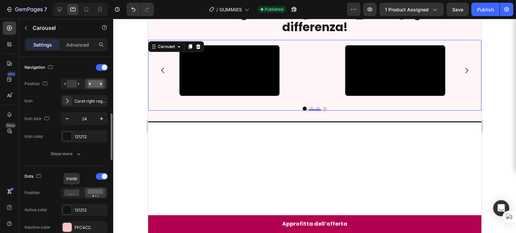
scroll to position [235, 0]
click at [72, 133] on div at bounding box center [66, 136] width 9 height 9
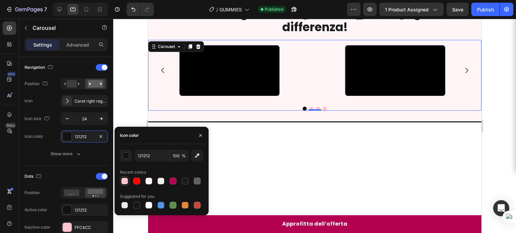
click at [124, 178] on div at bounding box center [124, 181] width 7 height 7
type input "FFC4CC"
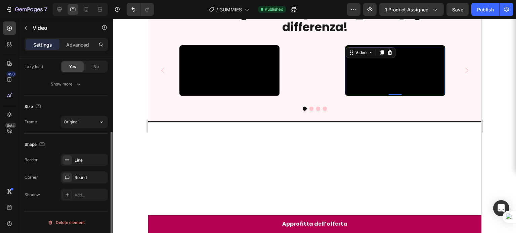
scroll to position [0, 0]
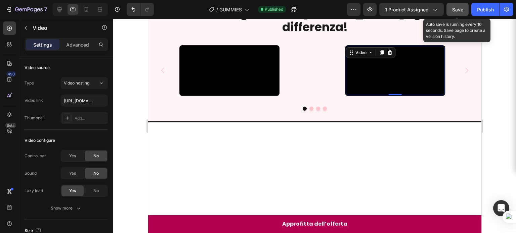
click at [457, 9] on span "Save" at bounding box center [457, 10] width 11 height 6
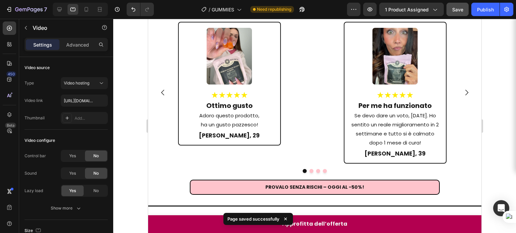
scroll to position [522, 0]
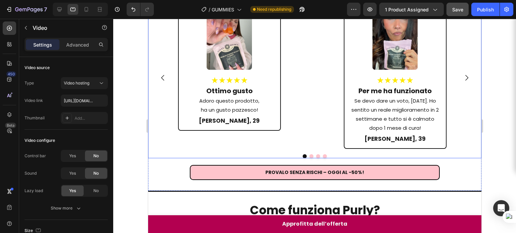
click at [327, 86] on div "Image ★★★★★ Heading Per me ha funzionato Heading Se devo dare un voto, do 10/10…" at bounding box center [395, 78] width 166 height 142
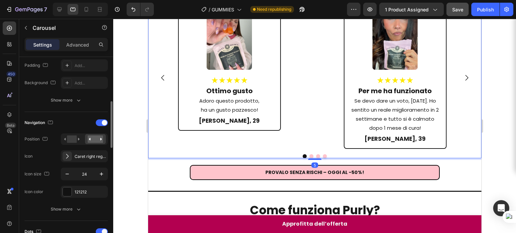
scroll to position [181, 0]
click at [78, 188] on div "121212" at bounding box center [84, 191] width 19 height 6
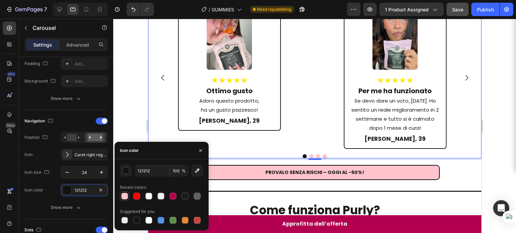
drag, startPoint x: 122, startPoint y: 194, endPoint x: 99, endPoint y: 116, distance: 81.7
click at [122, 194] on div at bounding box center [124, 196] width 7 height 7
type input "FFC4CC"
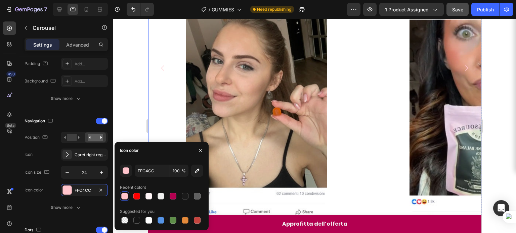
scroll to position [877, 0]
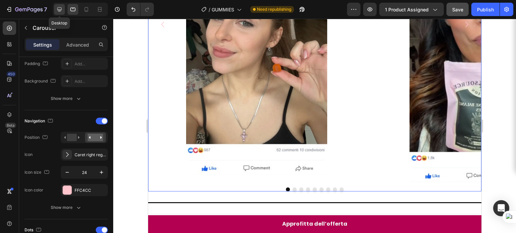
click at [60, 12] on icon at bounding box center [59, 9] width 7 height 7
type input "1200"
type input "15"
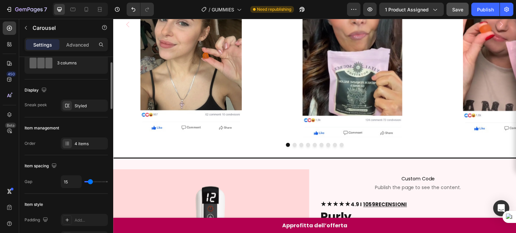
scroll to position [25, 0]
click at [78, 146] on div "4 items" at bounding box center [91, 144] width 32 height 6
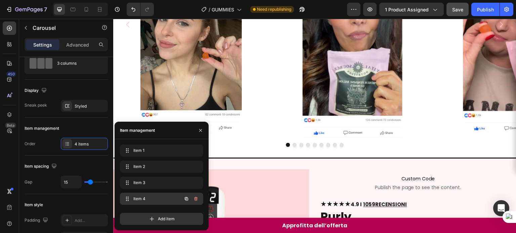
click at [157, 198] on span "Item 4" at bounding box center [152, 199] width 38 height 6
click at [198, 200] on button "button" at bounding box center [195, 198] width 9 height 9
click at [194, 200] on div "Delete" at bounding box center [191, 199] width 12 height 6
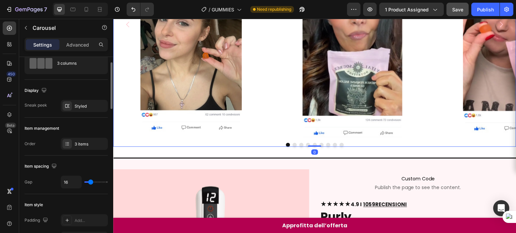
scroll to position [24, 0]
click at [292, 144] on button "Dot" at bounding box center [294, 145] width 4 height 4
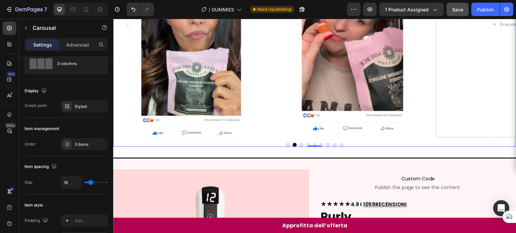
click at [299, 144] on button "Dot" at bounding box center [301, 145] width 4 height 4
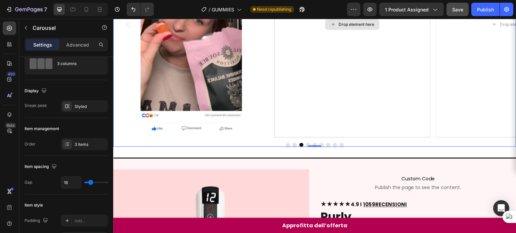
scroll to position [764, 0]
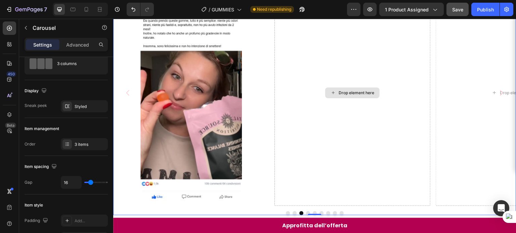
click at [336, 79] on div "Drop element here" at bounding box center [352, 93] width 156 height 227
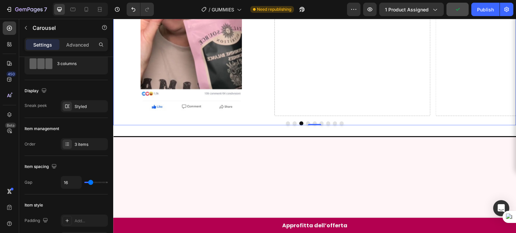
scroll to position [681, 0]
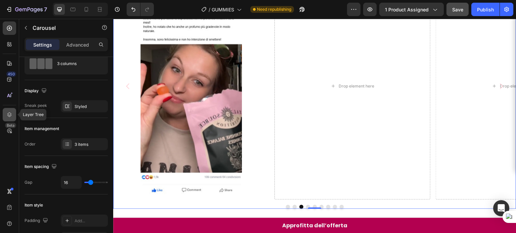
click at [9, 114] on icon at bounding box center [9, 114] width 7 height 7
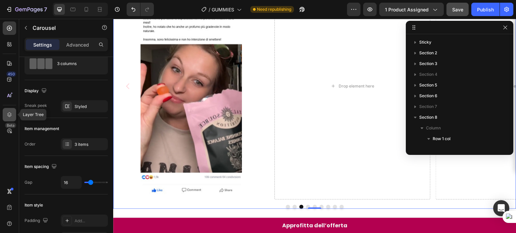
scroll to position [84, 0]
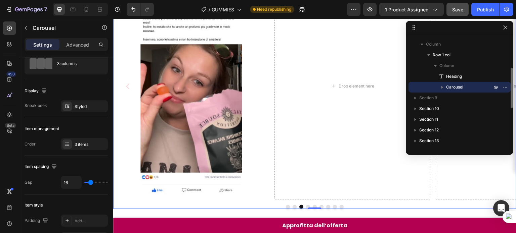
click at [443, 86] on icon "button" at bounding box center [442, 87] width 7 height 7
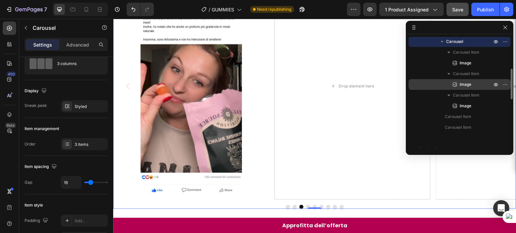
scroll to position [137, 0]
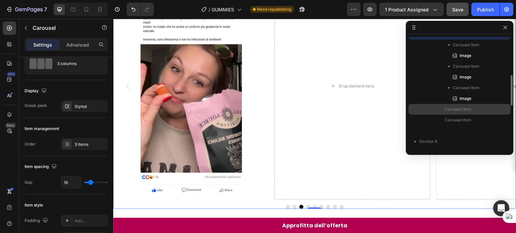
click at [455, 107] on span "Carousel Item" at bounding box center [458, 109] width 27 height 7
click at [469, 108] on span "Carousel Item" at bounding box center [458, 109] width 27 height 7
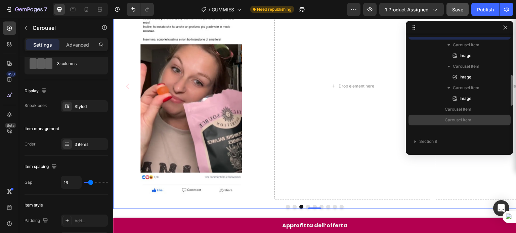
drag, startPoint x: 469, startPoint y: 108, endPoint x: 468, endPoint y: 118, distance: 9.8
click at [468, 118] on div "Carousel Item Image Carousel Item Image Carousel Item Image Carousel Item Carou…" at bounding box center [459, 88] width 102 height 97
click at [468, 118] on span "Carousel Item" at bounding box center [458, 120] width 27 height 7
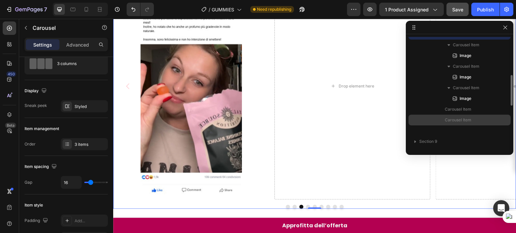
click at [468, 118] on span "Carousel Item" at bounding box center [458, 120] width 27 height 7
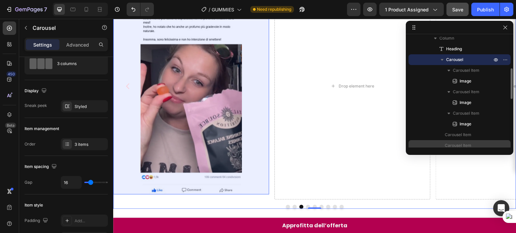
scroll to position [112, 0]
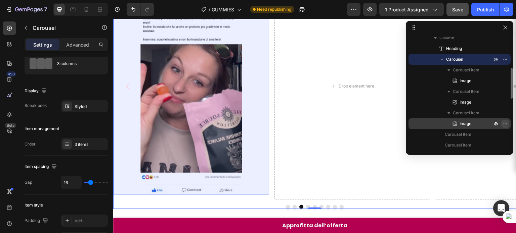
click at [504, 122] on icon "button" at bounding box center [504, 123] width 5 height 5
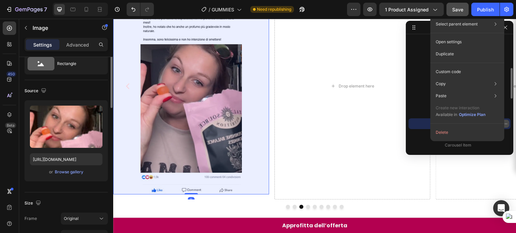
scroll to position [0, 0]
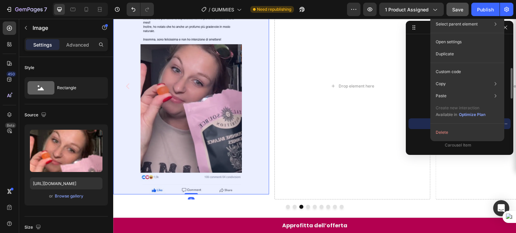
click at [415, 121] on div "Image" at bounding box center [459, 124] width 97 height 11
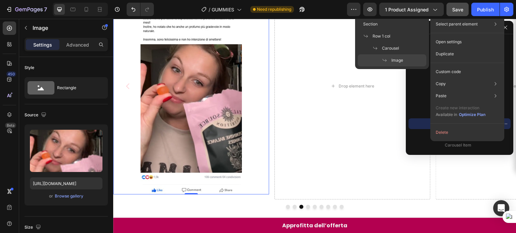
click at [497, 22] on icon at bounding box center [495, 24] width 7 height 7
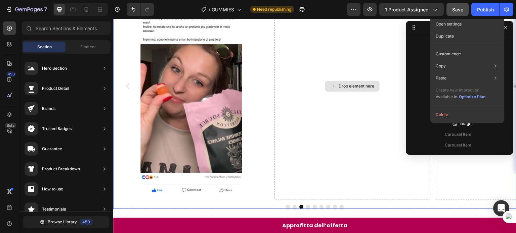
click at [357, 100] on div "Drop element here" at bounding box center [352, 86] width 156 height 227
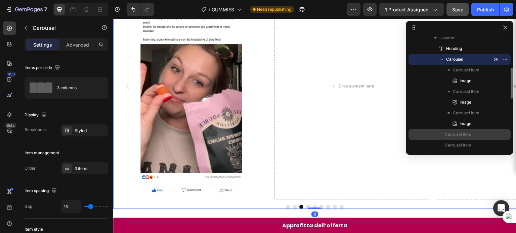
click at [449, 133] on span "Carousel Item" at bounding box center [458, 134] width 27 height 7
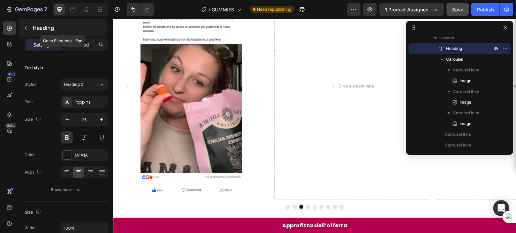
click at [27, 27] on icon "button" at bounding box center [25, 27] width 5 height 5
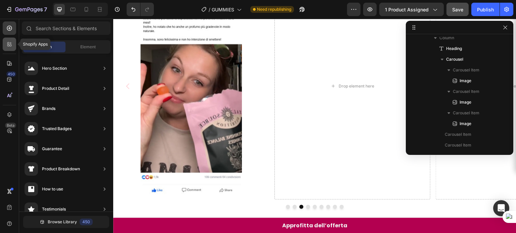
click at [11, 44] on icon at bounding box center [9, 44] width 7 height 7
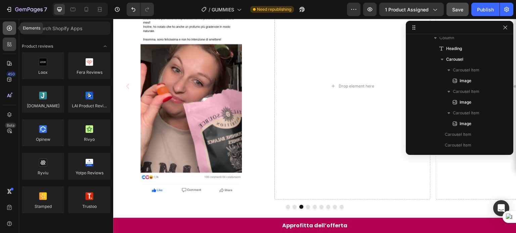
click at [9, 35] on div at bounding box center [9, 27] width 13 height 13
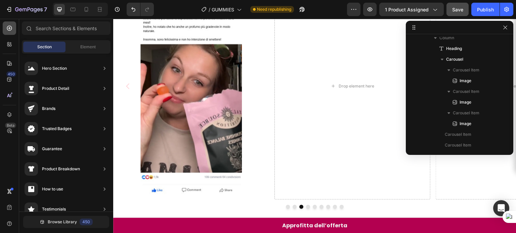
click at [10, 31] on icon at bounding box center [9, 28] width 5 height 5
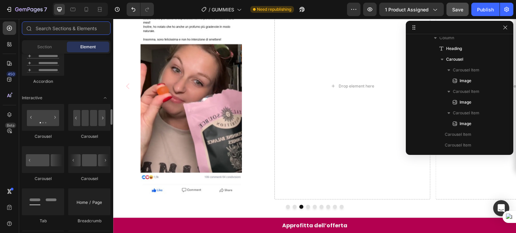
scroll to position [636, 0]
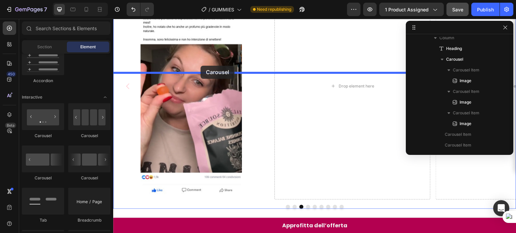
drag, startPoint x: 129, startPoint y: 112, endPoint x: 200, endPoint y: 66, distance: 85.7
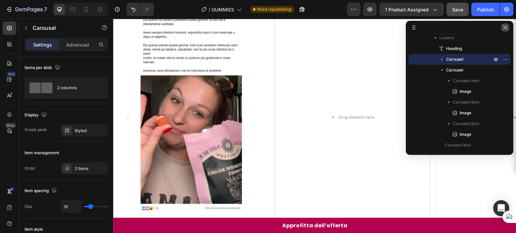
click at [503, 28] on icon "button" at bounding box center [504, 27] width 5 height 5
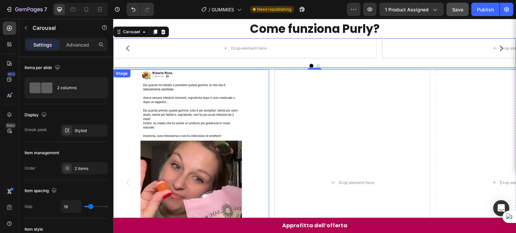
scroll to position [718, 0]
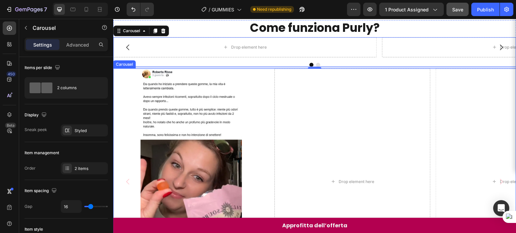
click at [126, 180] on icon "Carousel Back Arrow" at bounding box center [128, 182] width 8 height 8
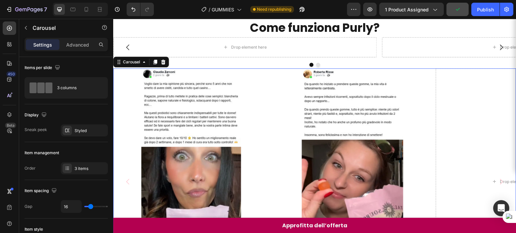
click at [126, 180] on icon "Carousel Back Arrow" at bounding box center [128, 182] width 8 height 8
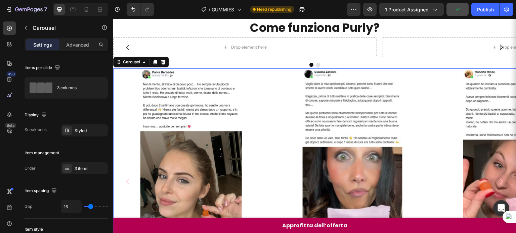
click at [130, 181] on icon "Carousel Back Arrow" at bounding box center [128, 182] width 8 height 8
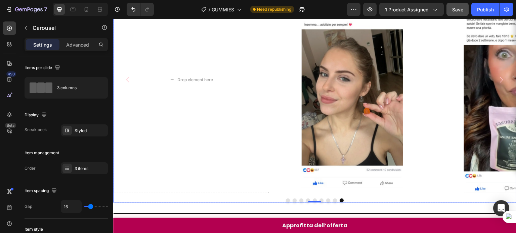
scroll to position [656, 0]
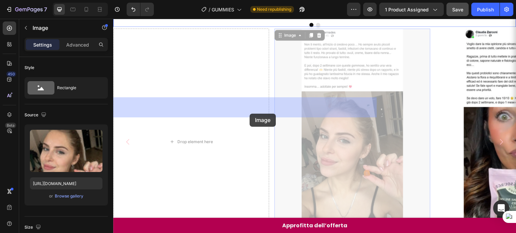
drag, startPoint x: 287, startPoint y: 134, endPoint x: 249, endPoint y: 114, distance: 42.2
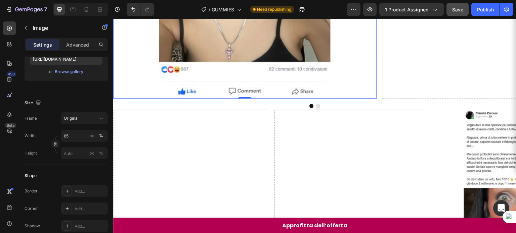
scroll to position [1031, 0]
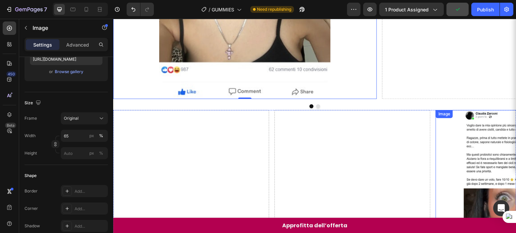
click at [469, 117] on div "Image" at bounding box center [514, 223] width 156 height 227
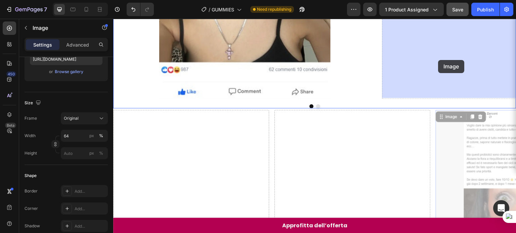
drag, startPoint x: 448, startPoint y: 117, endPoint x: 438, endPoint y: 60, distance: 57.5
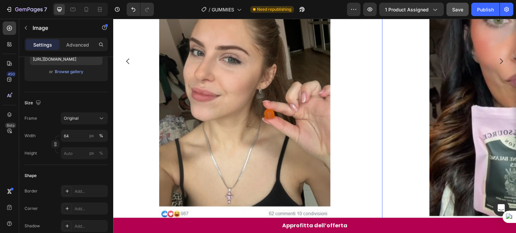
scroll to position [816, 0]
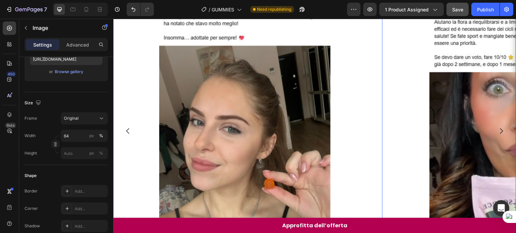
click at [499, 131] on icon "Carousel Next Arrow" at bounding box center [501, 131] width 8 height 8
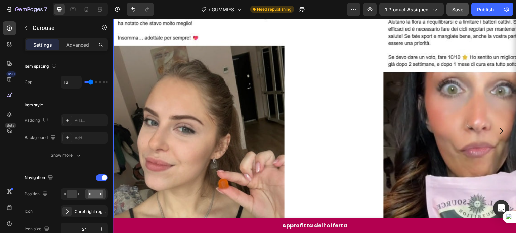
scroll to position [0, 0]
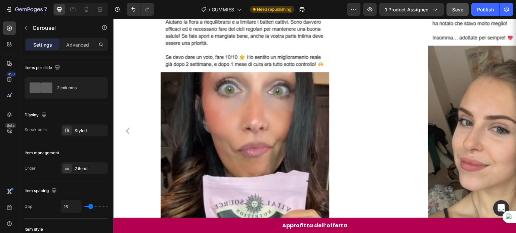
click at [499, 131] on icon "Carousel Next Arrow" at bounding box center [501, 131] width 8 height 8
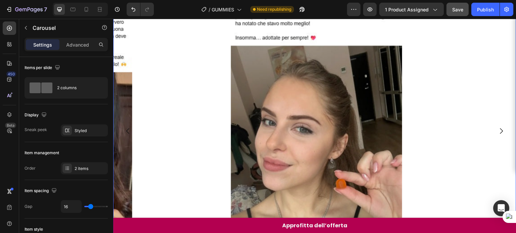
click at [499, 131] on icon "Carousel Next Arrow" at bounding box center [501, 131] width 8 height 8
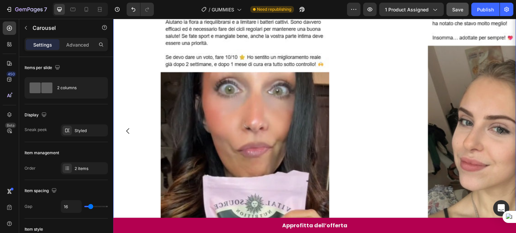
click at [499, 131] on icon "Carousel Next Arrow" at bounding box center [501, 131] width 8 height 8
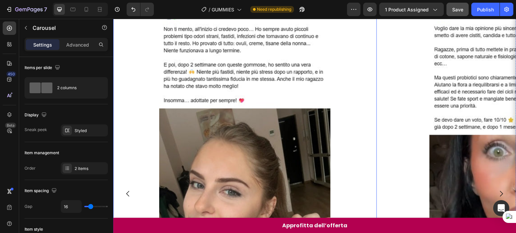
scroll to position [744, 0]
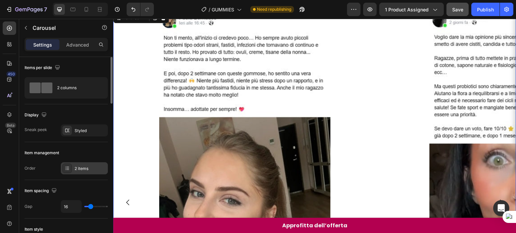
click at [74, 166] on div "2 items" at bounding box center [84, 169] width 47 height 12
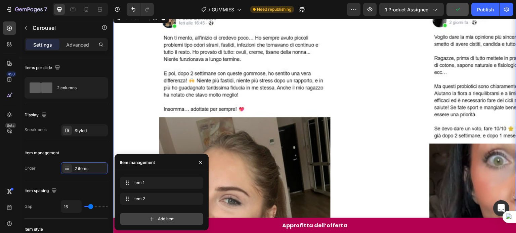
click at [140, 215] on div "Add item" at bounding box center [161, 219] width 83 height 12
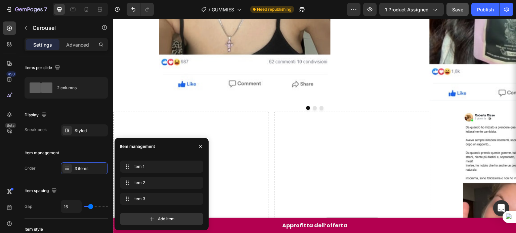
scroll to position [1038, 0]
click at [463, 145] on img at bounding box center [513, 223] width 101 height 222
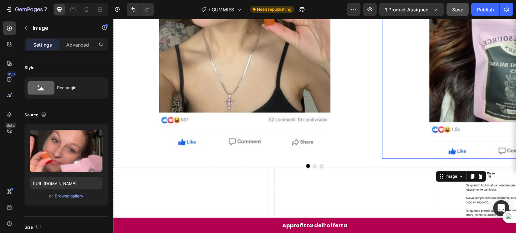
scroll to position [923, 0]
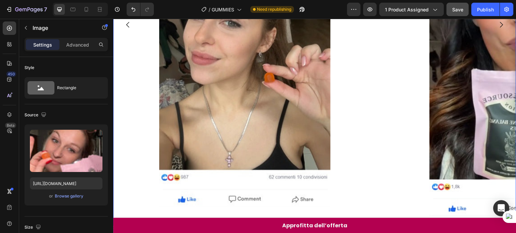
click at [497, 26] on icon "Carousel Next Arrow" at bounding box center [501, 24] width 8 height 8
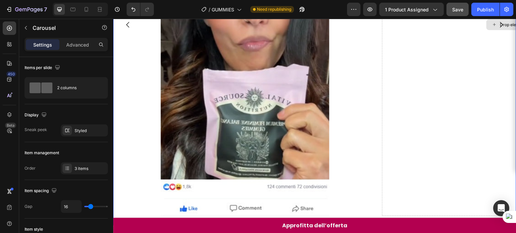
scroll to position [1018, 0]
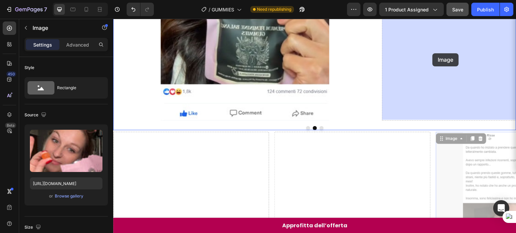
drag, startPoint x: 446, startPoint y: 137, endPoint x: 433, endPoint y: 53, distance: 84.6
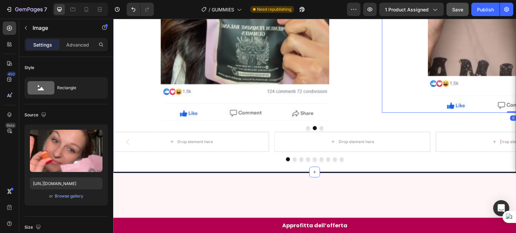
click at [316, 142] on div "Drop element here Drop element here Drop element here Drop element here Drop el…" at bounding box center [314, 147] width 403 height 30
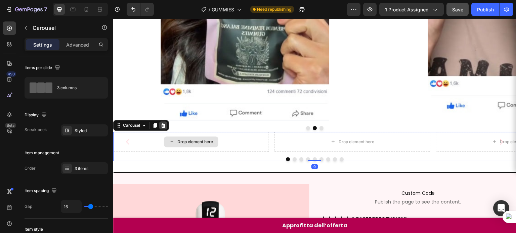
scroll to position [1057, 0]
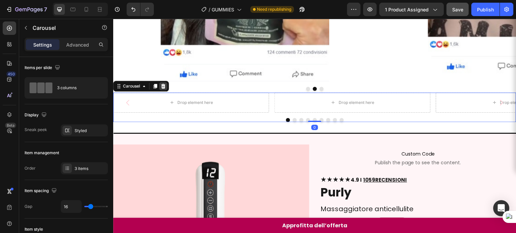
click at [163, 85] on icon at bounding box center [163, 86] width 5 height 5
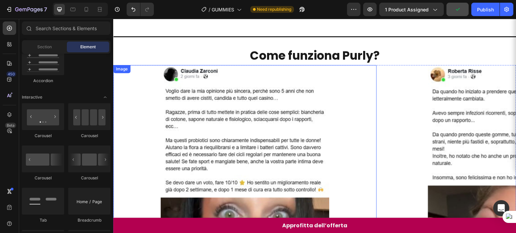
scroll to position [810, 0]
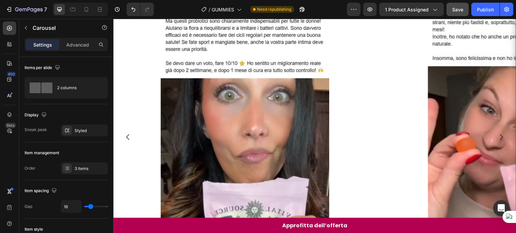
click at [128, 138] on icon "Carousel Back Arrow" at bounding box center [127, 138] width 3 height 6
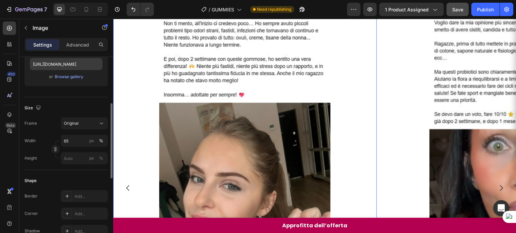
scroll to position [120, 0]
click at [69, 142] on input "65" at bounding box center [84, 141] width 47 height 12
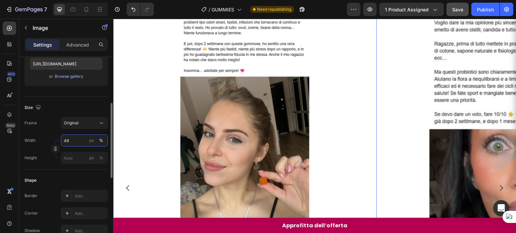
type input "50"
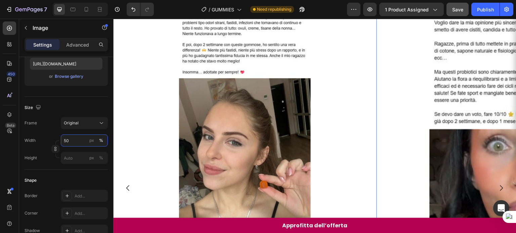
scroll to position [726, 0]
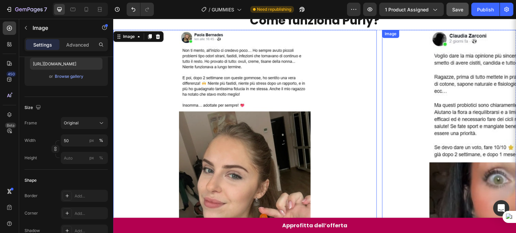
click at [454, 68] on img at bounding box center [513, 221] width 169 height 383
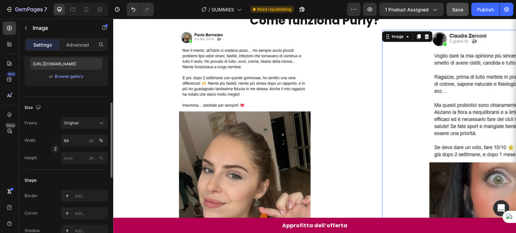
scroll to position [120, 0]
click at [70, 141] on input "64" at bounding box center [84, 141] width 47 height 12
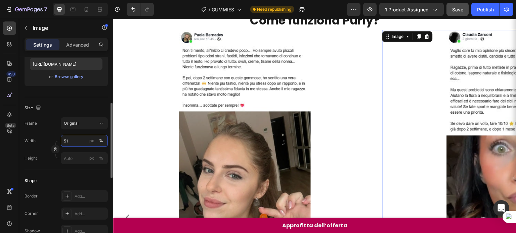
type input "50"
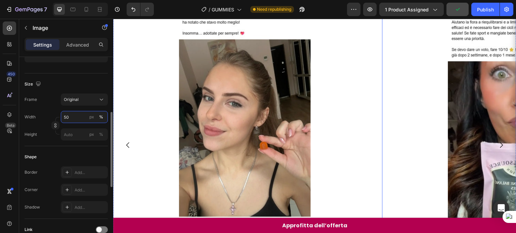
scroll to position [644, 0]
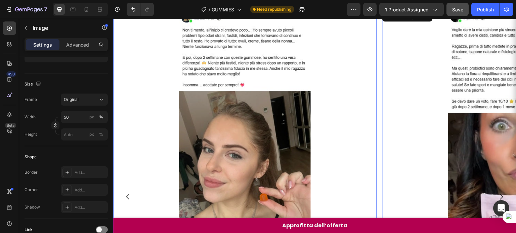
click at [123, 16] on div "Image" at bounding box center [122, 13] width 14 height 6
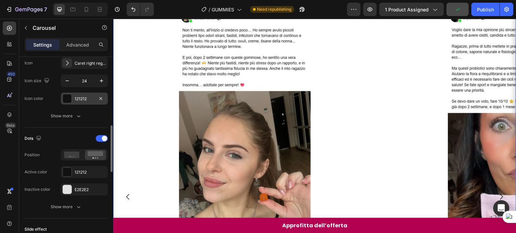
scroll to position [285, 0]
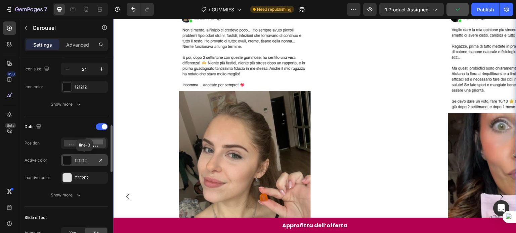
click at [76, 163] on div "121212" at bounding box center [84, 160] width 47 height 12
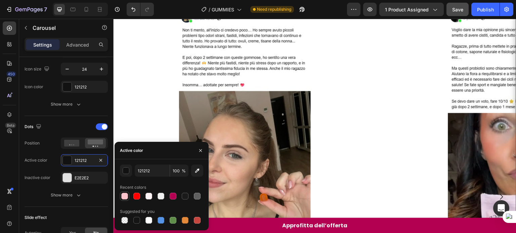
click at [125, 198] on div at bounding box center [124, 196] width 7 height 7
type input "FFC4CC"
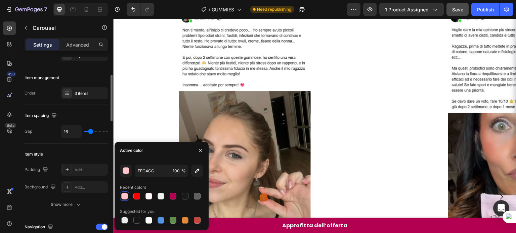
scroll to position [73, 0]
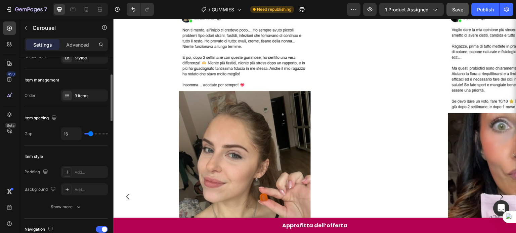
type input "0"
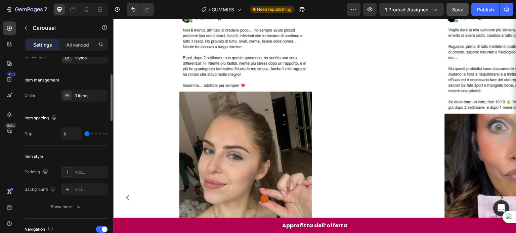
drag, startPoint x: 89, startPoint y: 133, endPoint x: 114, endPoint y: 93, distance: 47.4
type input "0"
click at [84, 133] on input "range" at bounding box center [96, 133] width 24 height 1
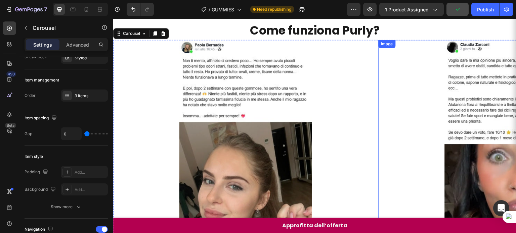
scroll to position [813, 0]
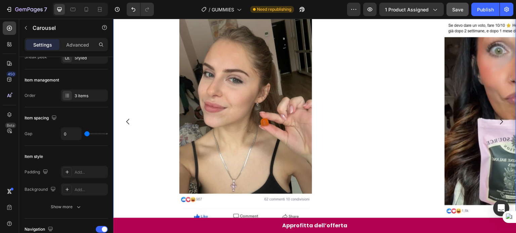
click at [497, 118] on icon "Carousel Next Arrow" at bounding box center [501, 122] width 8 height 8
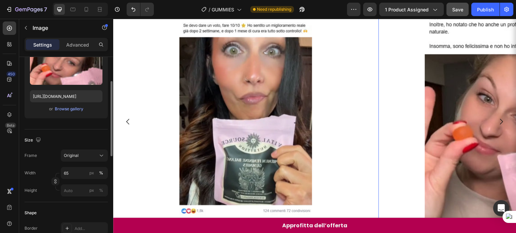
scroll to position [89, 0]
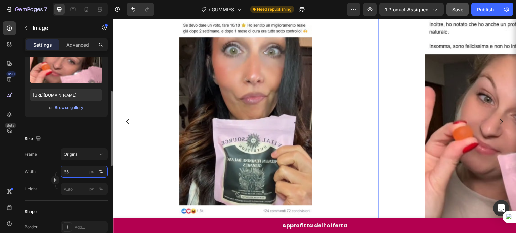
click at [68, 174] on input "65" at bounding box center [84, 172] width 47 height 12
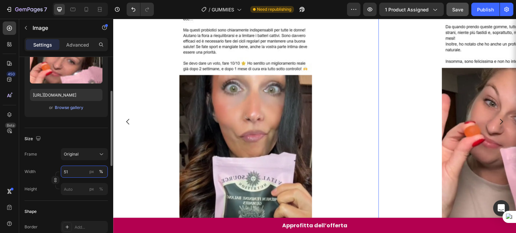
scroll to position [775, 0]
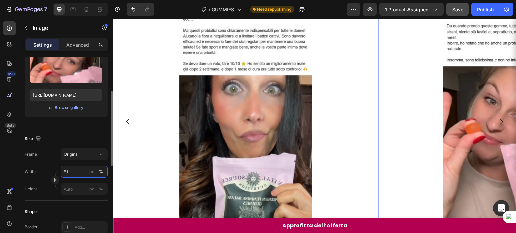
type input "50"
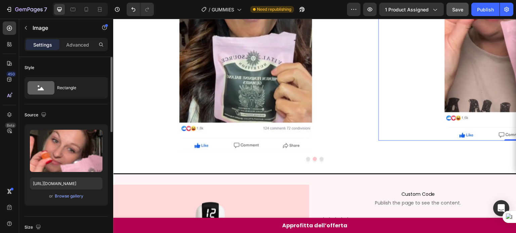
scroll to position [53, 0]
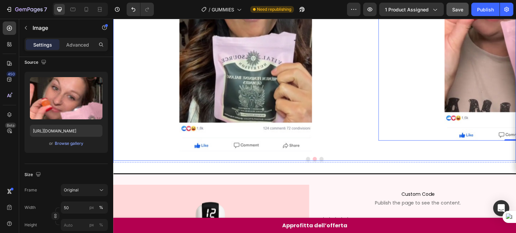
click at [307, 157] on div at bounding box center [314, 159] width 403 height 4
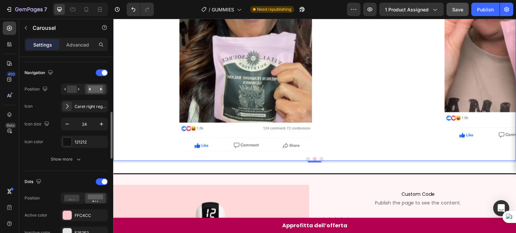
scroll to position [281, 0]
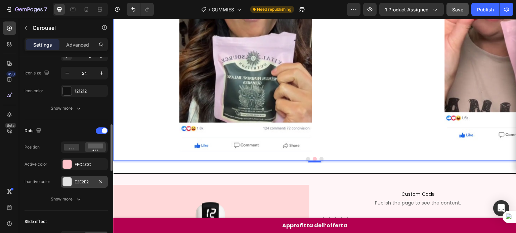
click at [71, 181] on div at bounding box center [67, 182] width 9 height 9
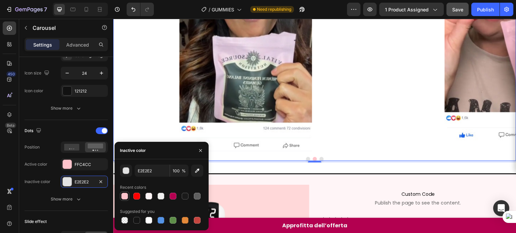
click at [126, 194] on div at bounding box center [124, 196] width 7 height 7
type input "FFC4CC"
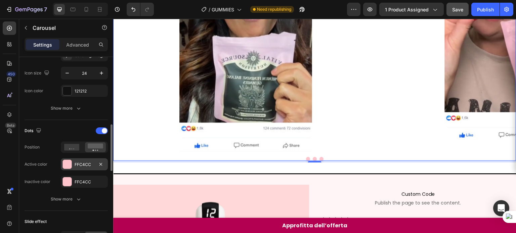
click at [66, 164] on div at bounding box center [67, 164] width 9 height 9
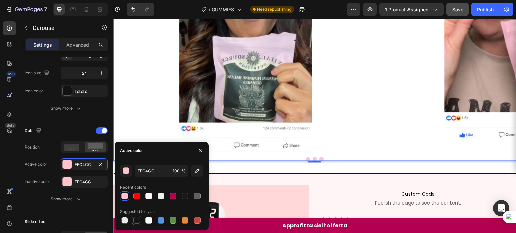
click at [138, 220] on div at bounding box center [136, 220] width 7 height 7
type input "151515"
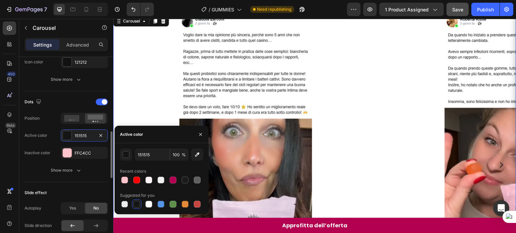
scroll to position [309, 0]
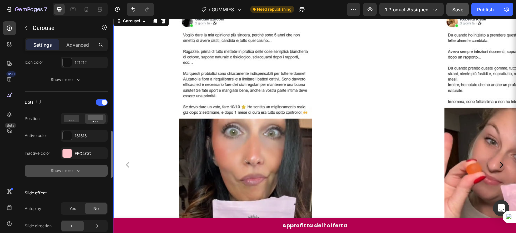
click at [74, 173] on button "Show more" at bounding box center [66, 171] width 83 height 12
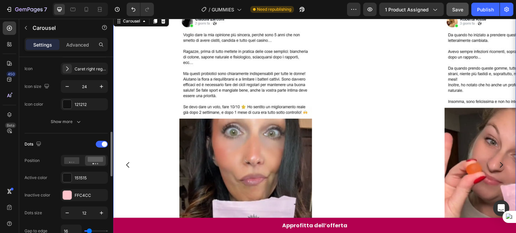
scroll to position [266, 0]
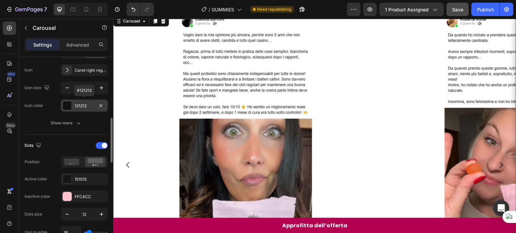
click at [70, 100] on div "121212" at bounding box center [84, 106] width 47 height 12
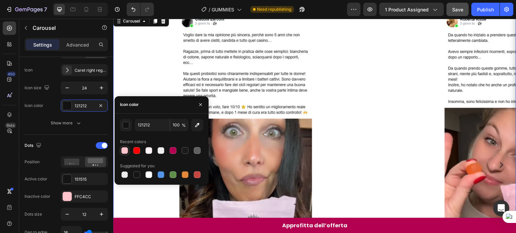
click at [126, 154] on div at bounding box center [125, 151] width 8 height 8
type input "FFC4CC"
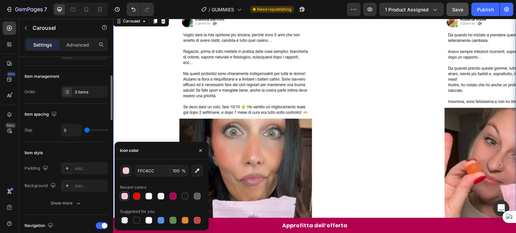
scroll to position [76, 0]
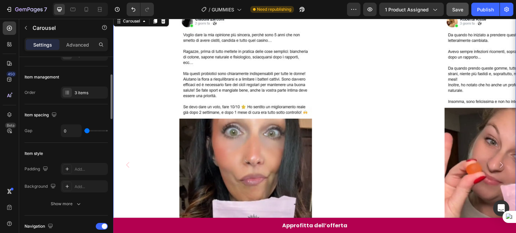
type input "20"
type input "31"
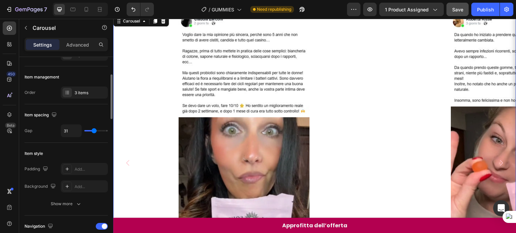
type input "32"
type input "33"
type input "35"
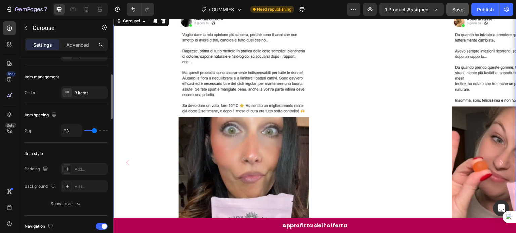
type input "35"
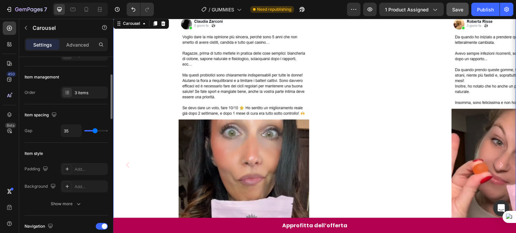
type input "33"
type input "17"
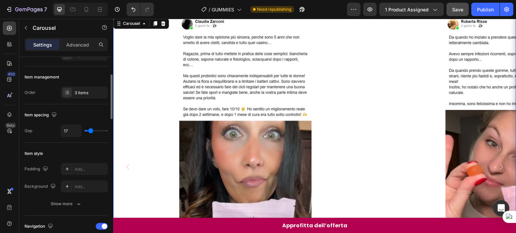
type input "5"
type input "3"
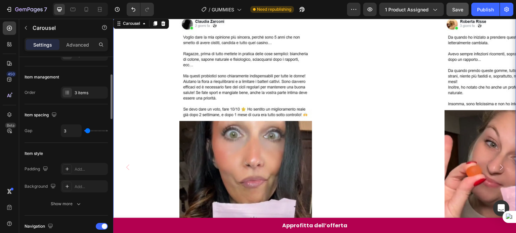
type input "0"
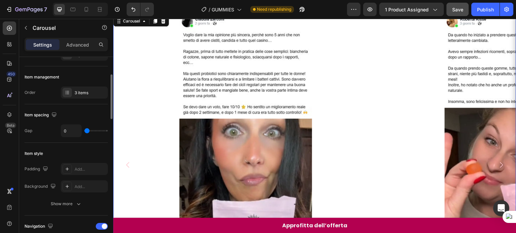
type input "5"
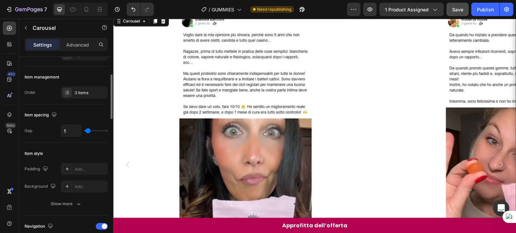
type input "7"
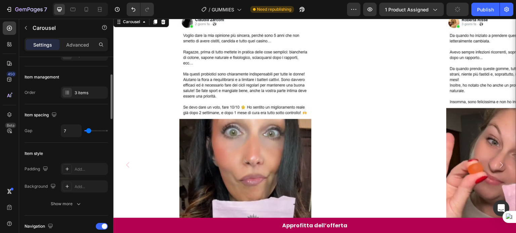
type input "9"
type input "11"
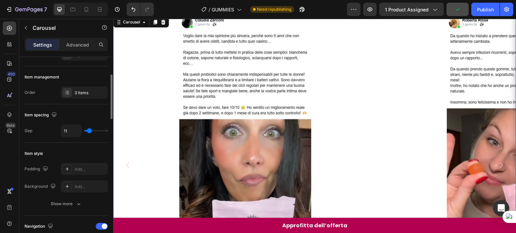
type input "15"
type input "16"
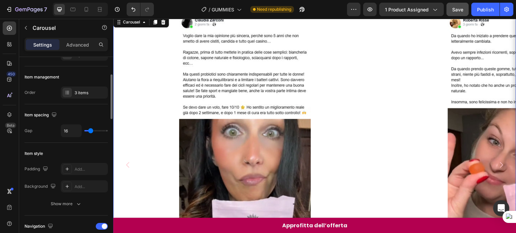
drag, startPoint x: 87, startPoint y: 131, endPoint x: 91, endPoint y: 130, distance: 3.5
type input "17"
click at [91, 130] on input "range" at bounding box center [96, 130] width 24 height 1
type input "17"
type input "16"
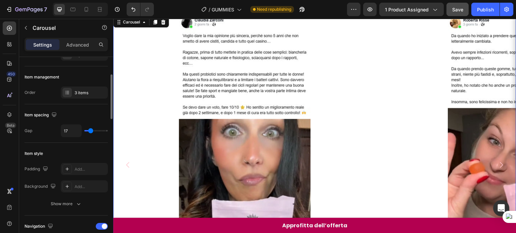
type input "16"
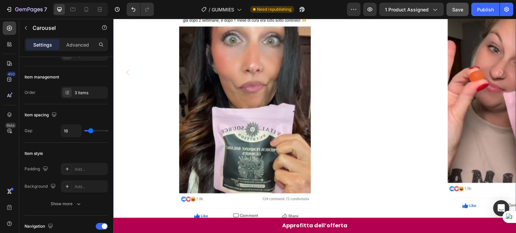
scroll to position [691, 0]
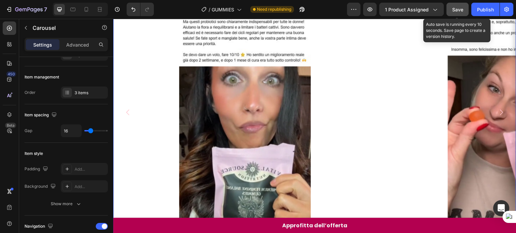
click at [455, 13] on button "Save" at bounding box center [457, 9] width 22 height 13
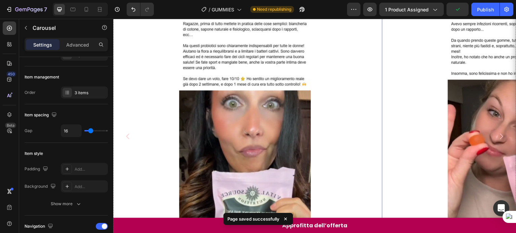
scroll to position [814, 0]
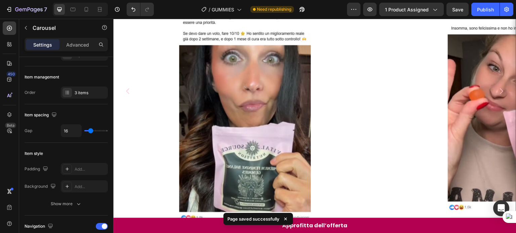
click at [500, 90] on icon "Carousel Next Arrow" at bounding box center [501, 92] width 3 height 6
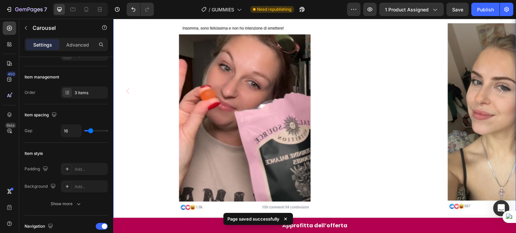
click at [500, 90] on icon "Carousel Next Arrow" at bounding box center [501, 92] width 3 height 6
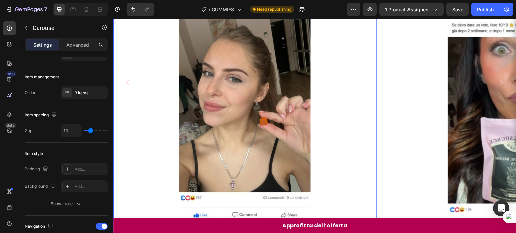
scroll to position [690, 0]
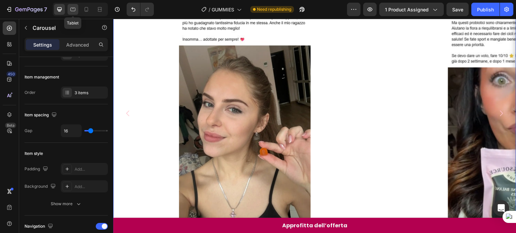
click at [70, 8] on icon at bounding box center [73, 9] width 7 height 7
type input "100%"
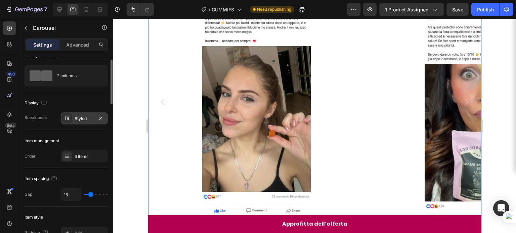
scroll to position [12, 0]
click at [78, 119] on div "Styled" at bounding box center [84, 119] width 19 height 6
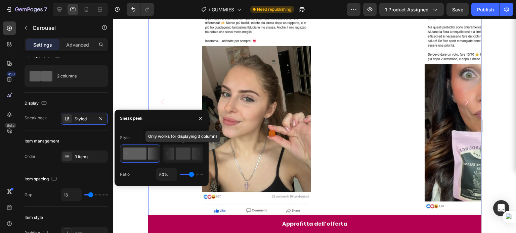
click at [174, 160] on icon at bounding box center [168, 154] width 11 height 12
click at [183, 151] on rect at bounding box center [183, 154] width 15 height 12
click at [136, 153] on rect at bounding box center [135, 154] width 24 height 12
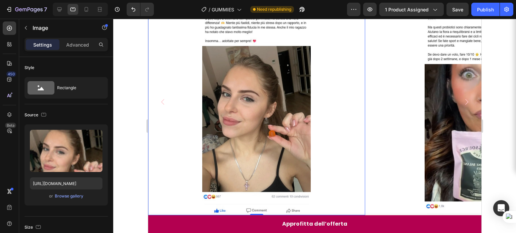
scroll to position [736, 0]
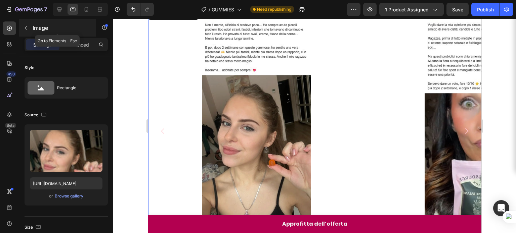
click at [24, 28] on icon "button" at bounding box center [25, 27] width 5 height 5
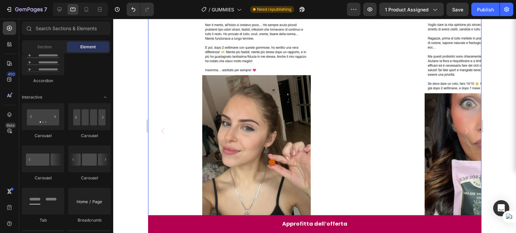
click at [465, 129] on icon "Carousel Next Arrow" at bounding box center [466, 132] width 3 height 6
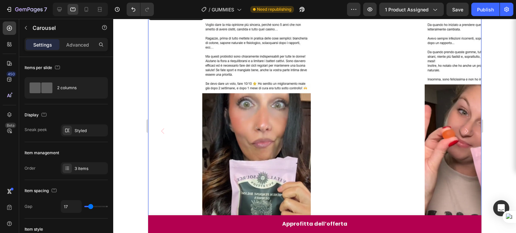
click at [465, 129] on icon "Carousel Next Arrow" at bounding box center [466, 132] width 3 height 6
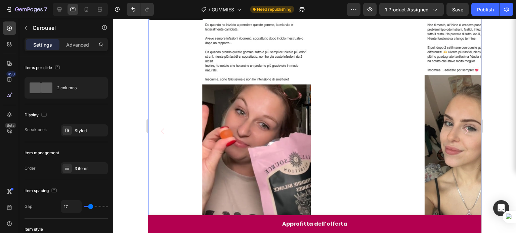
click at [465, 129] on icon "Carousel Next Arrow" at bounding box center [466, 132] width 3 height 6
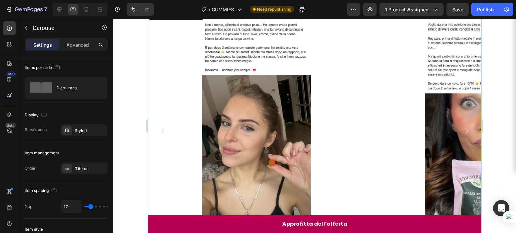
click at [465, 129] on icon "Carousel Next Arrow" at bounding box center [466, 132] width 3 height 6
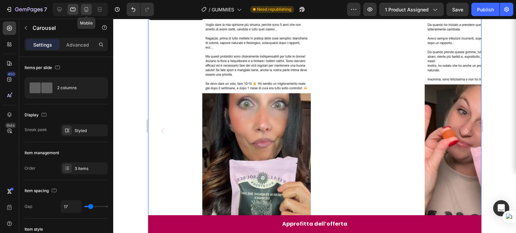
click at [83, 10] on icon at bounding box center [86, 9] width 7 height 7
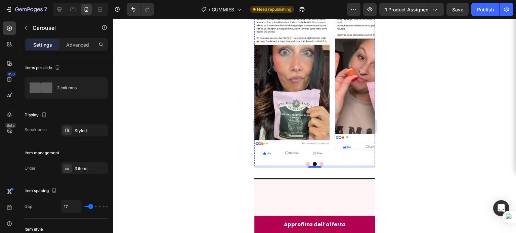
scroll to position [1317, 0]
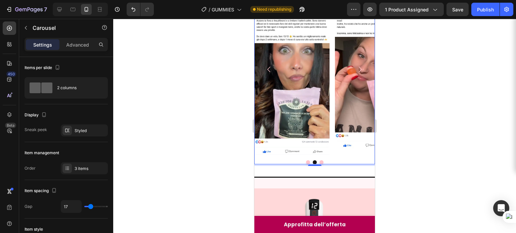
click at [270, 72] on icon "Carousel Back Arrow" at bounding box center [269, 69] width 8 height 8
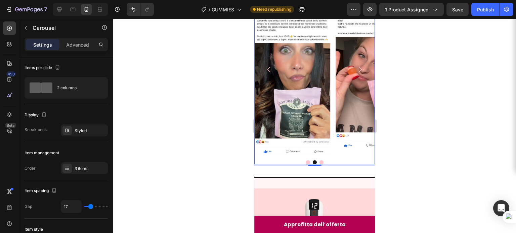
click at [270, 72] on icon "Carousel Back Arrow" at bounding box center [269, 69] width 8 height 8
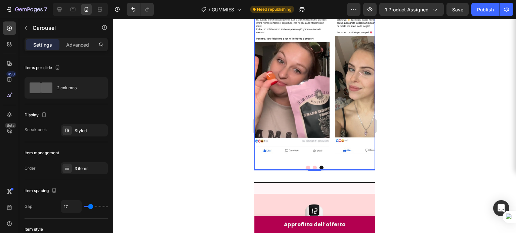
click at [270, 72] on icon "Carousel Back Arrow" at bounding box center [269, 75] width 8 height 8
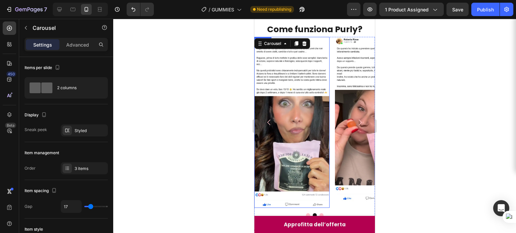
scroll to position [1259, 0]
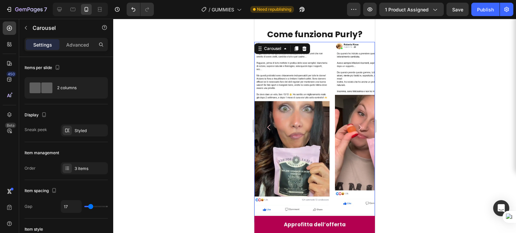
click at [267, 125] on icon "Carousel Back Arrow" at bounding box center [269, 128] width 8 height 8
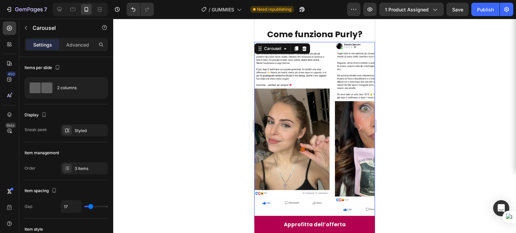
click at [267, 125] on icon "Carousel Back Arrow" at bounding box center [269, 128] width 8 height 8
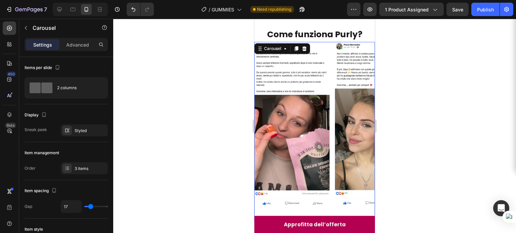
click at [267, 125] on icon "Carousel Back Arrow" at bounding box center [269, 128] width 8 height 8
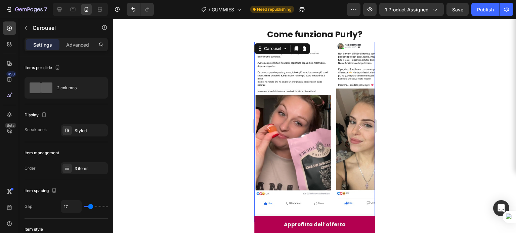
click at [267, 125] on icon "Carousel Back Arrow" at bounding box center [269, 128] width 8 height 8
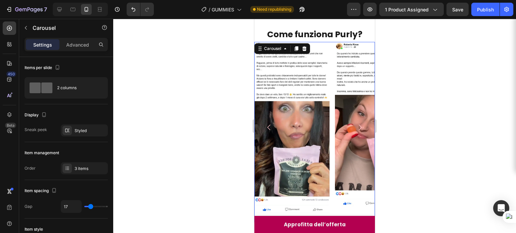
click at [267, 125] on icon "Carousel Back Arrow" at bounding box center [269, 128] width 8 height 8
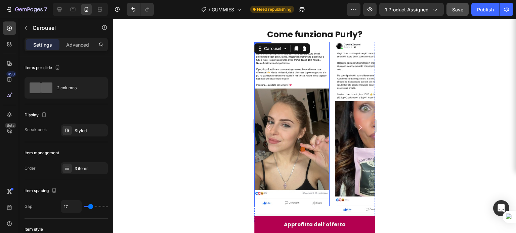
click at [462, 14] on button "Save" at bounding box center [457, 9] width 22 height 13
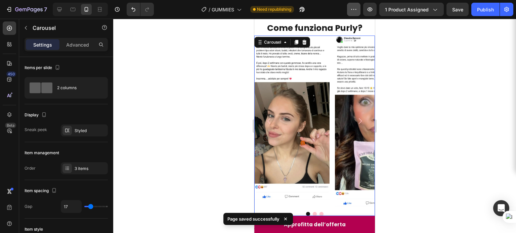
scroll to position [1266, 0]
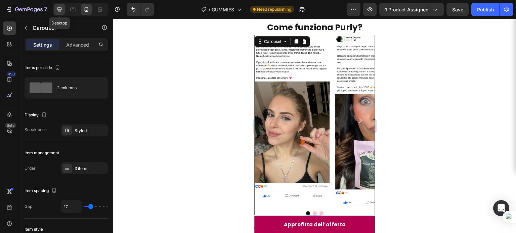
click at [63, 12] on div at bounding box center [59, 9] width 11 height 11
type input "1200"
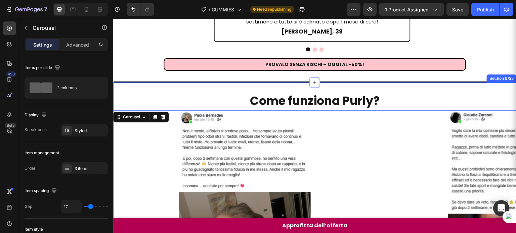
scroll to position [710, 0]
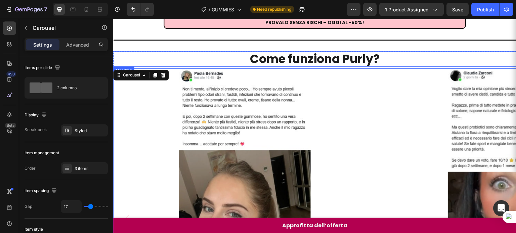
click at [306, 51] on strong "Come funziona Purly?" at bounding box center [315, 59] width 130 height 16
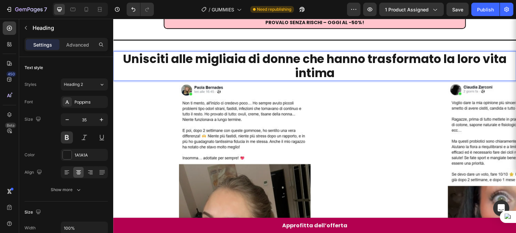
scroll to position [0, 0]
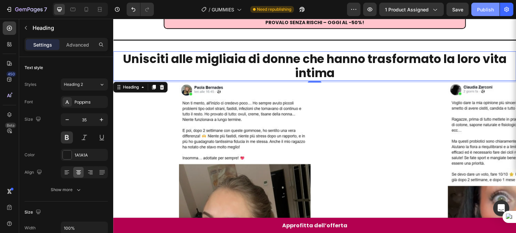
click at [477, 11] on button "Publish" at bounding box center [485, 9] width 28 height 13
